Goal: Transaction & Acquisition: Purchase product/service

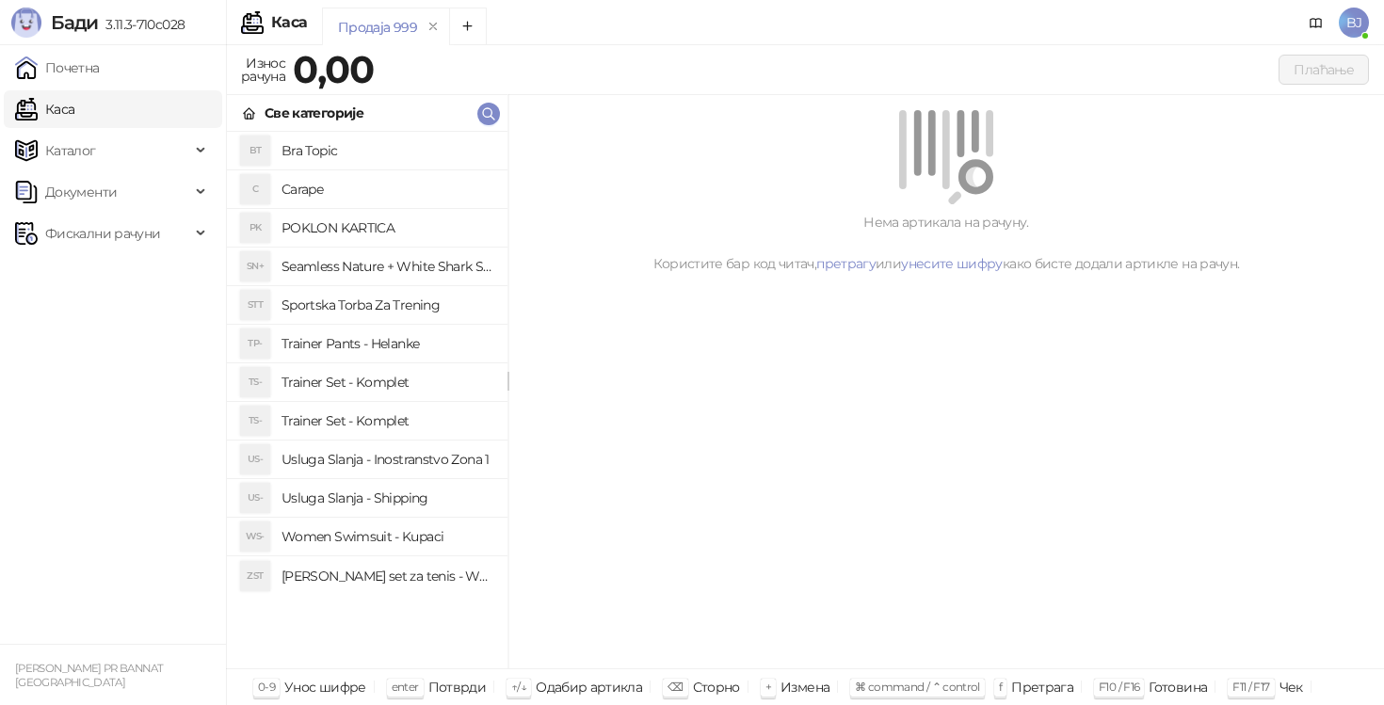
click at [393, 351] on h4 "Trainer Pants - Helanke" at bounding box center [387, 344] width 211 height 30
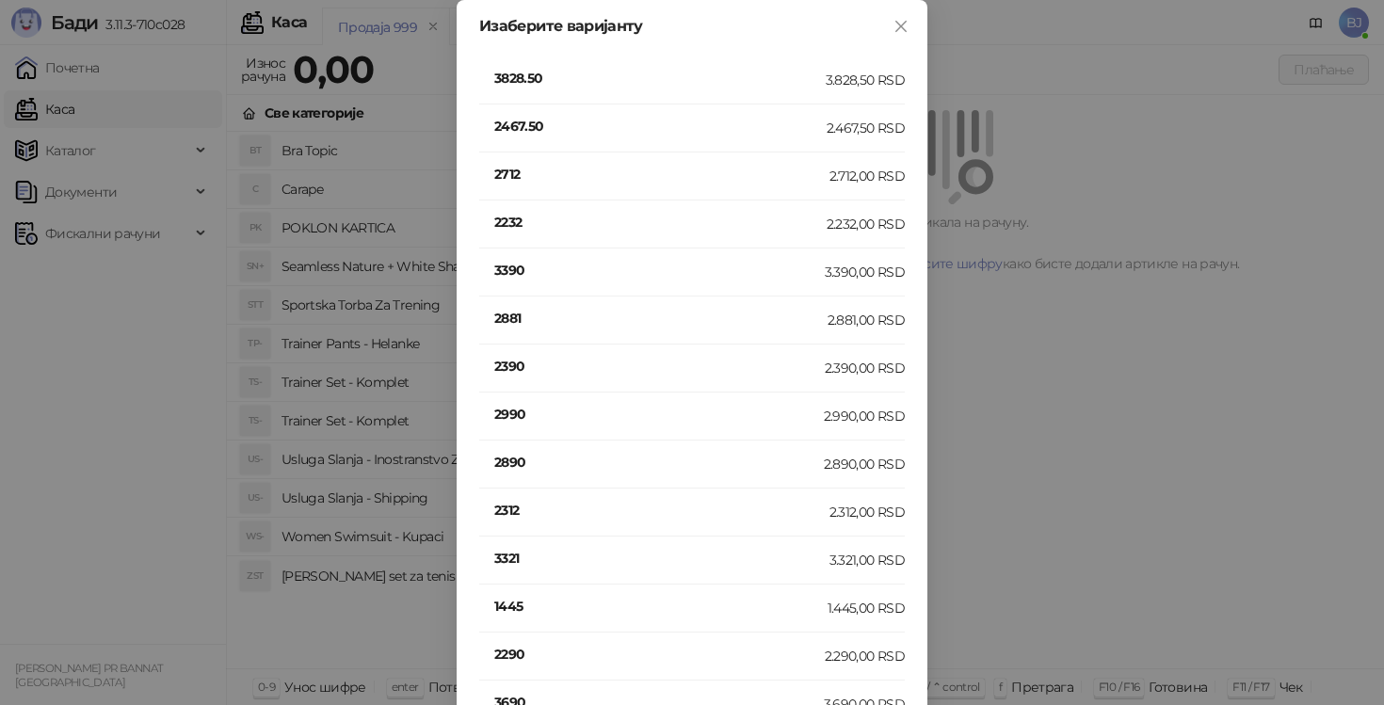
click at [533, 276] on h4 "3390" at bounding box center [659, 270] width 331 height 21
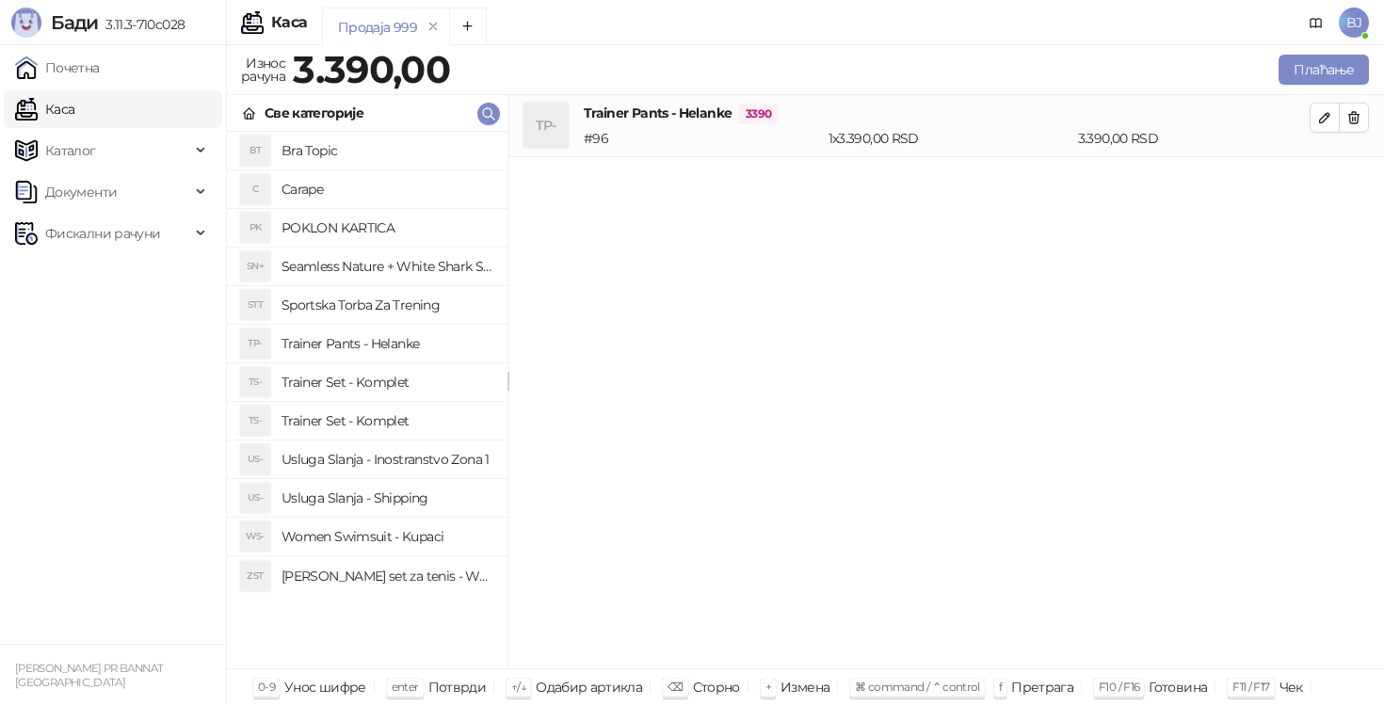
click at [413, 504] on h4 "Usluga Slanja - Shipping" at bounding box center [387, 498] width 211 height 30
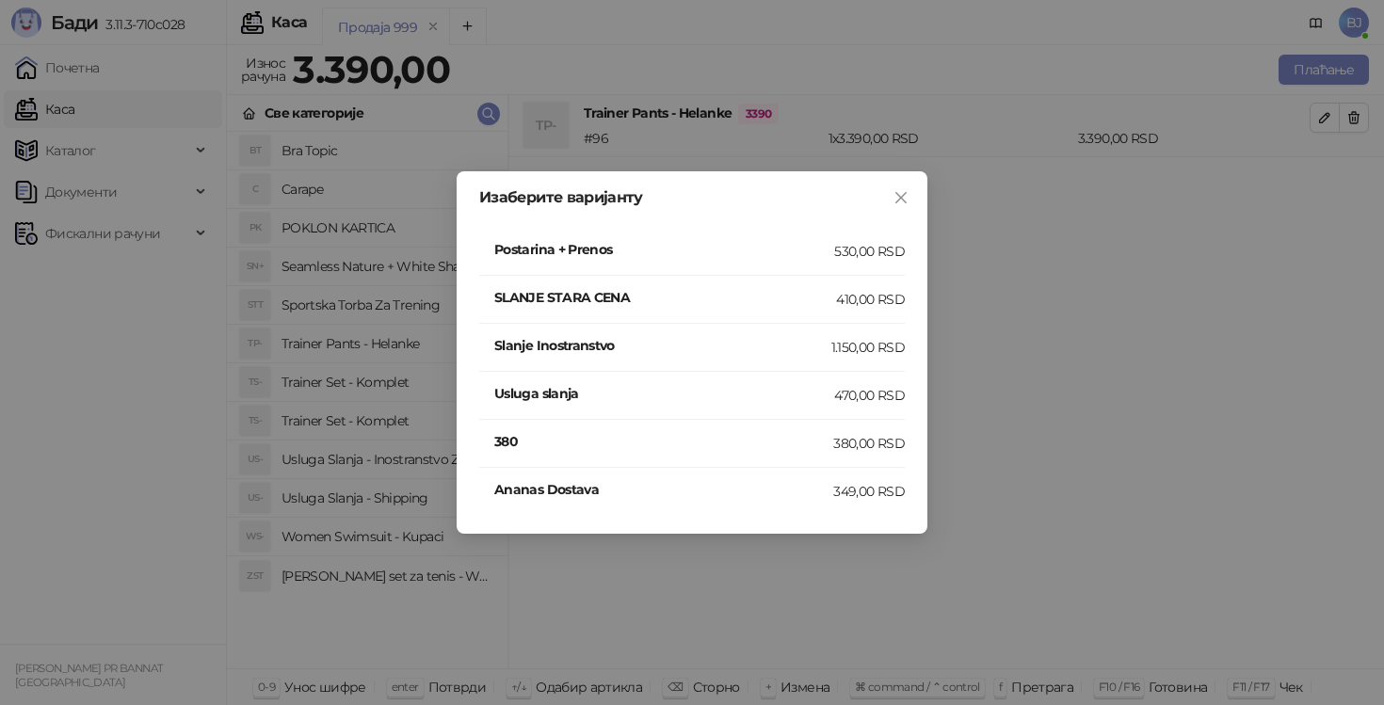
click at [761, 258] on h4 "Postarina + Prenos" at bounding box center [664, 249] width 340 height 21
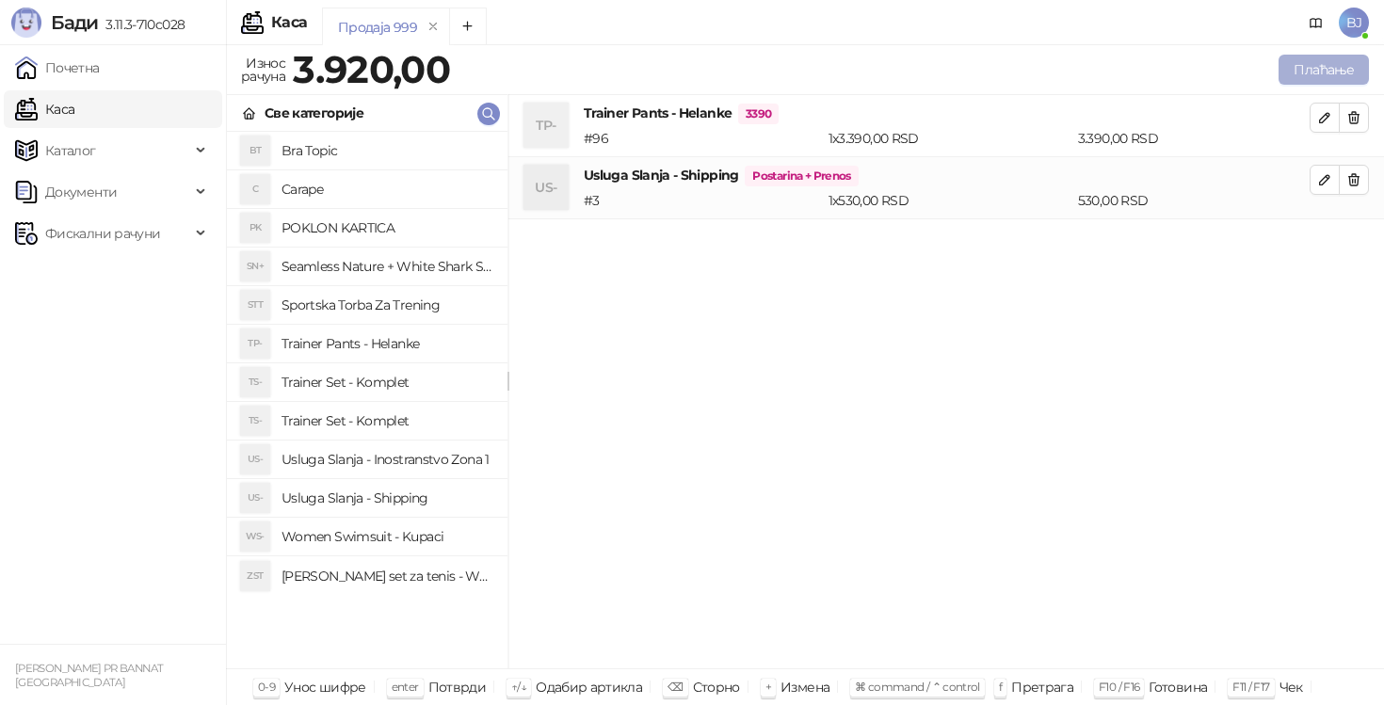
click at [1332, 66] on button "Плаћање" at bounding box center [1324, 70] width 90 height 30
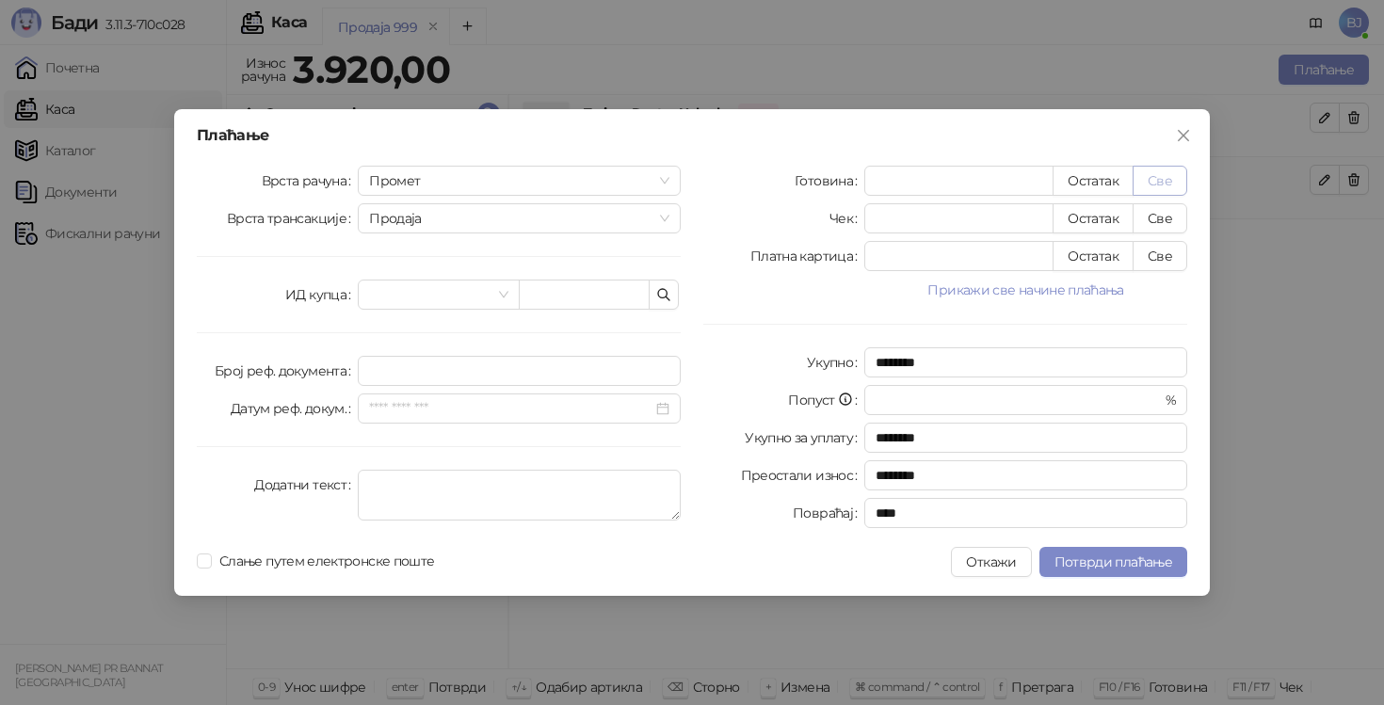
click at [1150, 179] on button "Све" at bounding box center [1160, 181] width 55 height 30
type input "****"
click at [1155, 258] on button "Све" at bounding box center [1160, 256] width 55 height 30
type input "*"
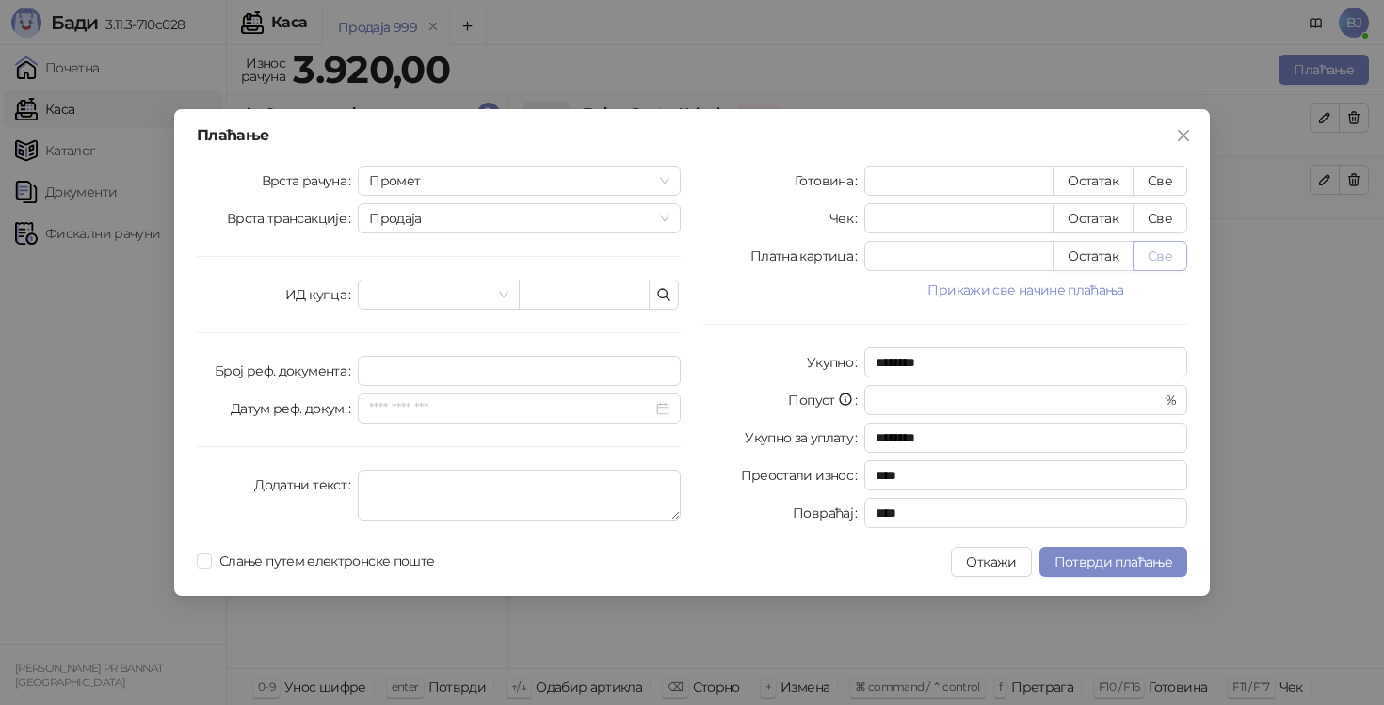
type input "****"
click at [1126, 562] on span "Потврди плаћање" at bounding box center [1114, 562] width 118 height 17
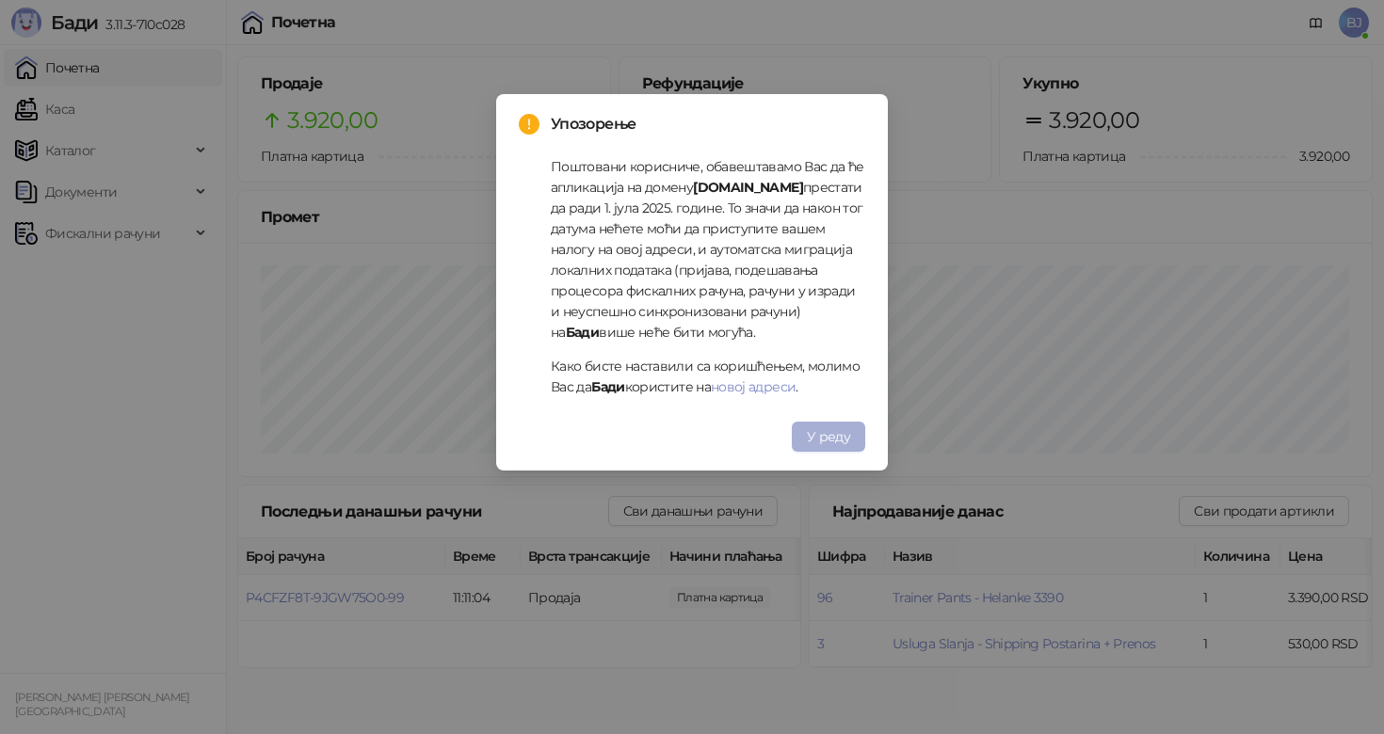
click at [827, 443] on span "У реду" at bounding box center [828, 436] width 43 height 17
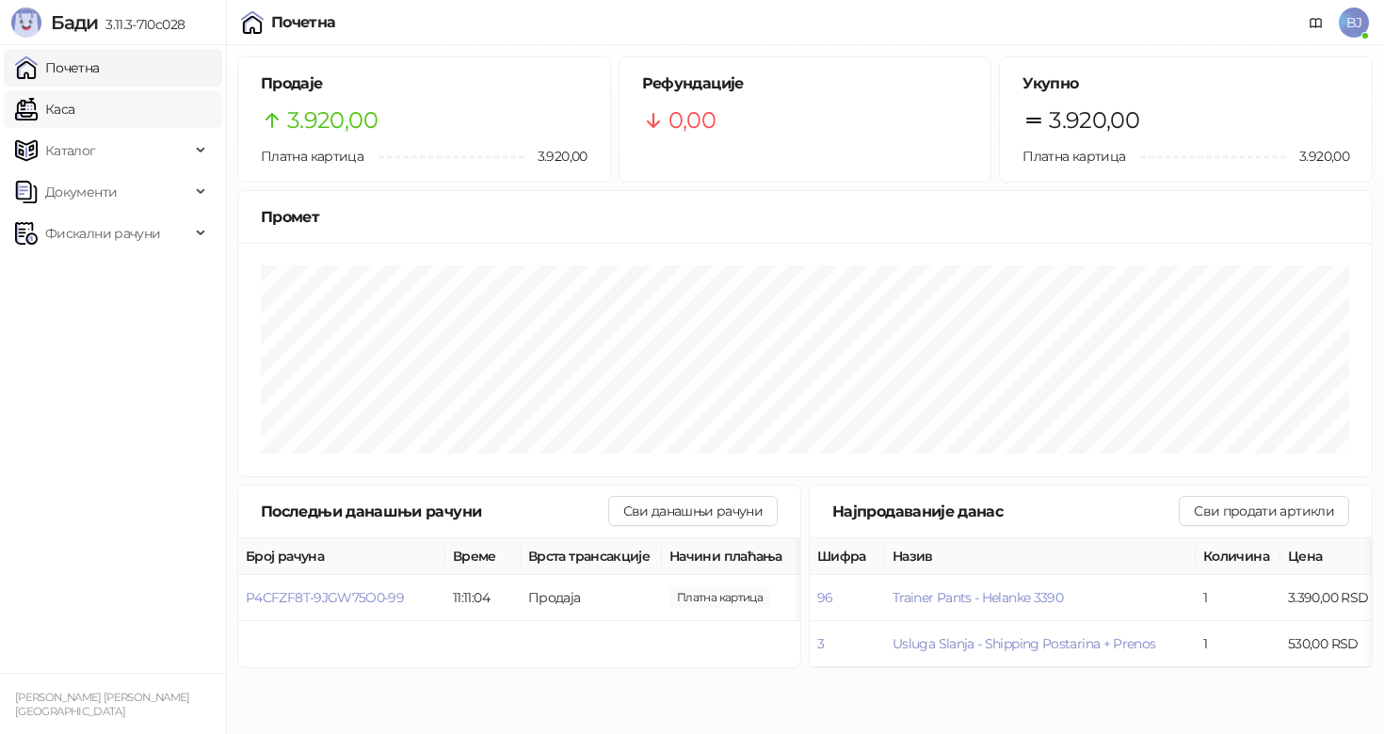
click at [74, 121] on link "Каса" at bounding box center [44, 109] width 59 height 38
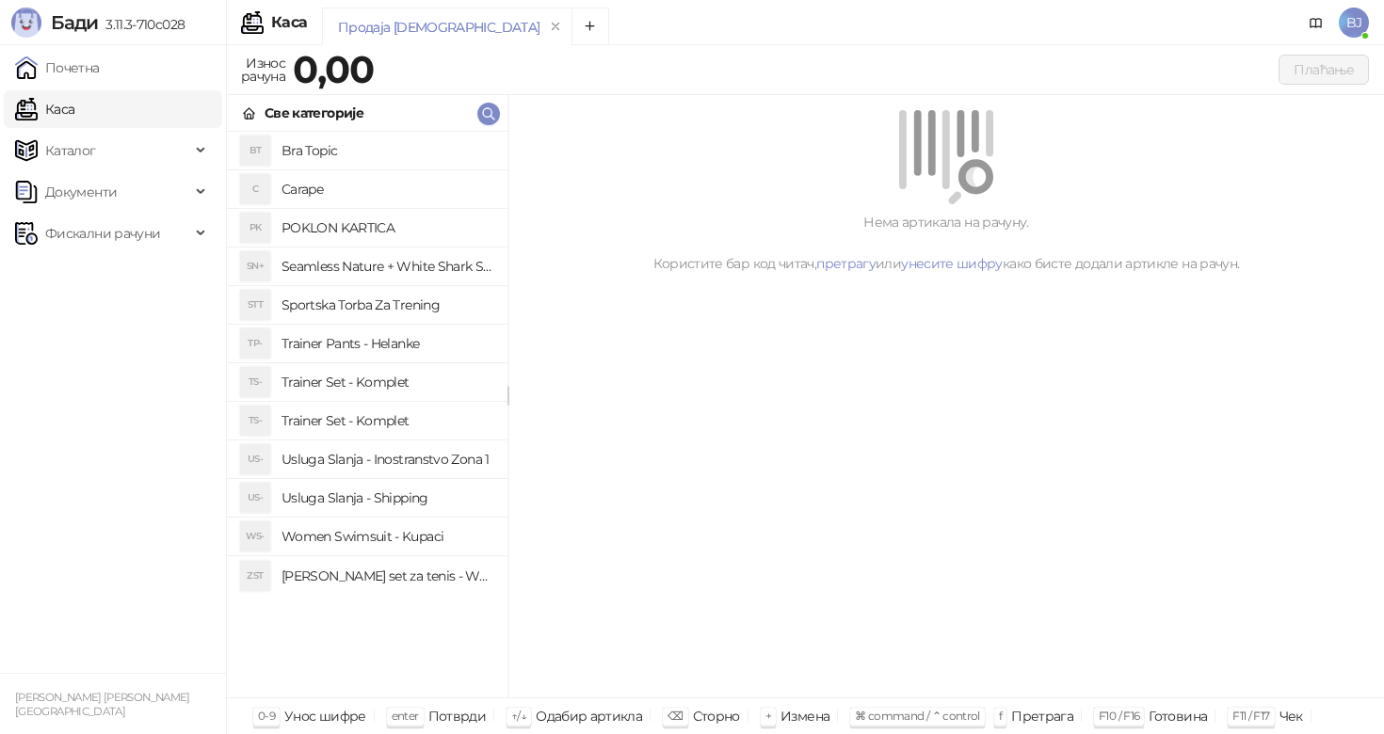
click at [418, 392] on h4 "Trainer Set - Komplet" at bounding box center [387, 382] width 211 height 30
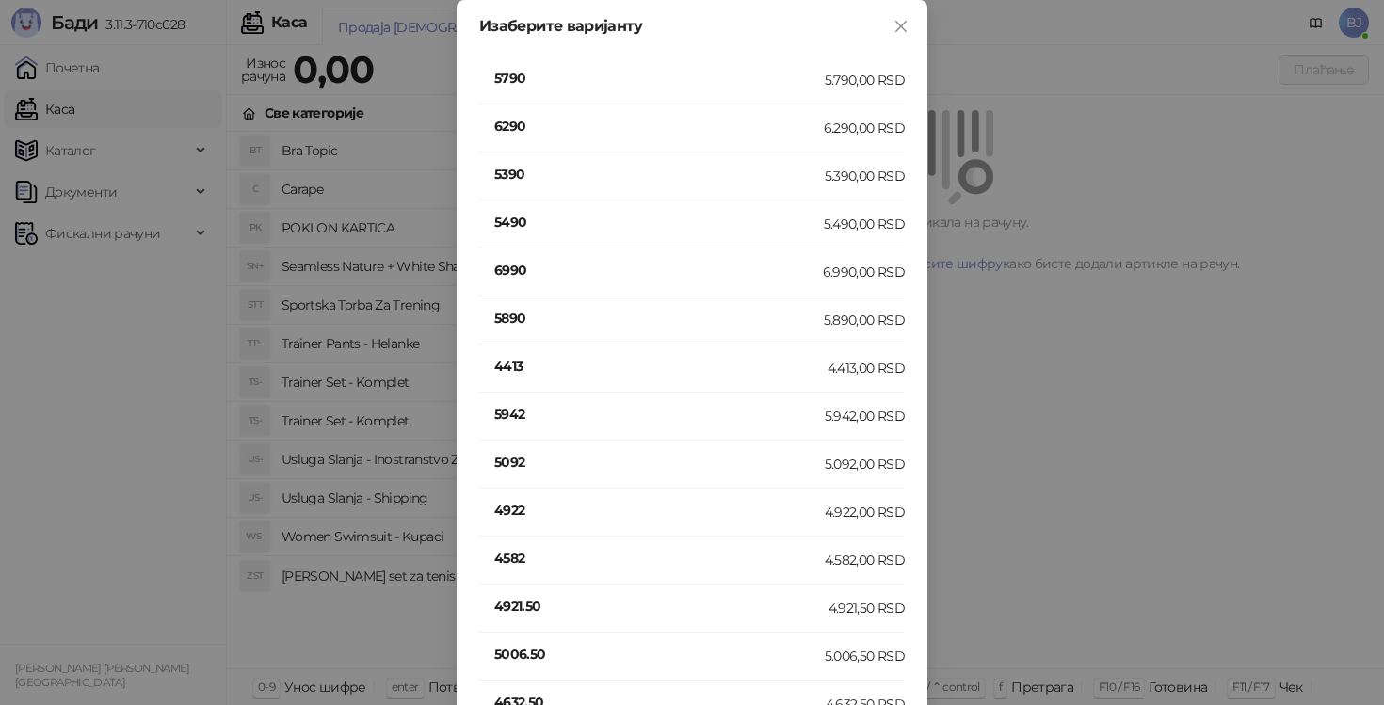
scroll to position [2559, 0]
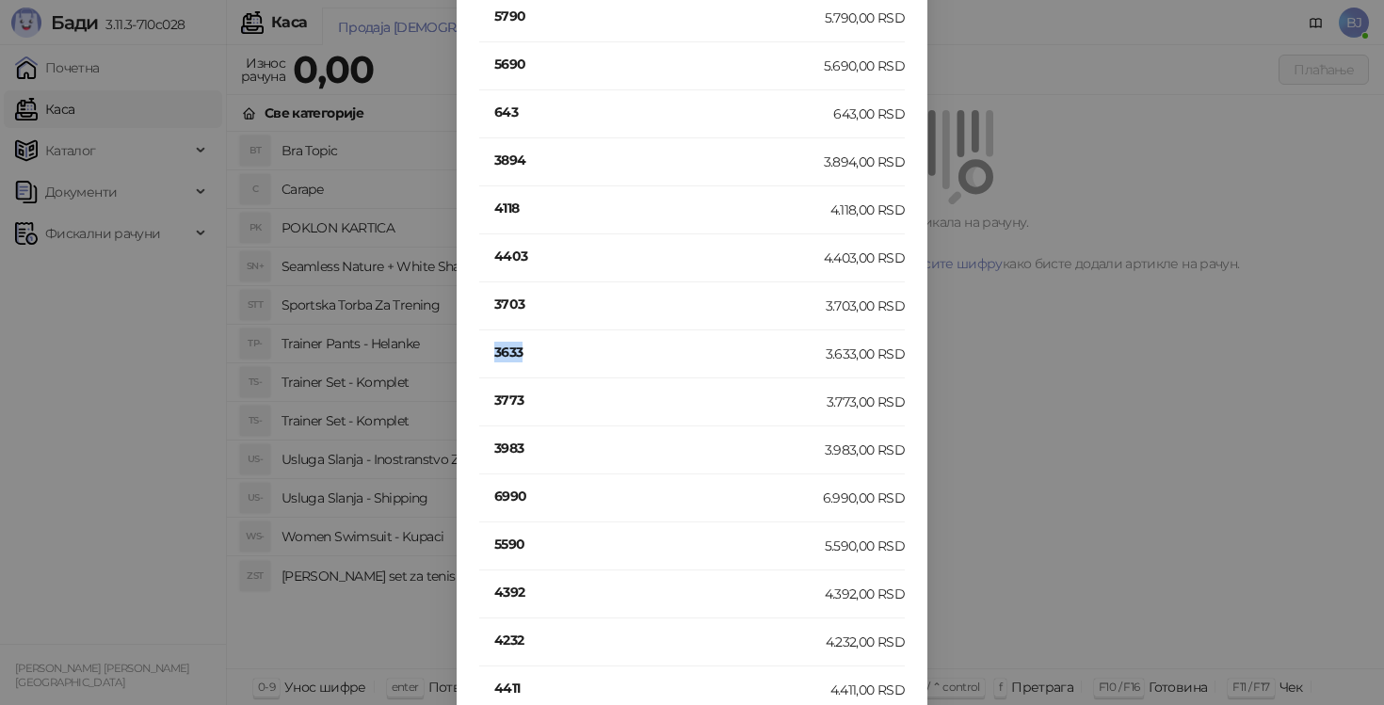
click at [515, 350] on h4 "3633" at bounding box center [659, 352] width 331 height 21
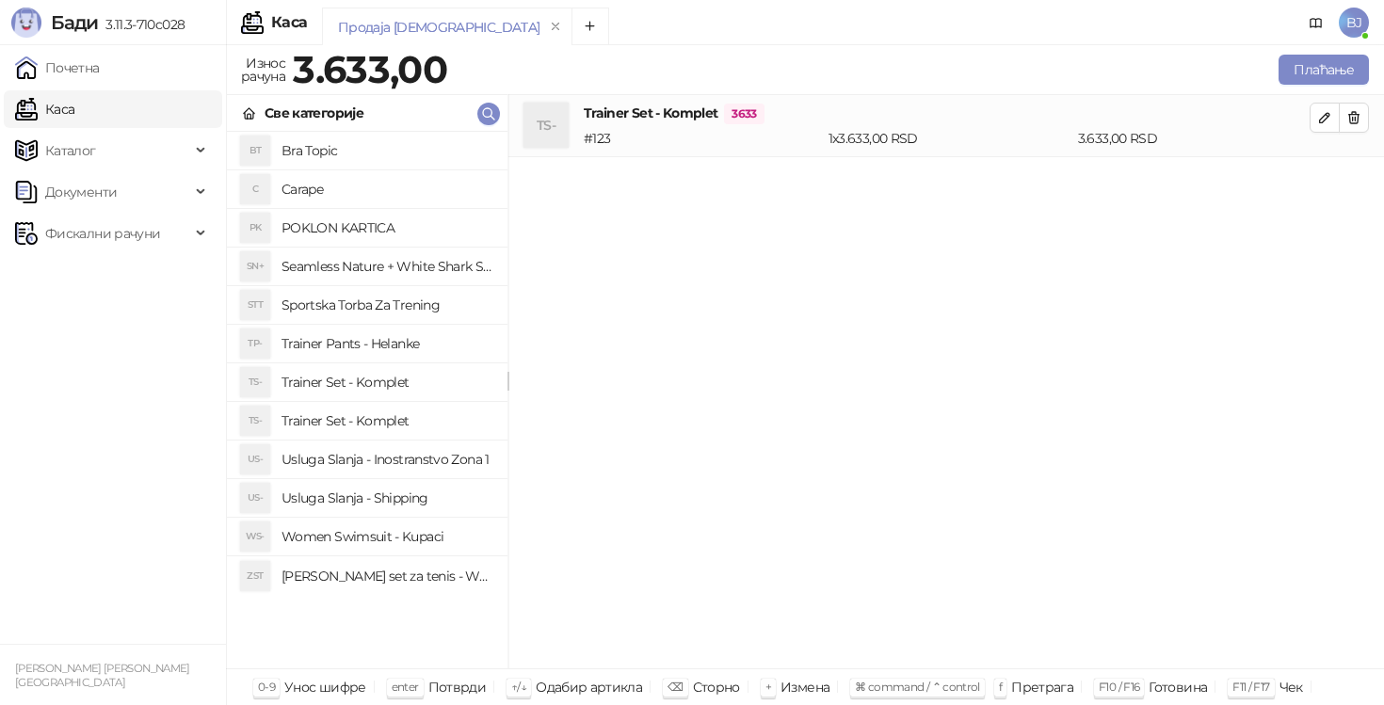
click at [428, 500] on h4 "Usluga Slanja - Shipping" at bounding box center [387, 498] width 211 height 30
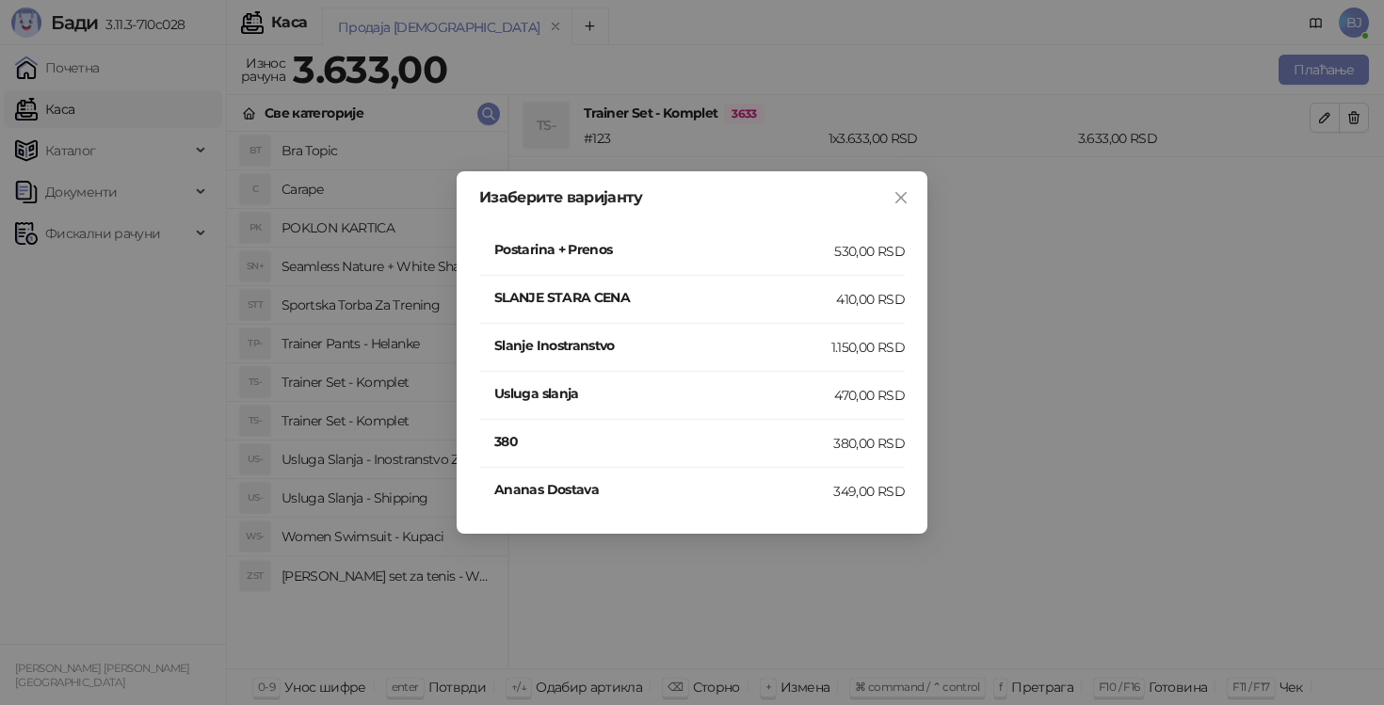
click at [804, 257] on h4 "Postarina + Prenos" at bounding box center [664, 249] width 340 height 21
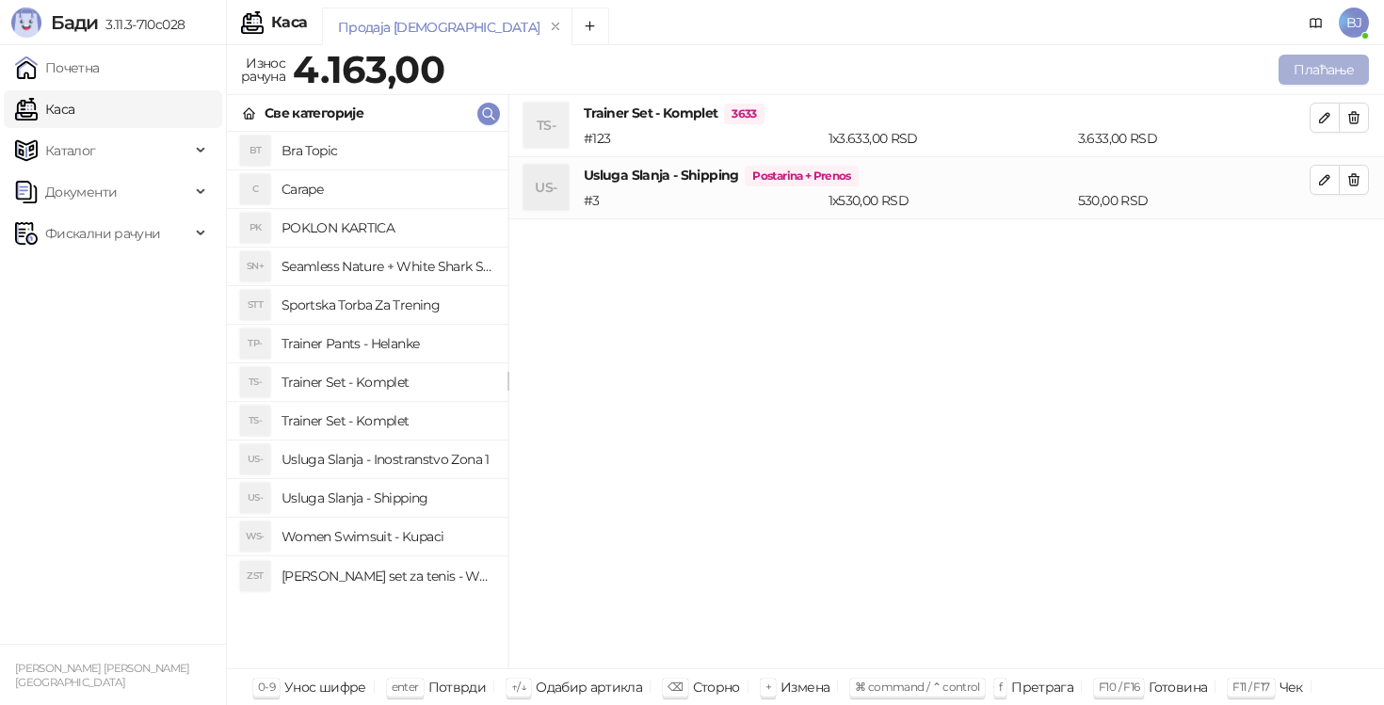
click at [1332, 70] on button "Плаћање" at bounding box center [1324, 70] width 90 height 30
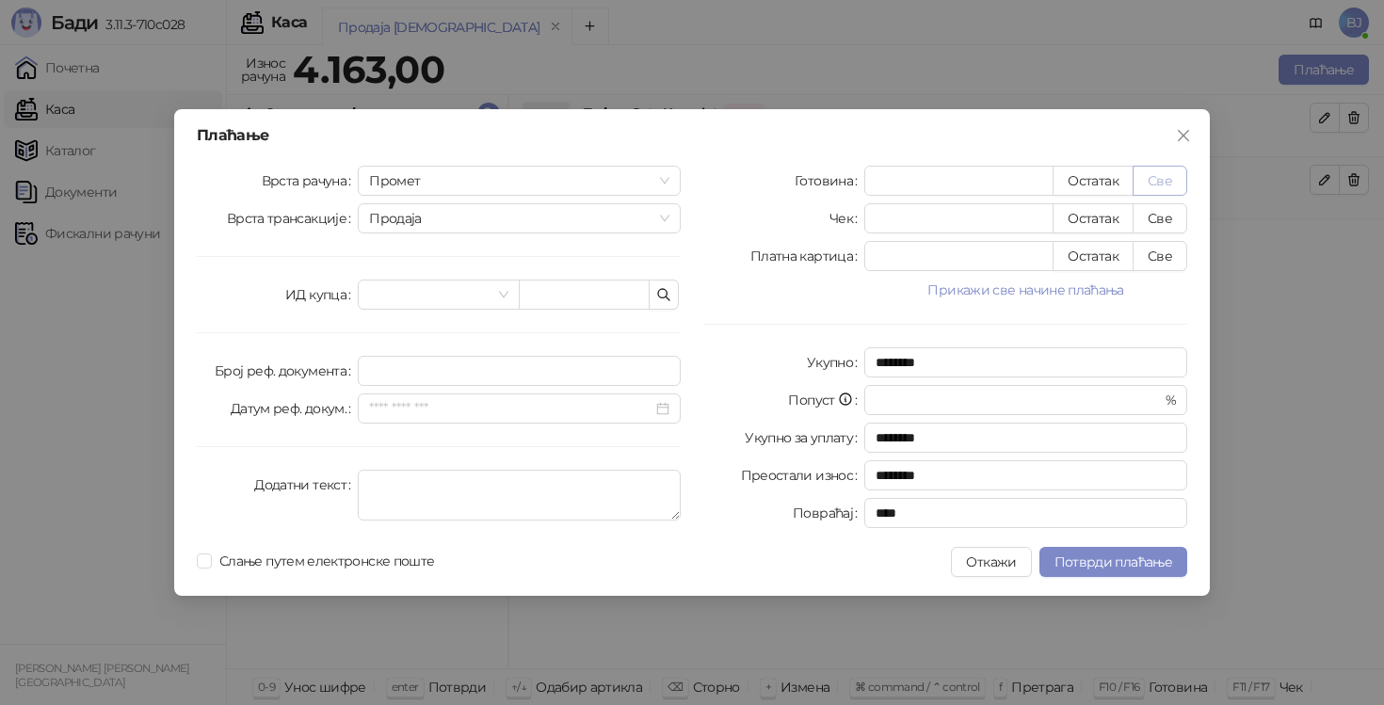
click at [1148, 186] on button "Све" at bounding box center [1160, 181] width 55 height 30
type input "****"
click at [1181, 124] on button "Close" at bounding box center [1184, 136] width 30 height 30
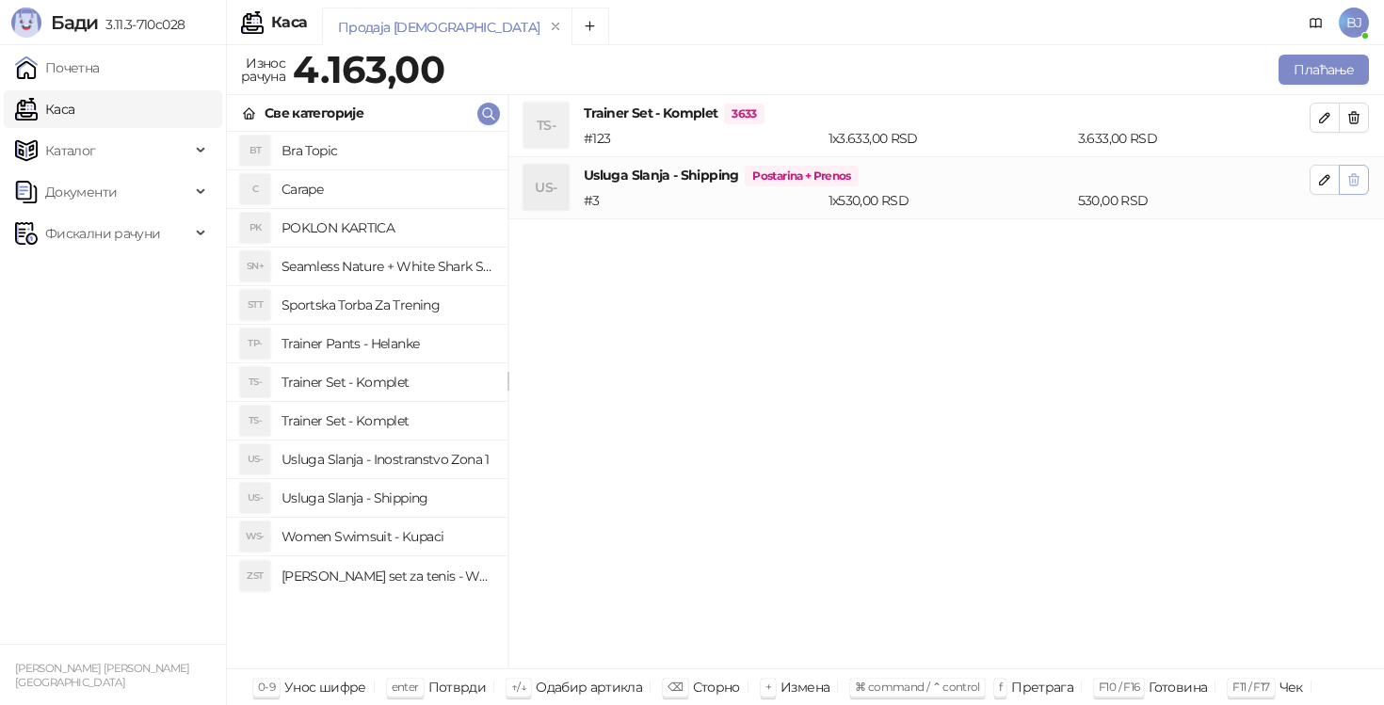
click at [1353, 179] on icon "button" at bounding box center [1354, 179] width 10 height 11
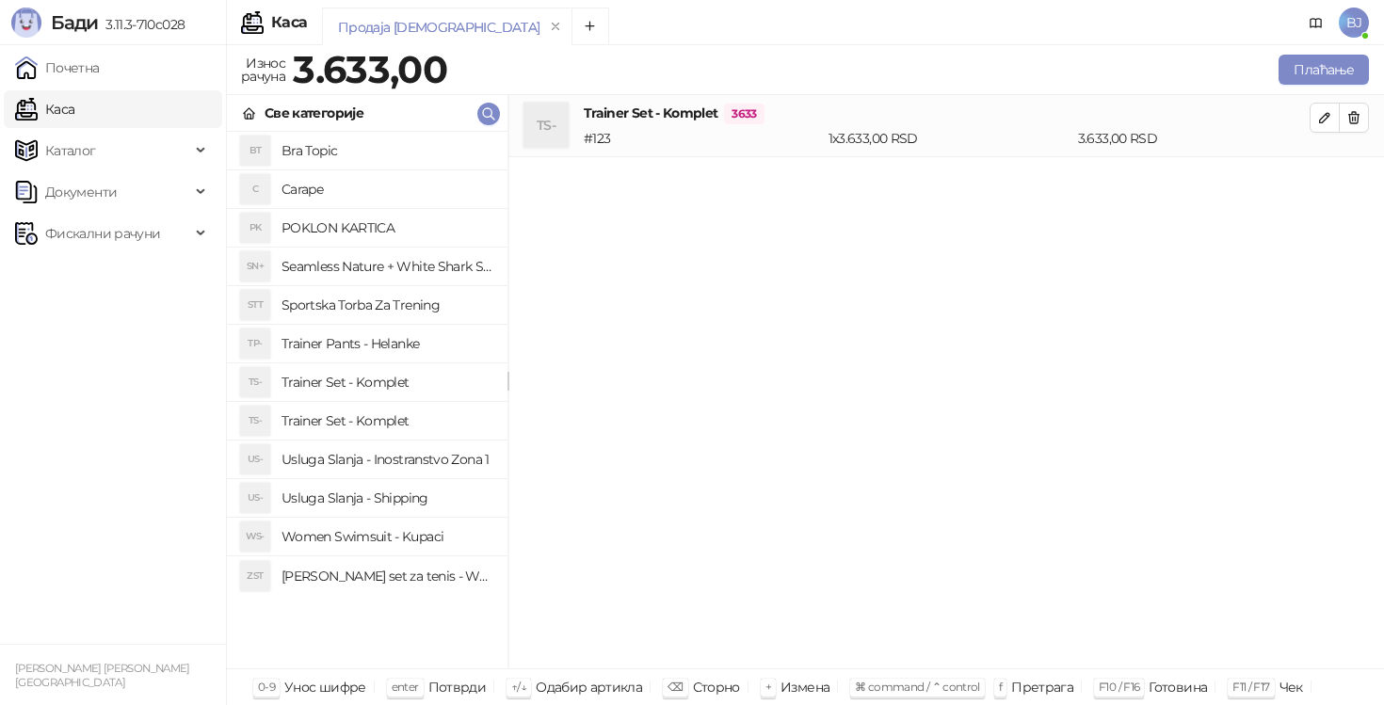
click at [377, 502] on h4 "Usluga Slanja - Shipping" at bounding box center [387, 498] width 211 height 30
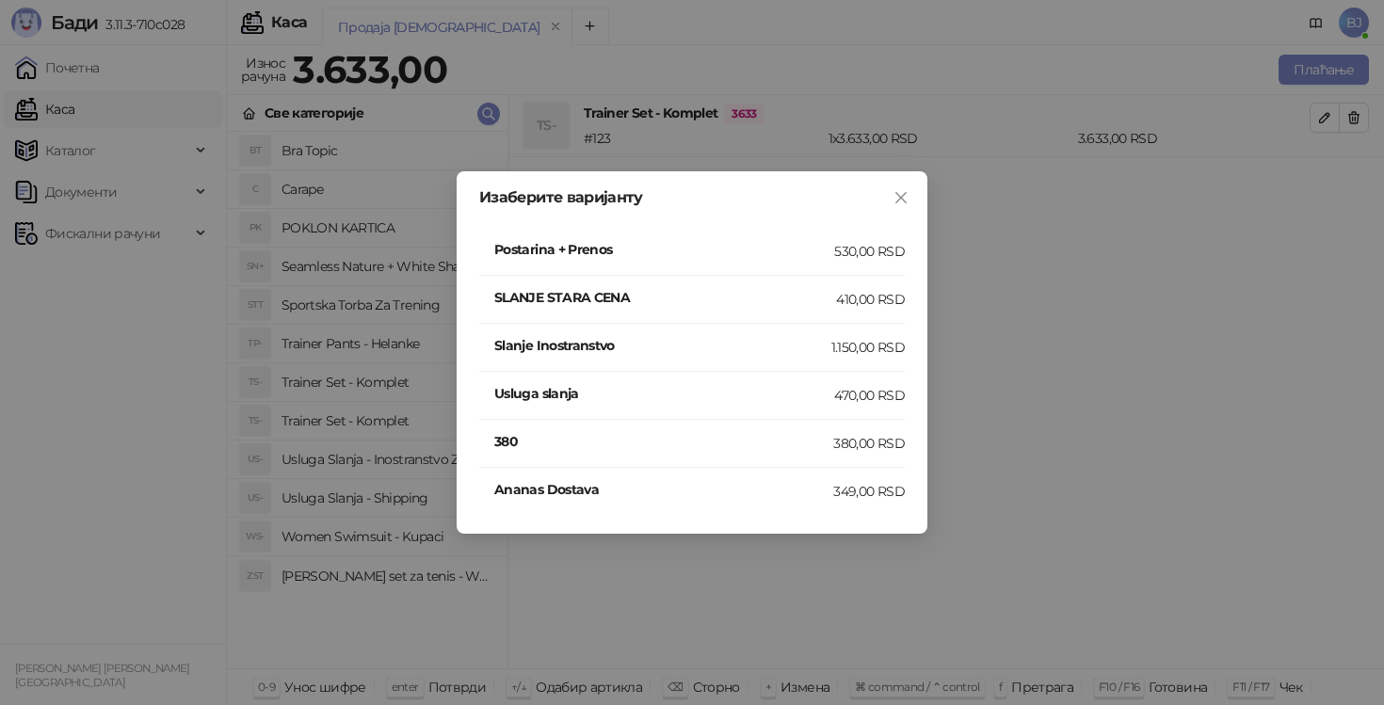
click at [817, 306] on h4 "SLANJE STARA CENA" at bounding box center [665, 297] width 342 height 21
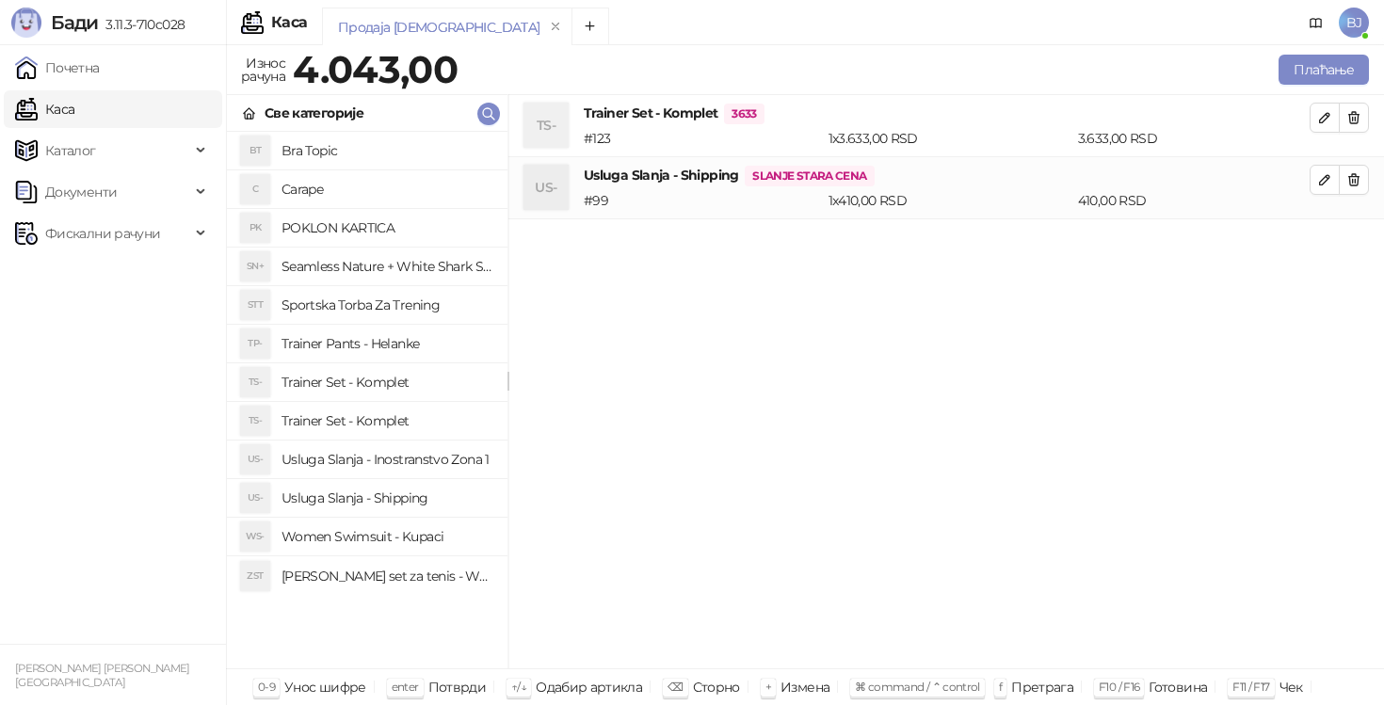
click at [1341, 53] on div "Плаћање" at bounding box center [917, 70] width 912 height 38
click at [1341, 65] on button "Плаћање" at bounding box center [1324, 70] width 90 height 30
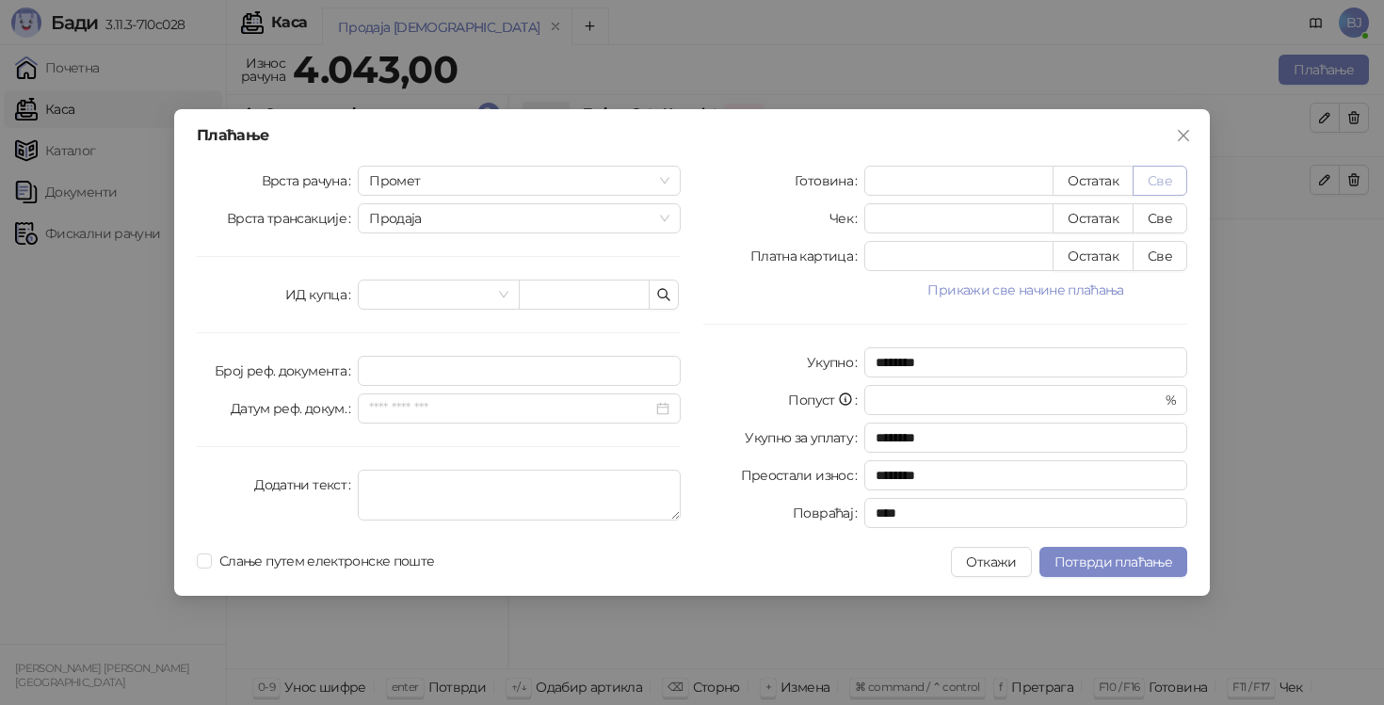
click at [1154, 183] on button "Све" at bounding box center [1160, 181] width 55 height 30
type input "****"
click at [1065, 573] on button "Потврди плаћање" at bounding box center [1114, 562] width 148 height 30
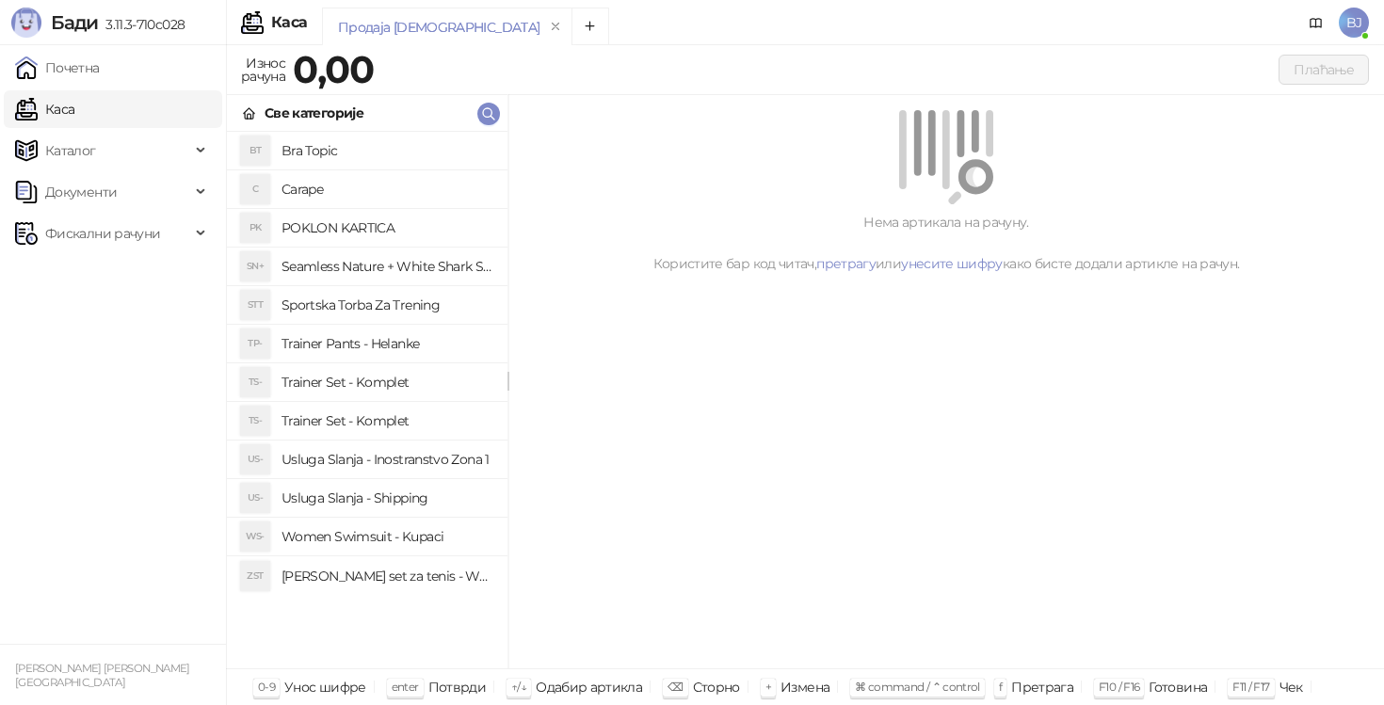
click at [397, 343] on h4 "Trainer Pants - Helanke" at bounding box center [387, 344] width 211 height 30
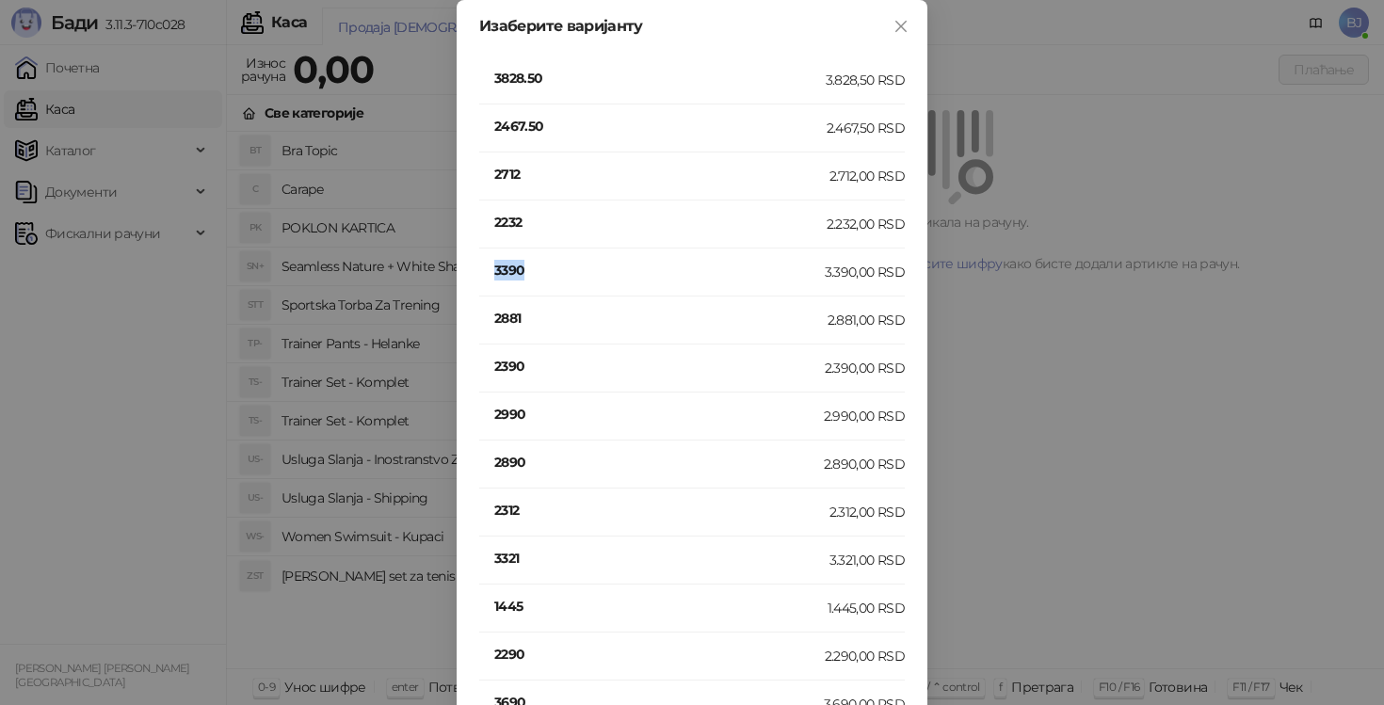
click at [513, 265] on h4 "3390" at bounding box center [659, 270] width 331 height 21
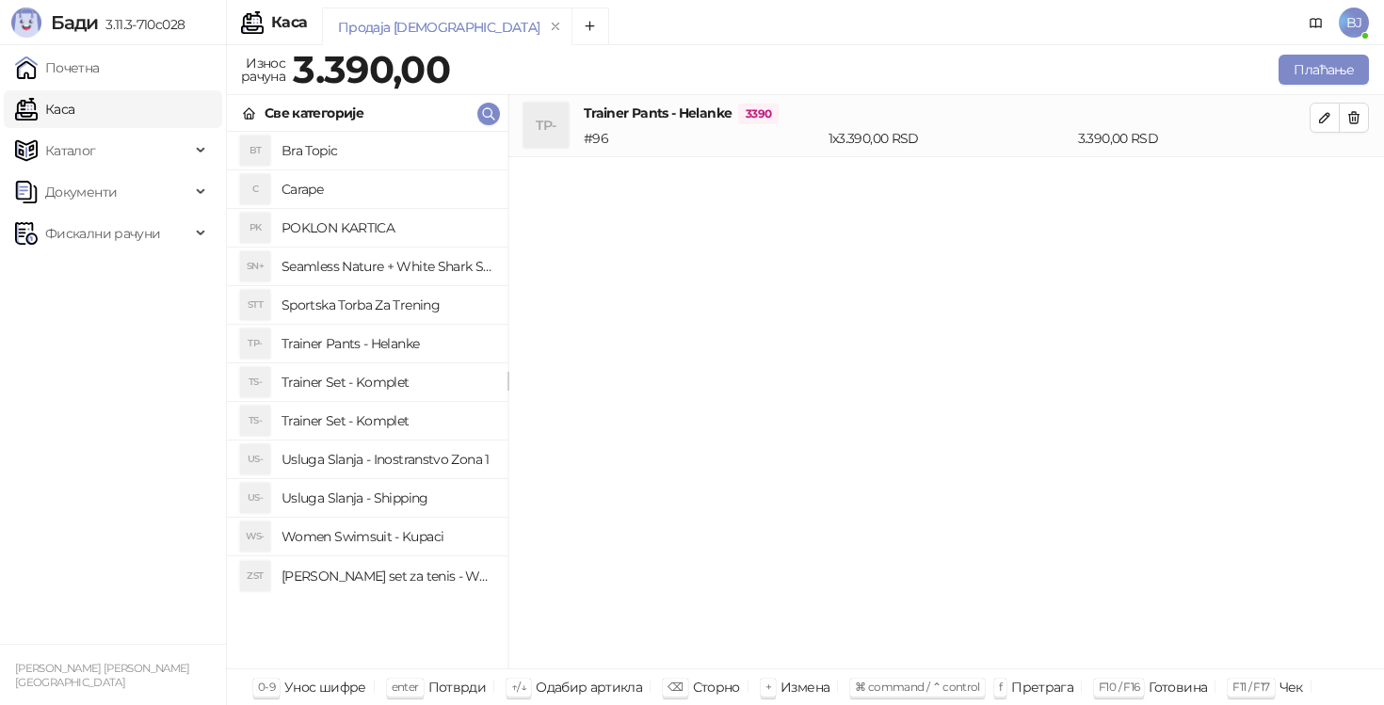
click at [400, 513] on li "US- Usluga Slanja - Shipping" at bounding box center [367, 498] width 281 height 39
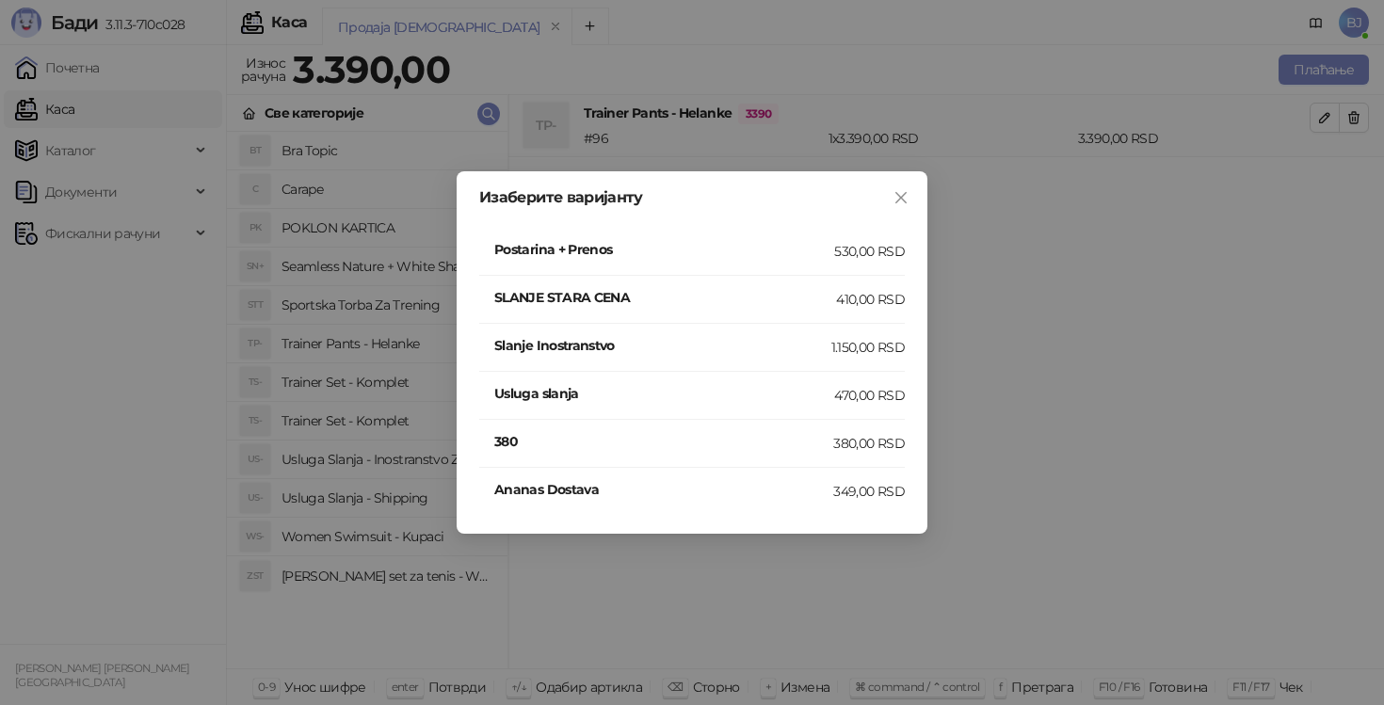
click at [816, 302] on h4 "SLANJE STARA CENA" at bounding box center [665, 297] width 342 height 21
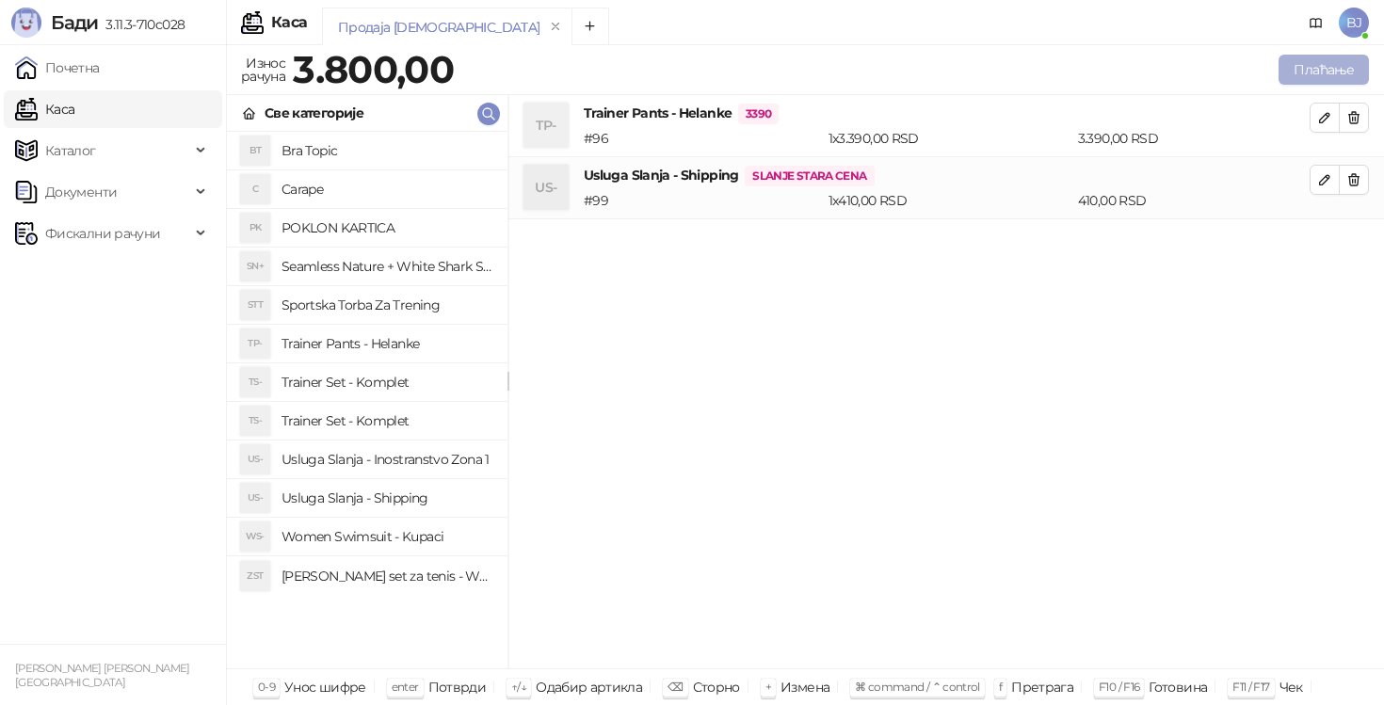
click at [1327, 84] on button "Плаћање" at bounding box center [1324, 70] width 90 height 30
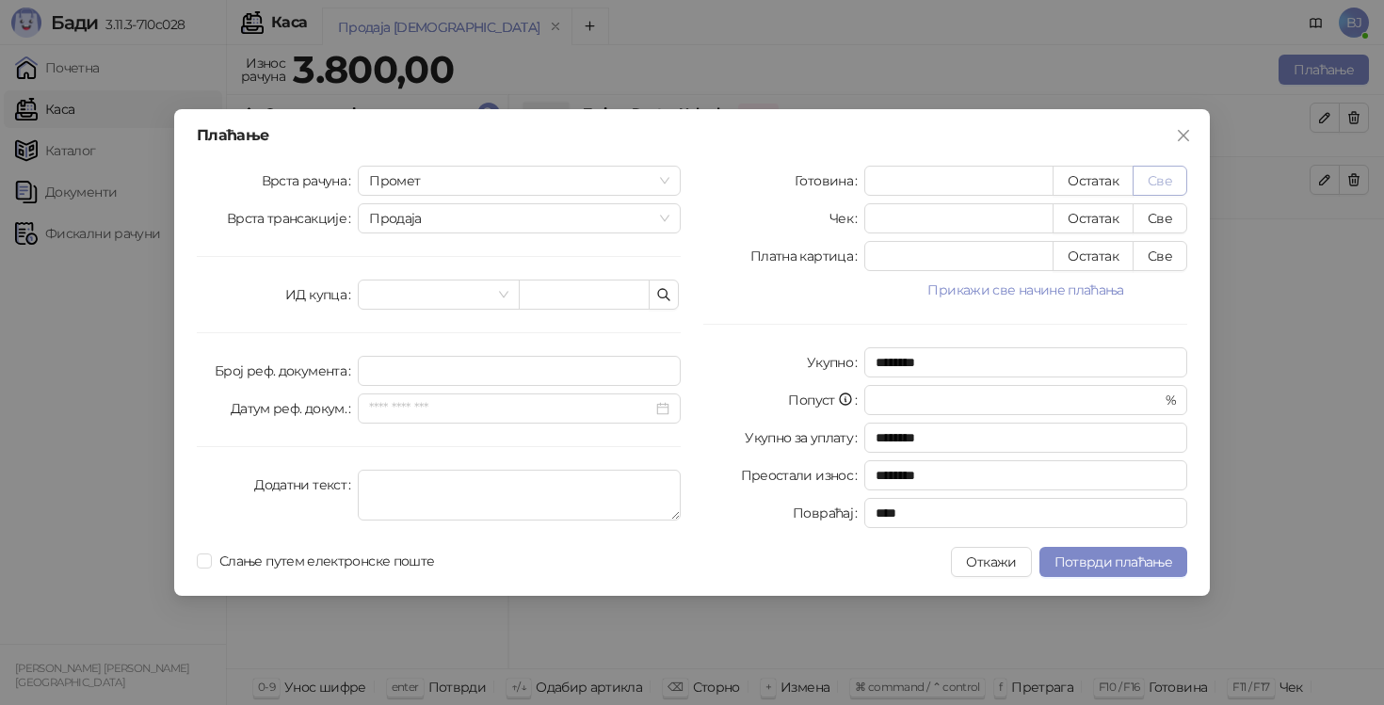
click at [1162, 173] on button "Све" at bounding box center [1160, 181] width 55 height 30
type input "****"
click at [1111, 562] on span "Потврди плаћање" at bounding box center [1114, 562] width 118 height 17
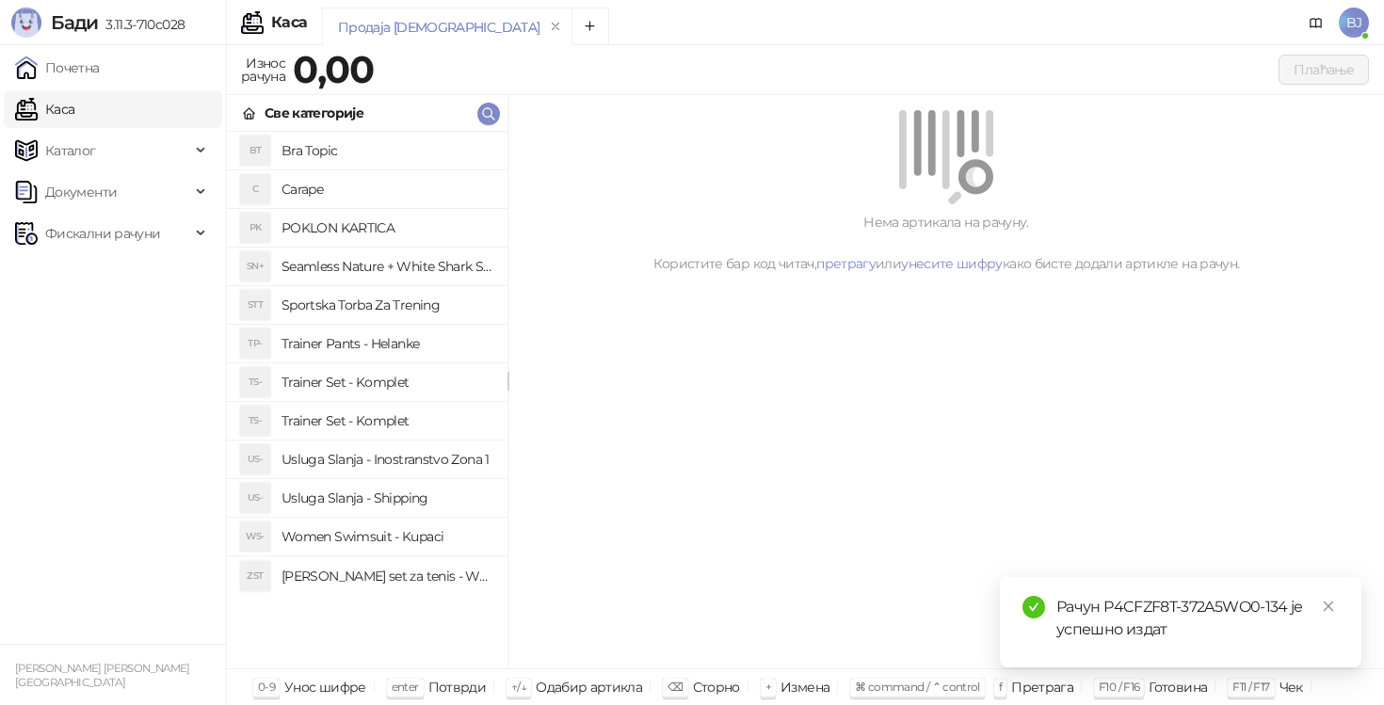
click at [416, 378] on h4 "Trainer Set - Komplet" at bounding box center [387, 382] width 211 height 30
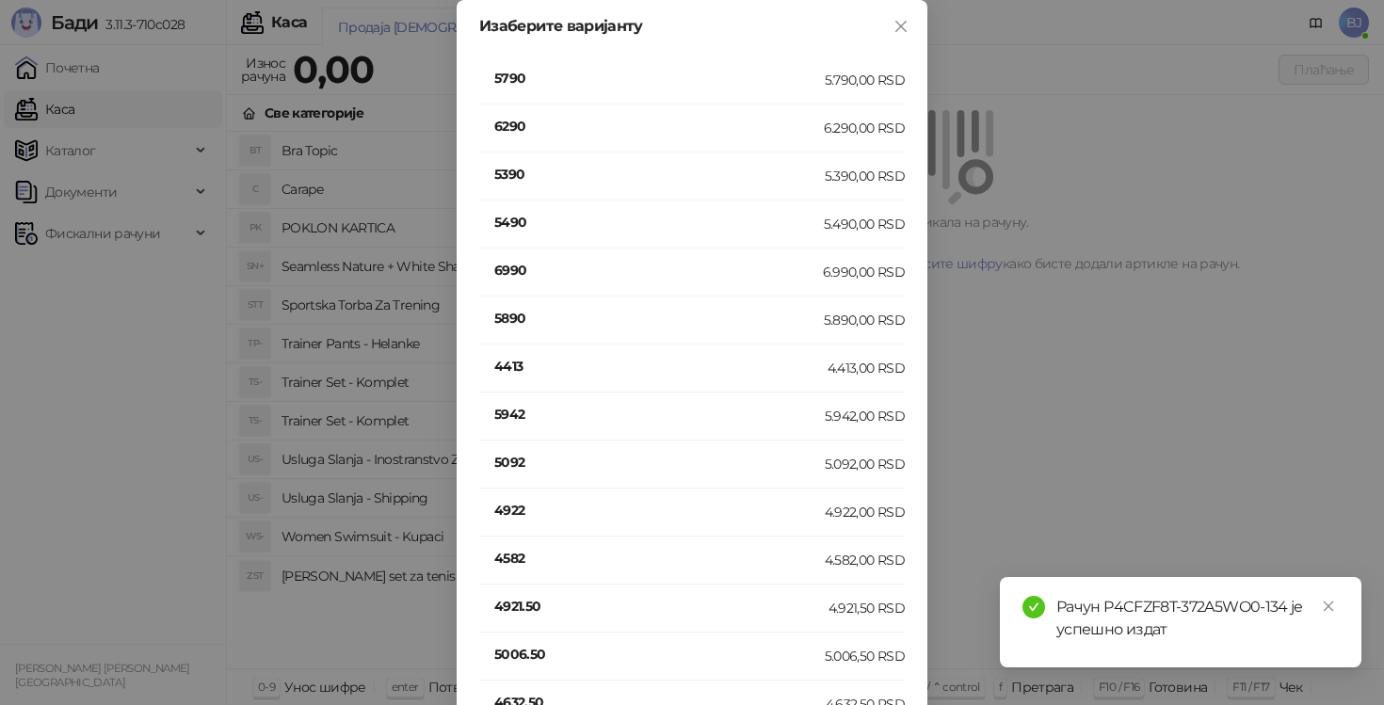
scroll to position [542, 0]
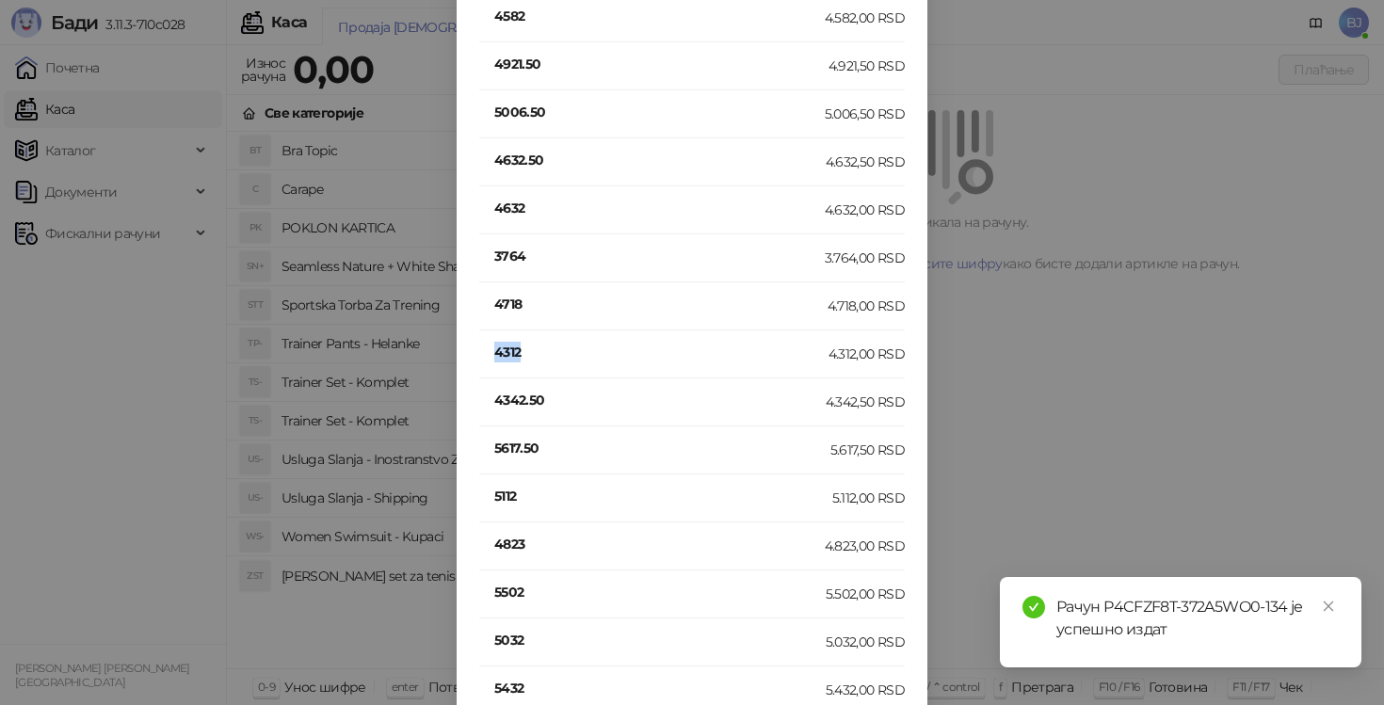
click at [508, 353] on h4 "4312" at bounding box center [661, 352] width 334 height 21
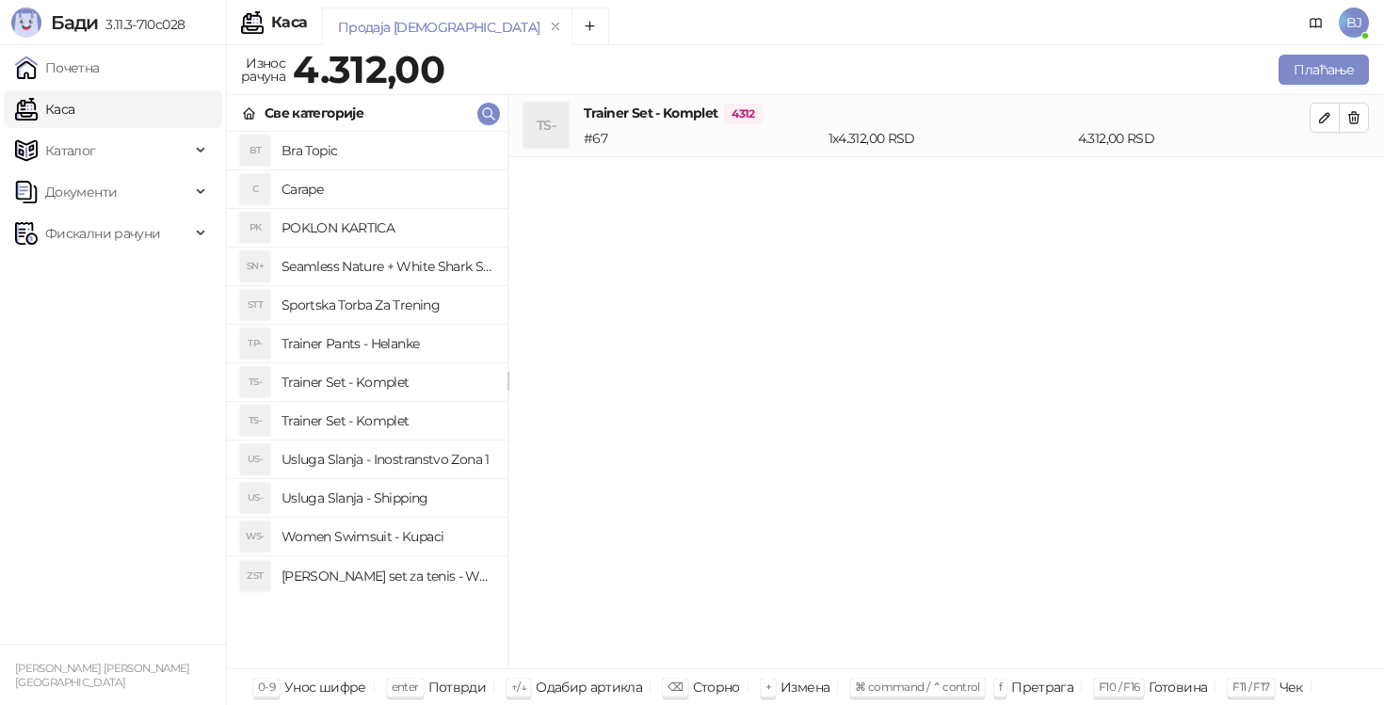
click at [420, 499] on h4 "Usluga Slanja - Shipping" at bounding box center [387, 498] width 211 height 30
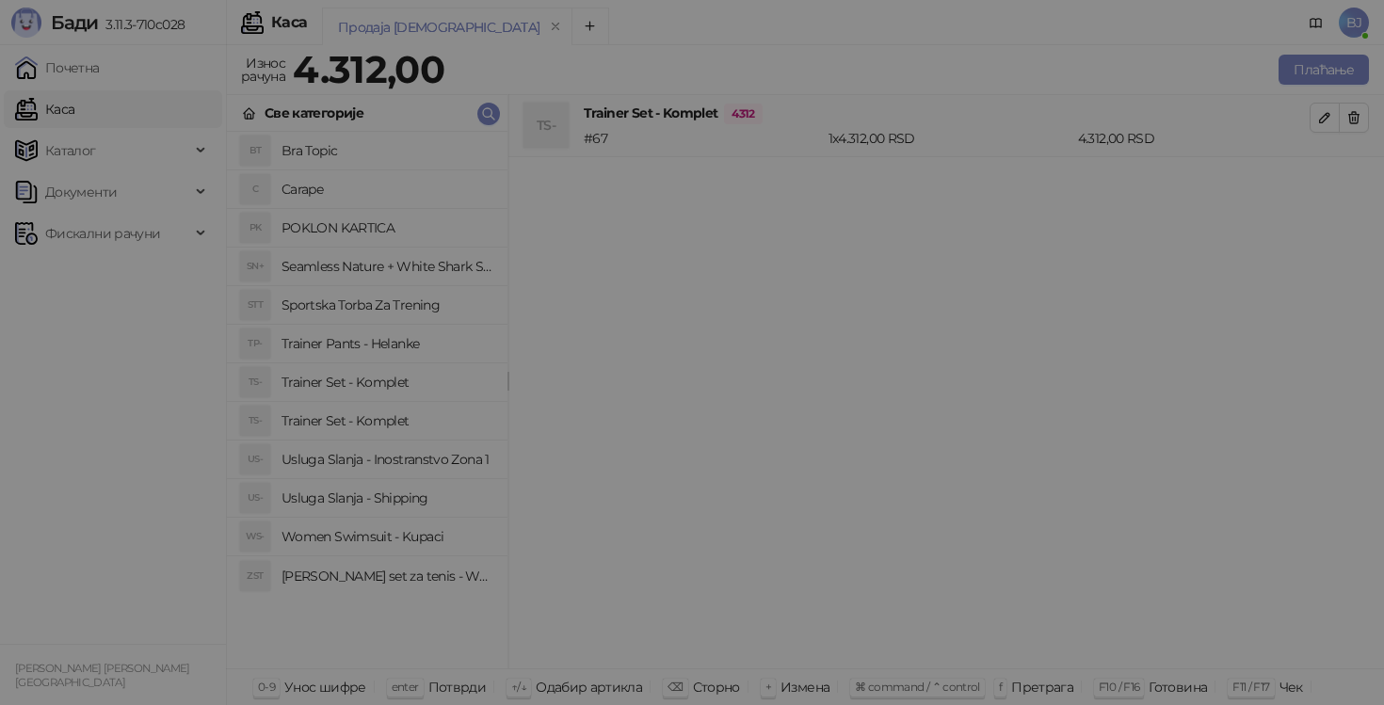
scroll to position [0, 0]
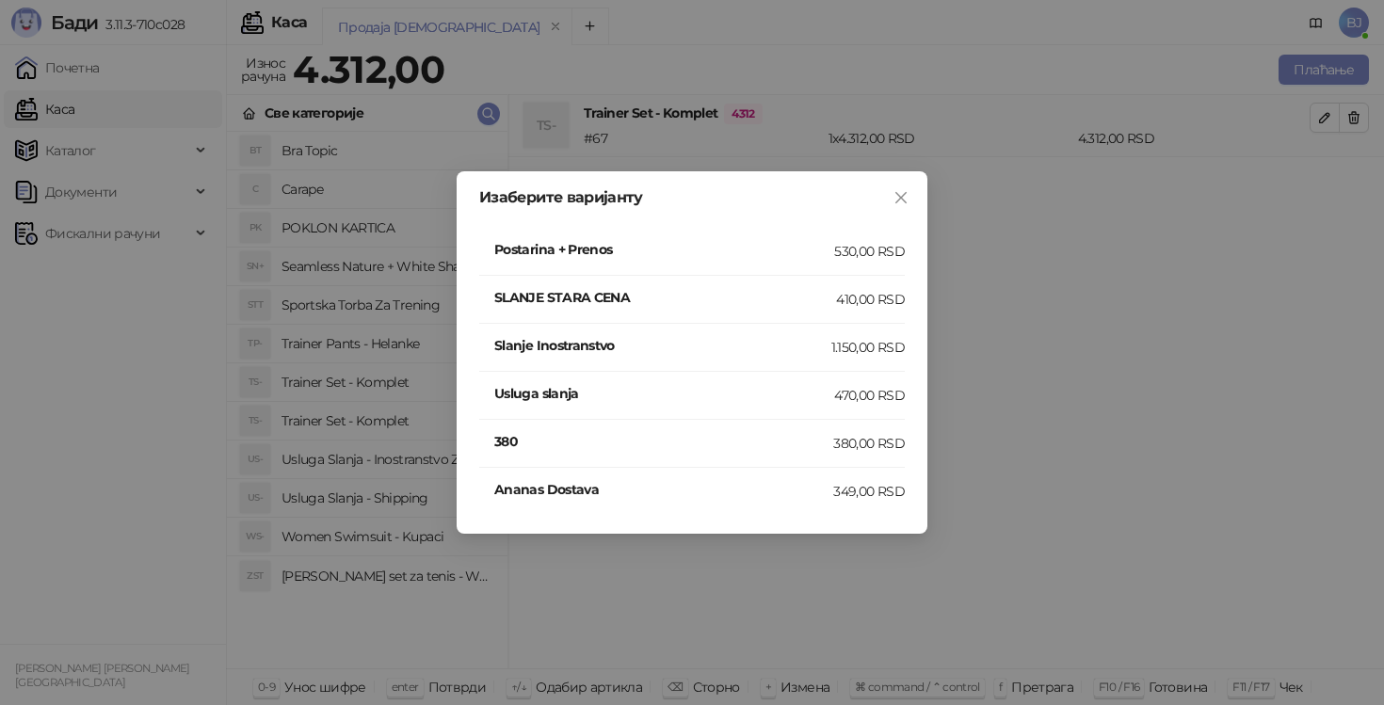
click at [809, 305] on h4 "SLANJE STARA CENA" at bounding box center [665, 297] width 342 height 21
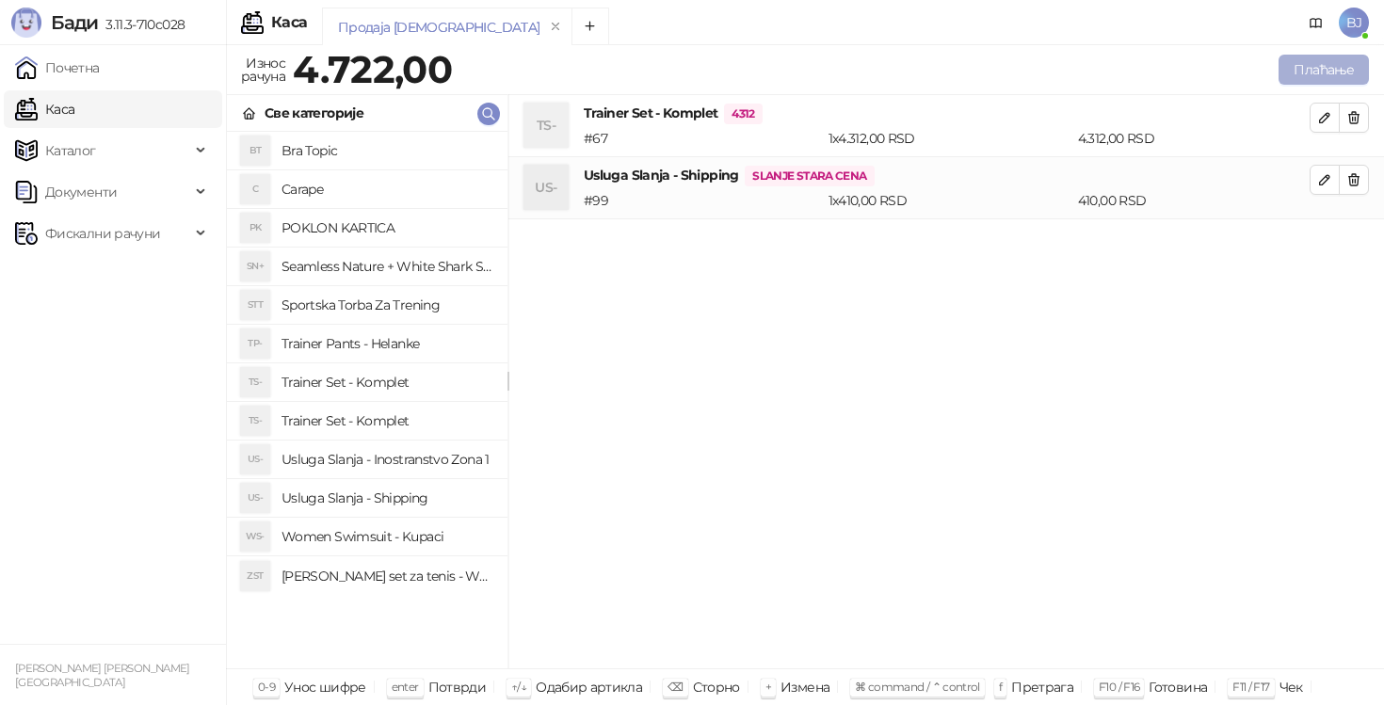
click at [1346, 64] on button "Плаћање" at bounding box center [1324, 70] width 90 height 30
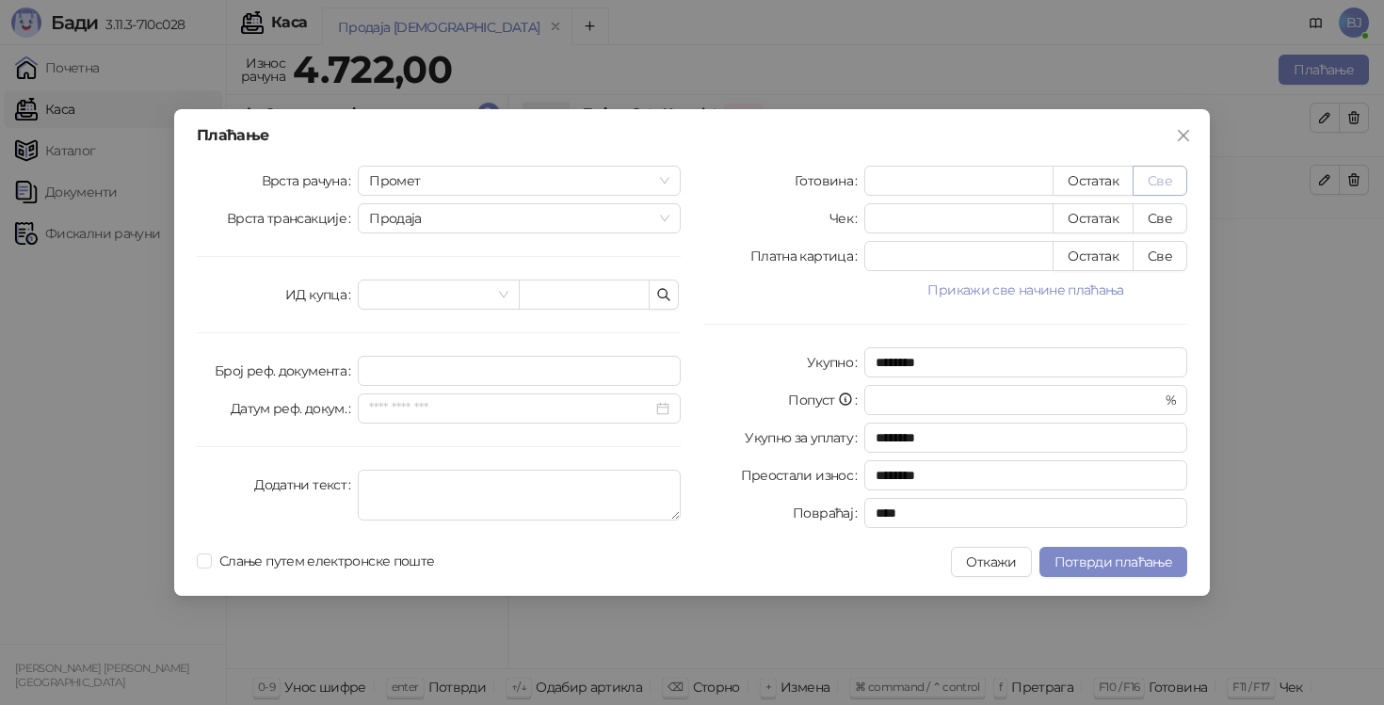
click at [1174, 173] on button "Све" at bounding box center [1160, 181] width 55 height 30
type input "****"
click at [1090, 551] on button "Потврди плаћање" at bounding box center [1114, 562] width 148 height 30
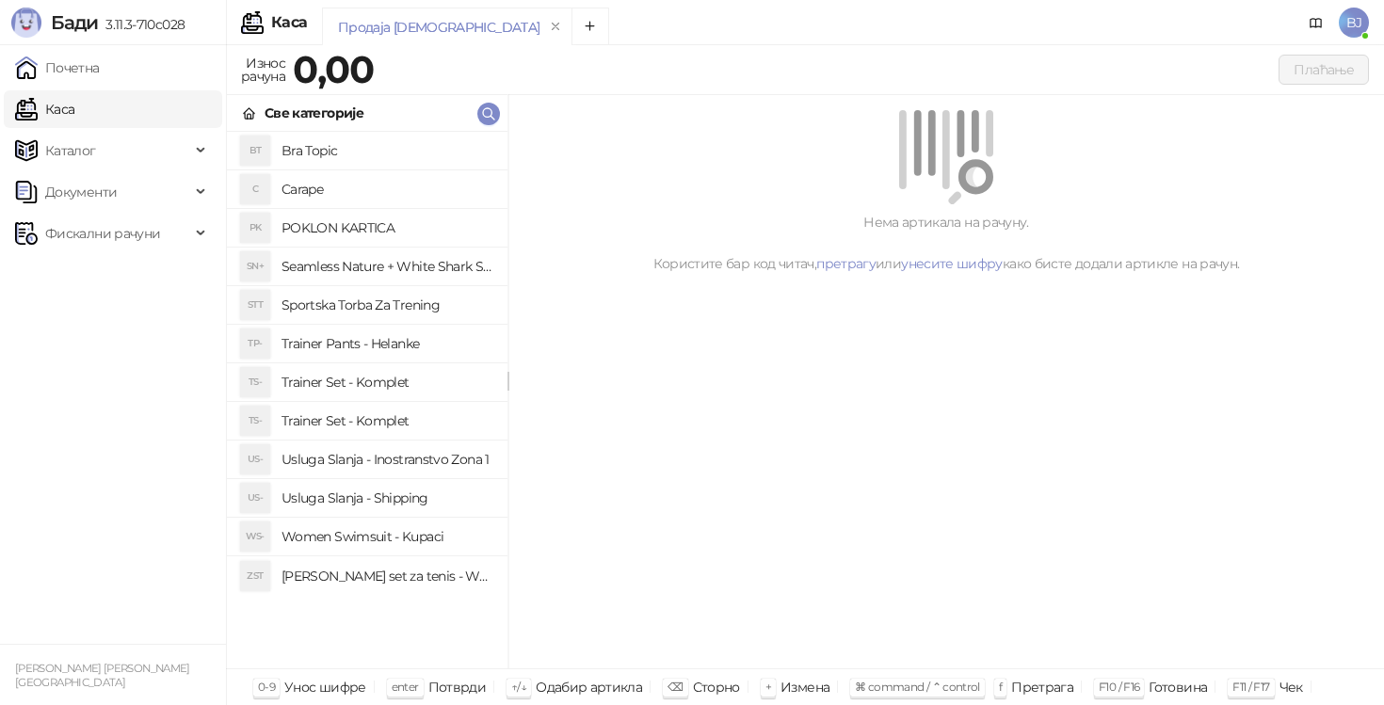
click at [343, 155] on h4 "Bra Topic" at bounding box center [387, 151] width 211 height 30
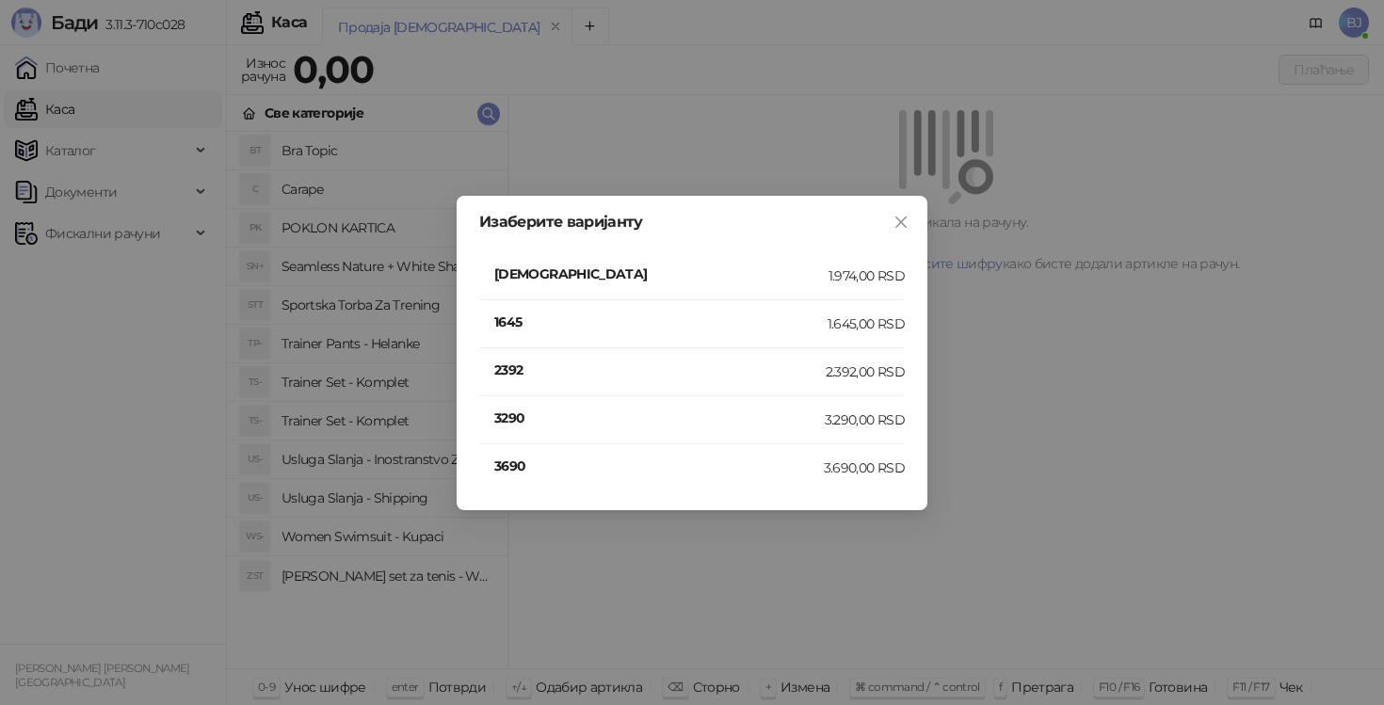
click at [549, 470] on h4 "3690" at bounding box center [659, 466] width 330 height 21
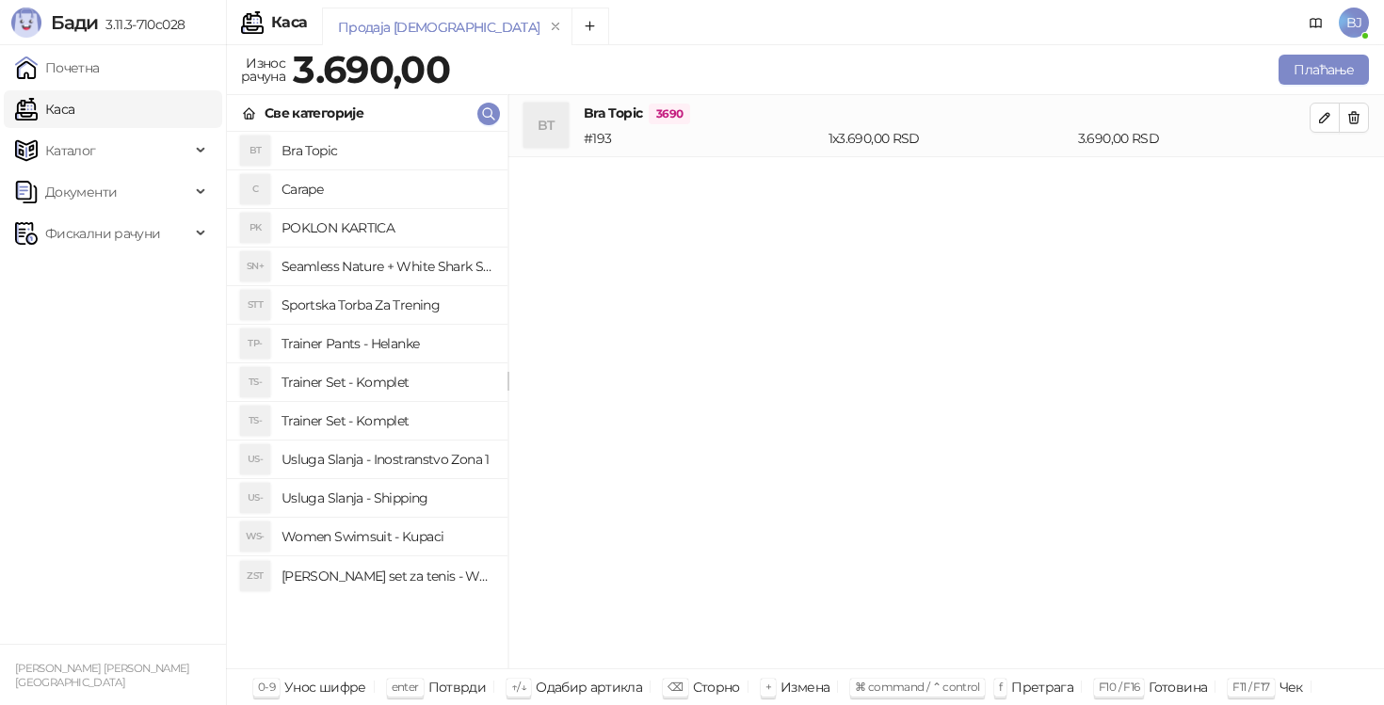
click at [420, 354] on h4 "Trainer Pants - Helanke" at bounding box center [387, 344] width 211 height 30
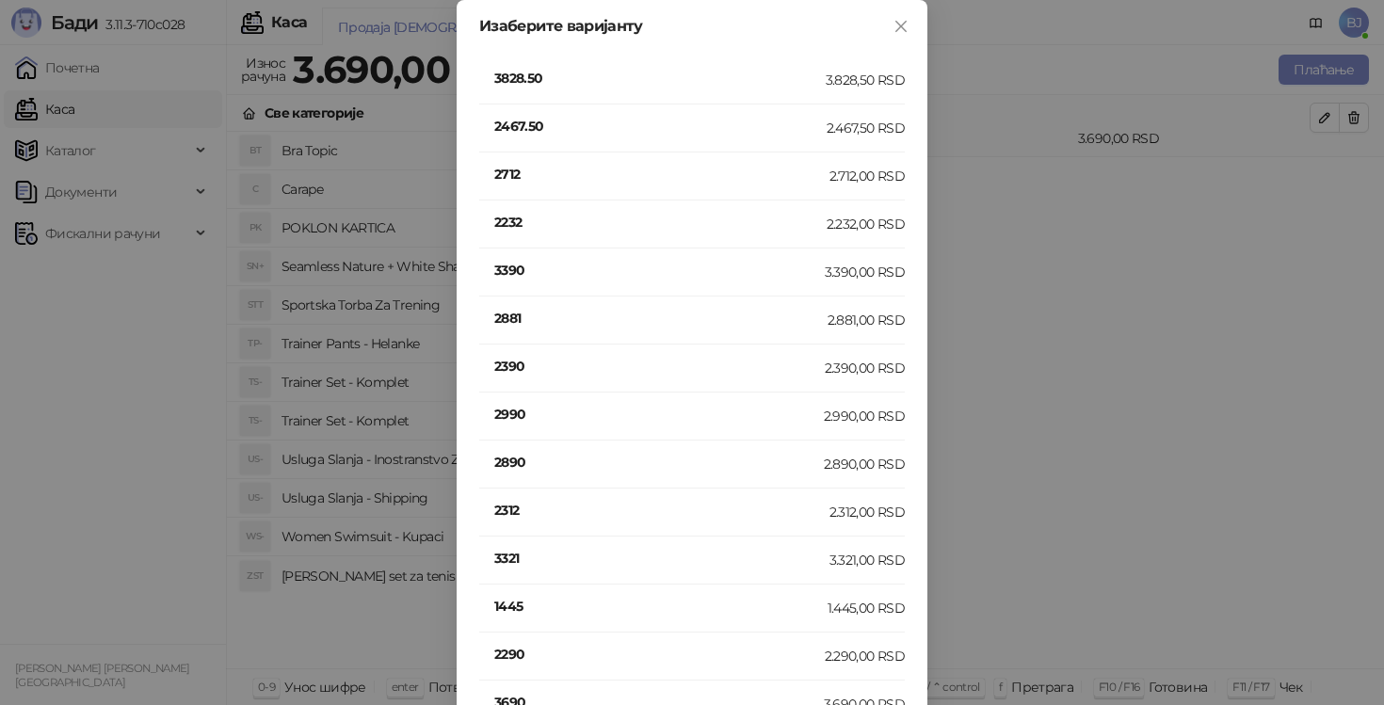
click at [526, 278] on h4 "3390" at bounding box center [659, 270] width 331 height 21
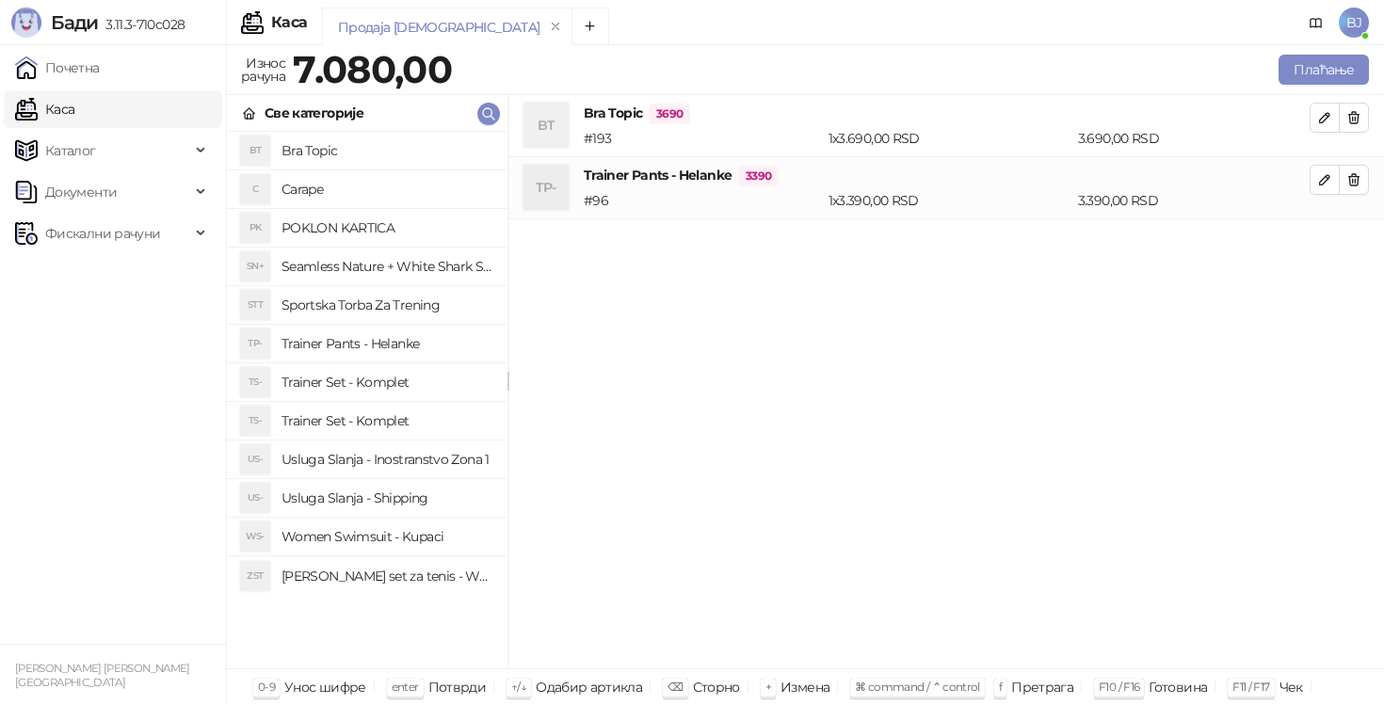
click at [380, 500] on h4 "Usluga Slanja - Shipping" at bounding box center [387, 498] width 211 height 30
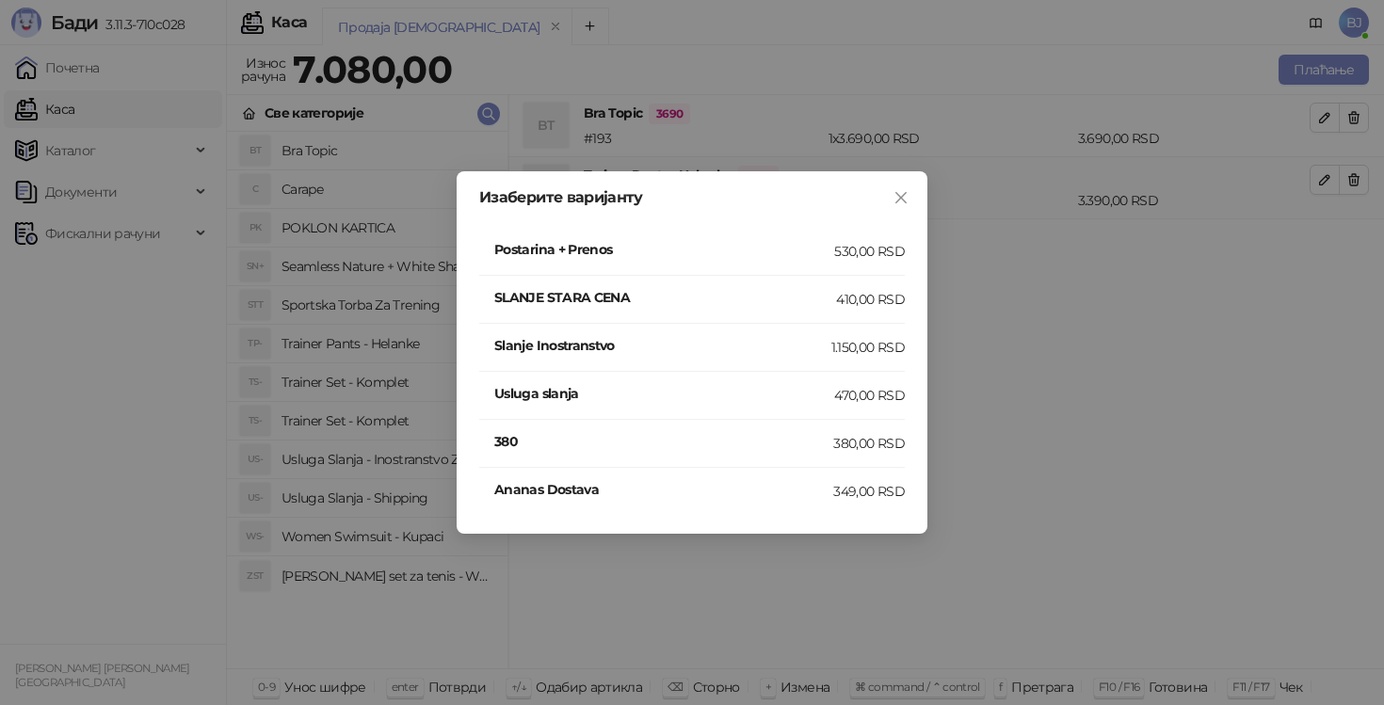
click at [786, 257] on h4 "Postarina + Prenos" at bounding box center [664, 249] width 340 height 21
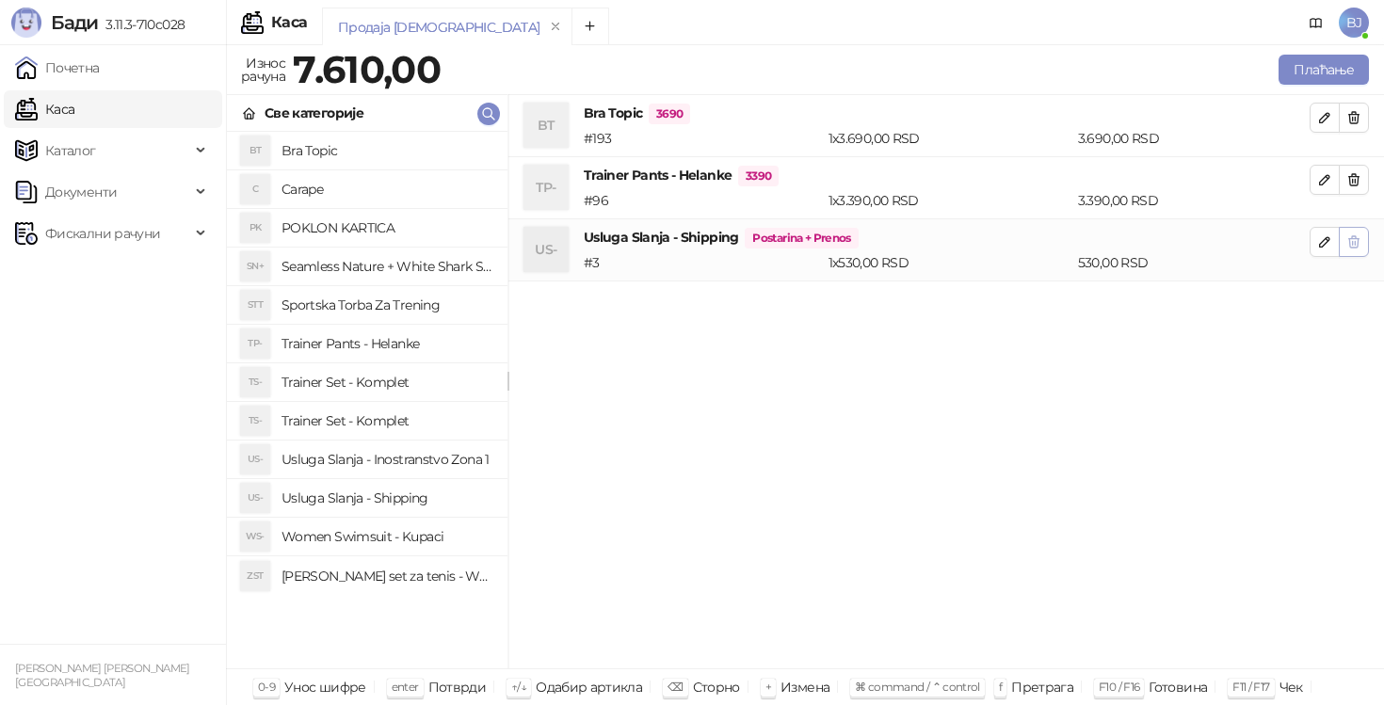
click at [1347, 247] on icon "button" at bounding box center [1354, 241] width 15 height 15
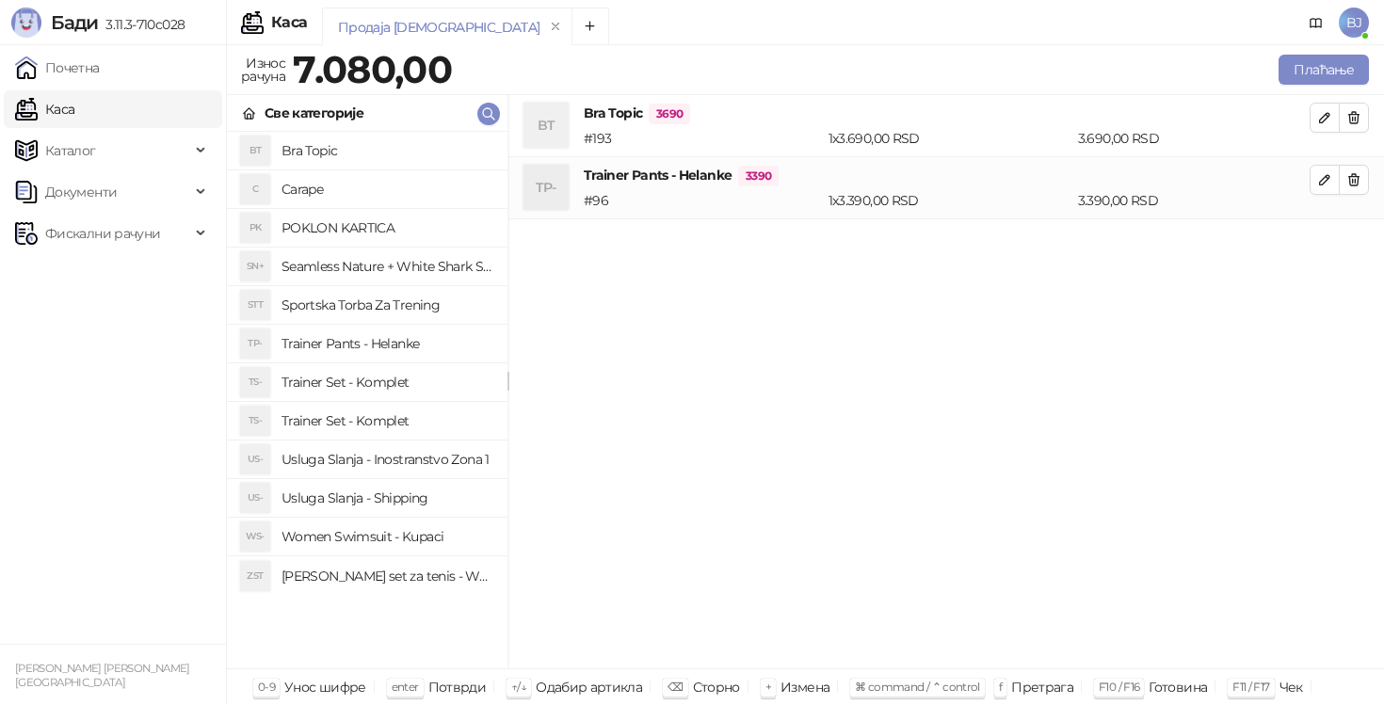
click at [397, 502] on h4 "Usluga Slanja - Shipping" at bounding box center [387, 498] width 211 height 30
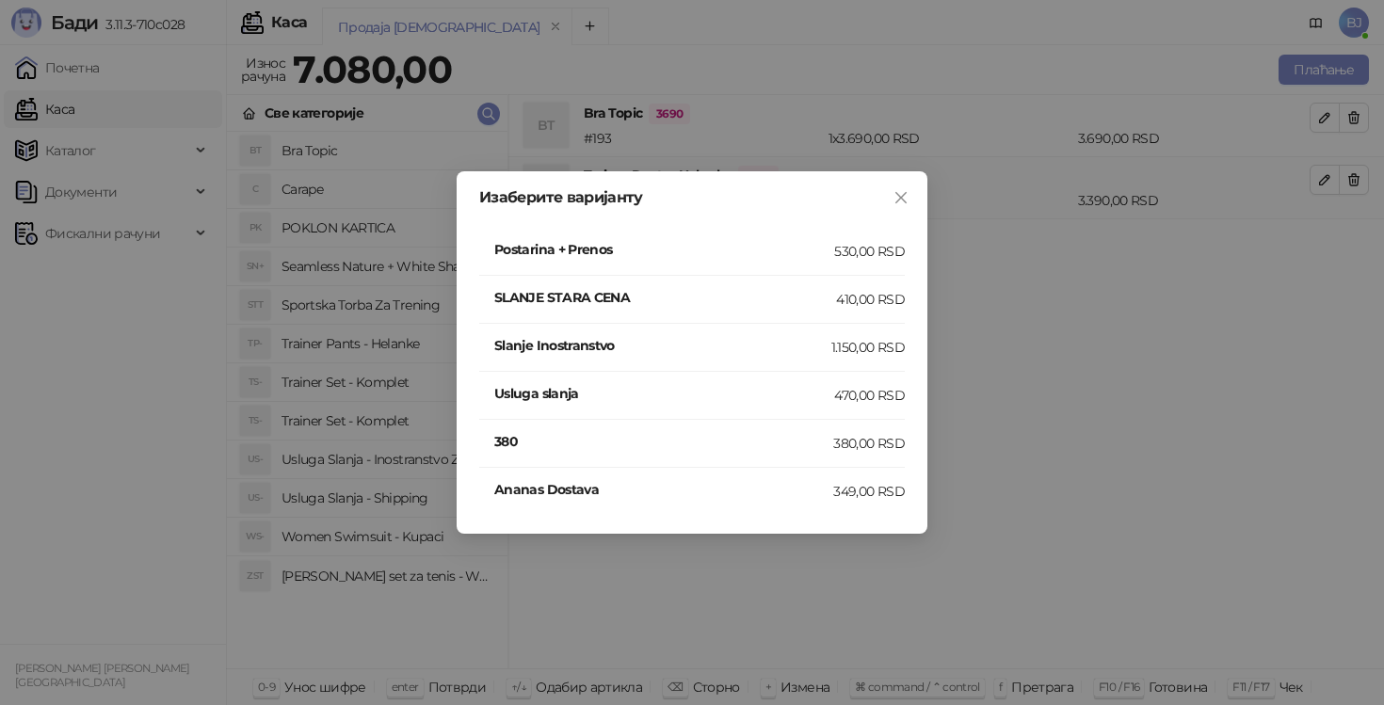
click at [808, 309] on div "SLANJE STARA CENA" at bounding box center [665, 299] width 342 height 24
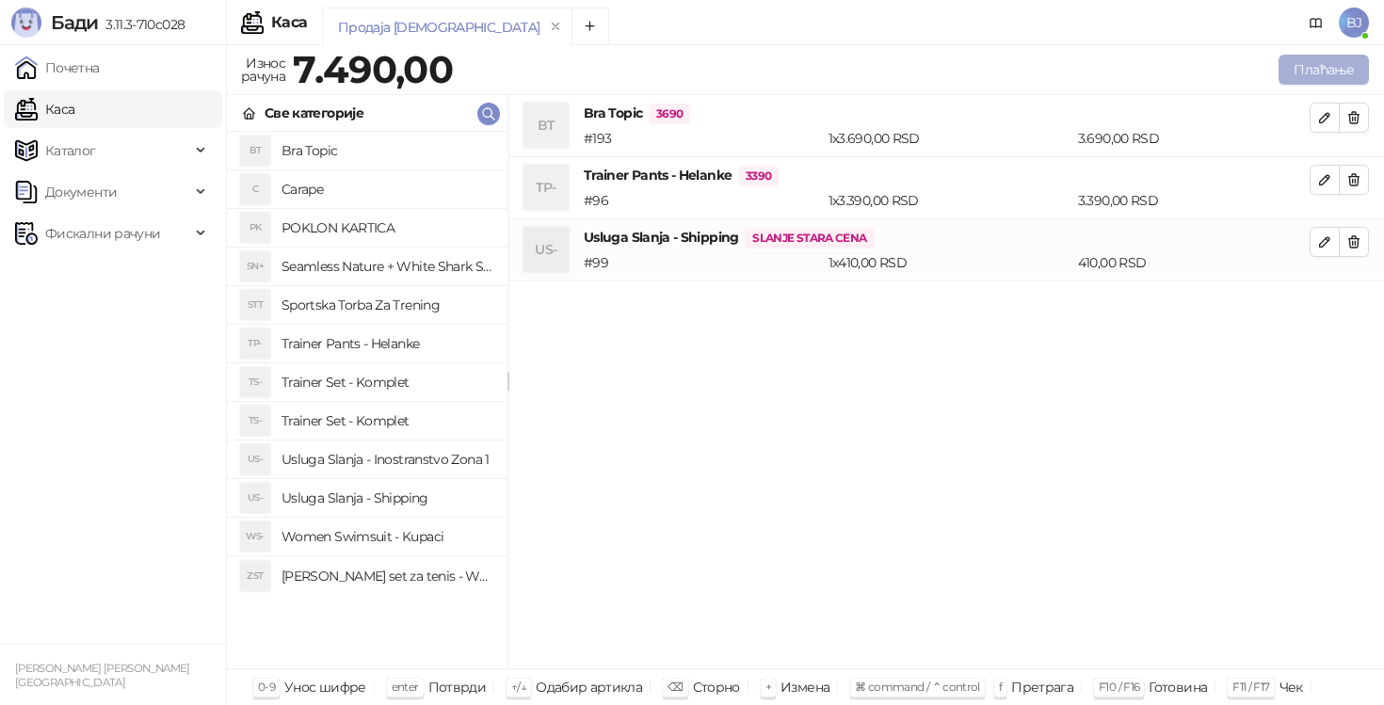
click at [1322, 78] on button "Плаћање" at bounding box center [1324, 70] width 90 height 30
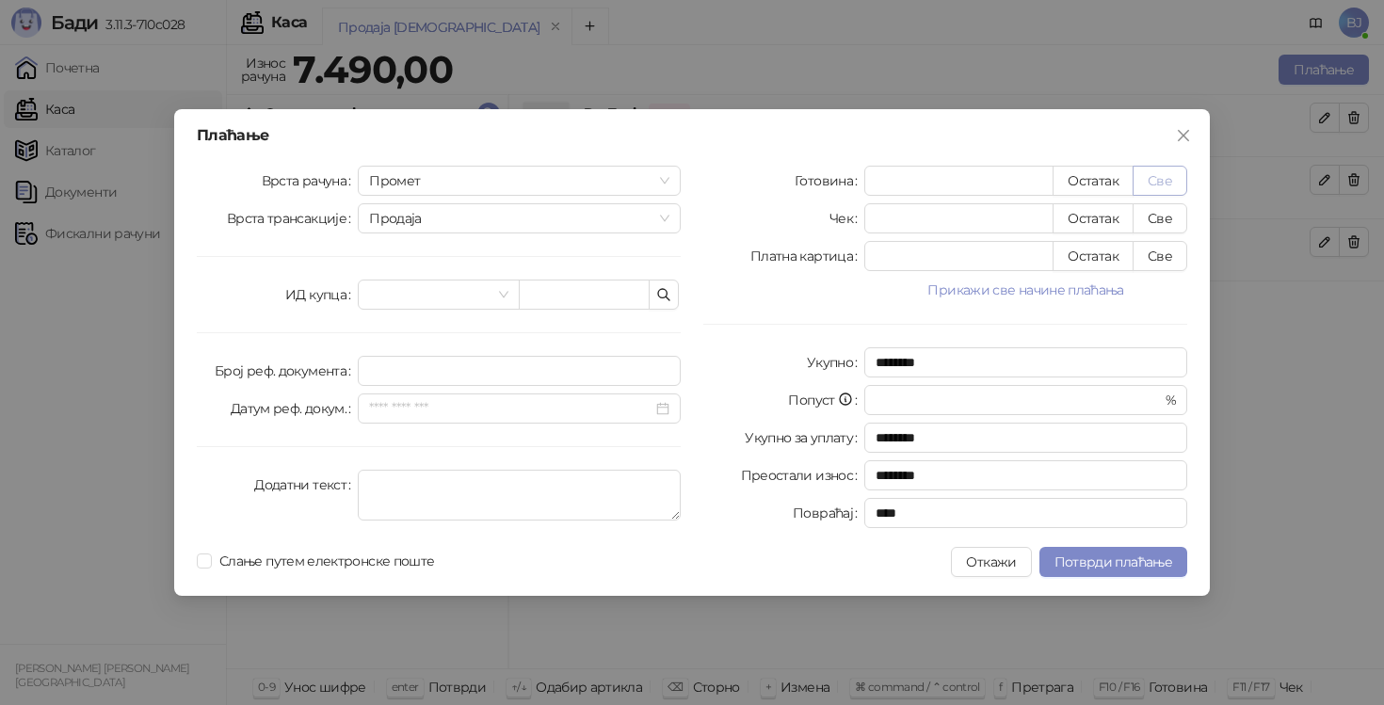
click at [1162, 177] on button "Све" at bounding box center [1160, 181] width 55 height 30
type input "****"
click at [1082, 557] on span "Потврди плаћање" at bounding box center [1114, 562] width 118 height 17
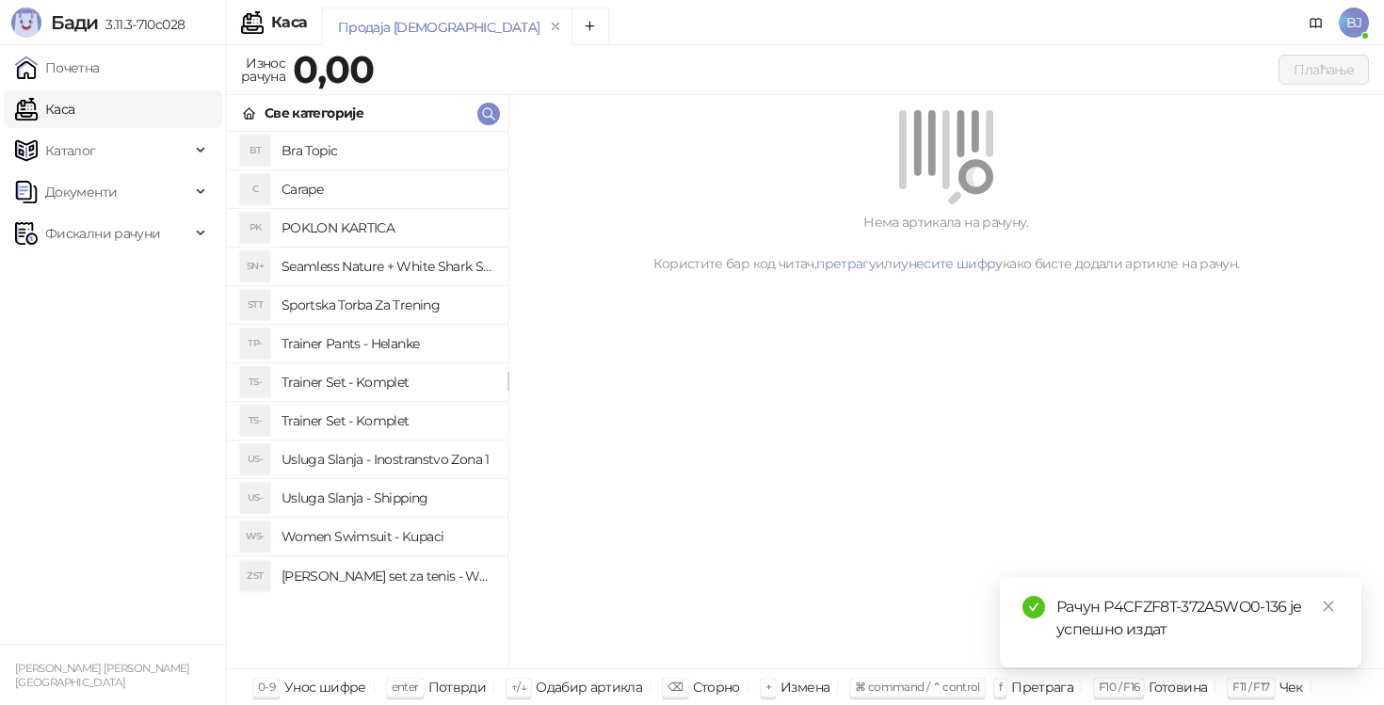
click at [385, 334] on h4 "Trainer Pants - Helanke" at bounding box center [387, 344] width 211 height 30
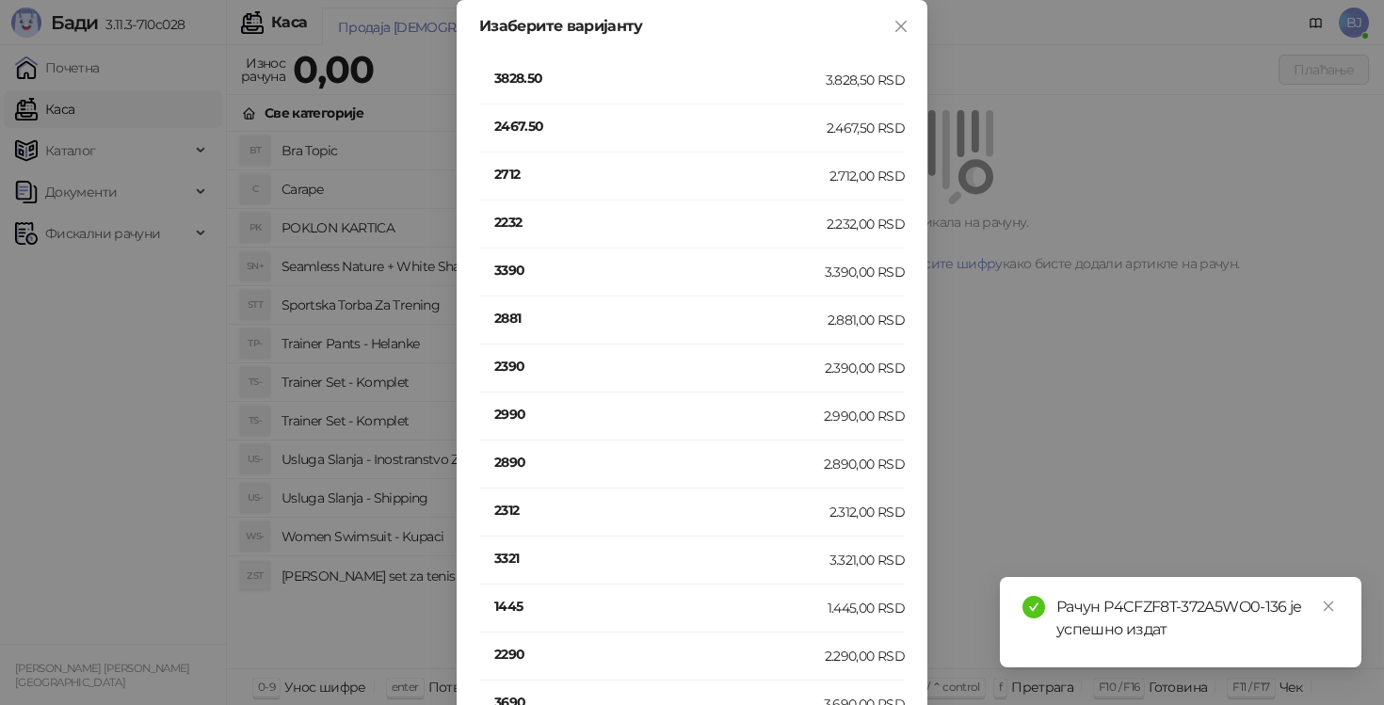
click at [504, 175] on h4 "2712" at bounding box center [661, 174] width 335 height 21
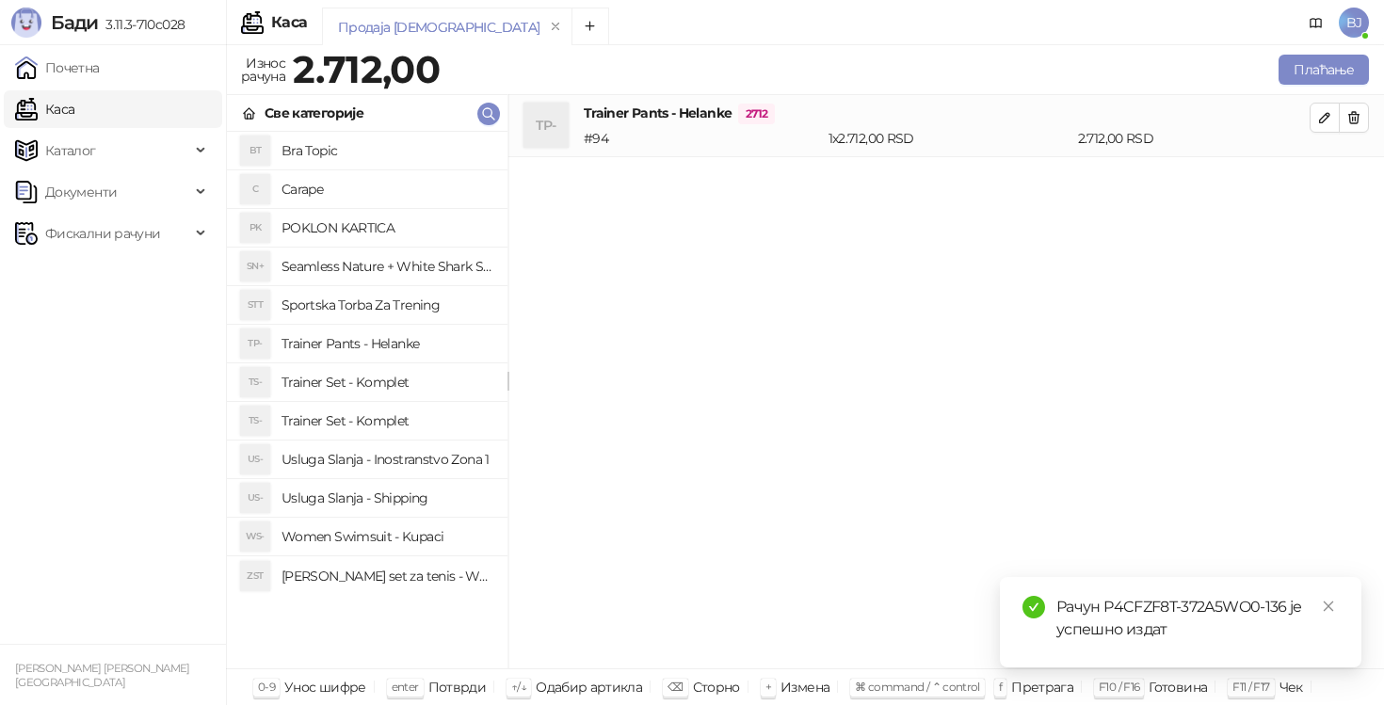
click at [430, 500] on h4 "Usluga Slanja - Shipping" at bounding box center [387, 498] width 211 height 30
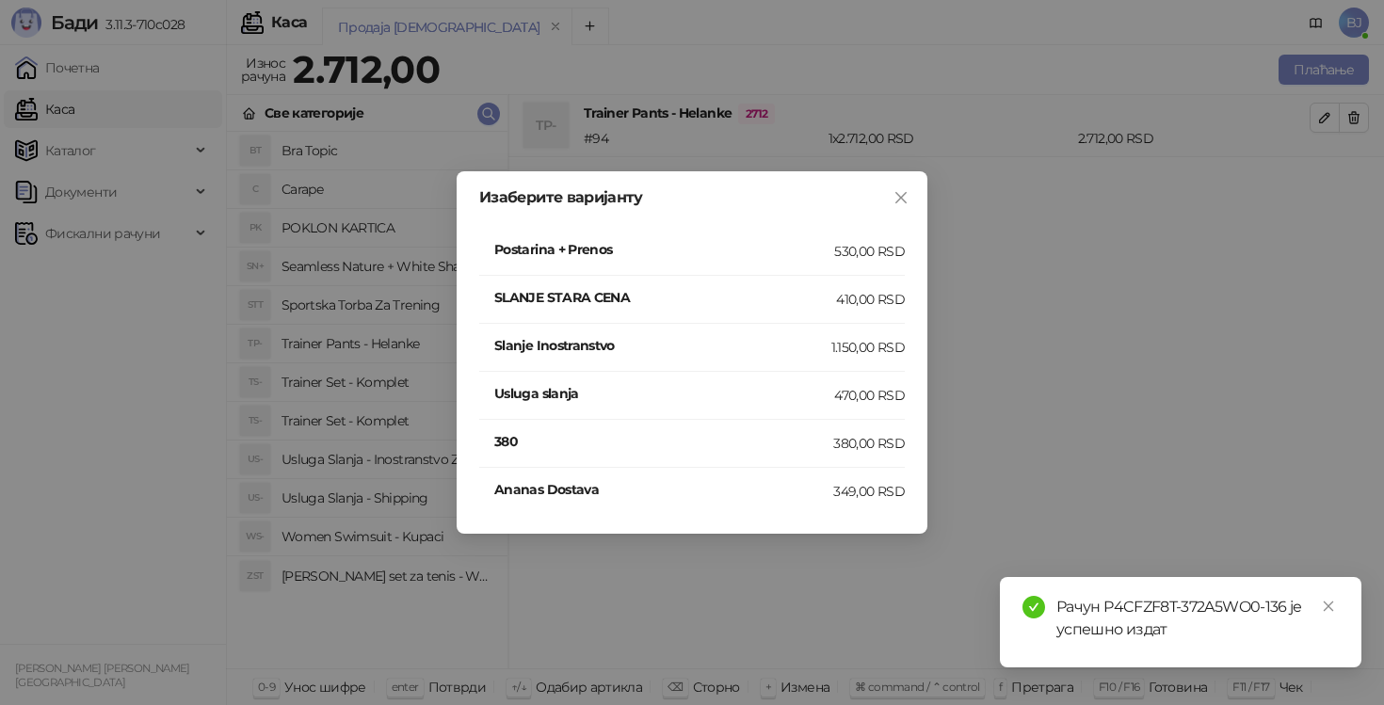
click at [834, 298] on h4 "SLANJE STARA CENA" at bounding box center [665, 297] width 342 height 21
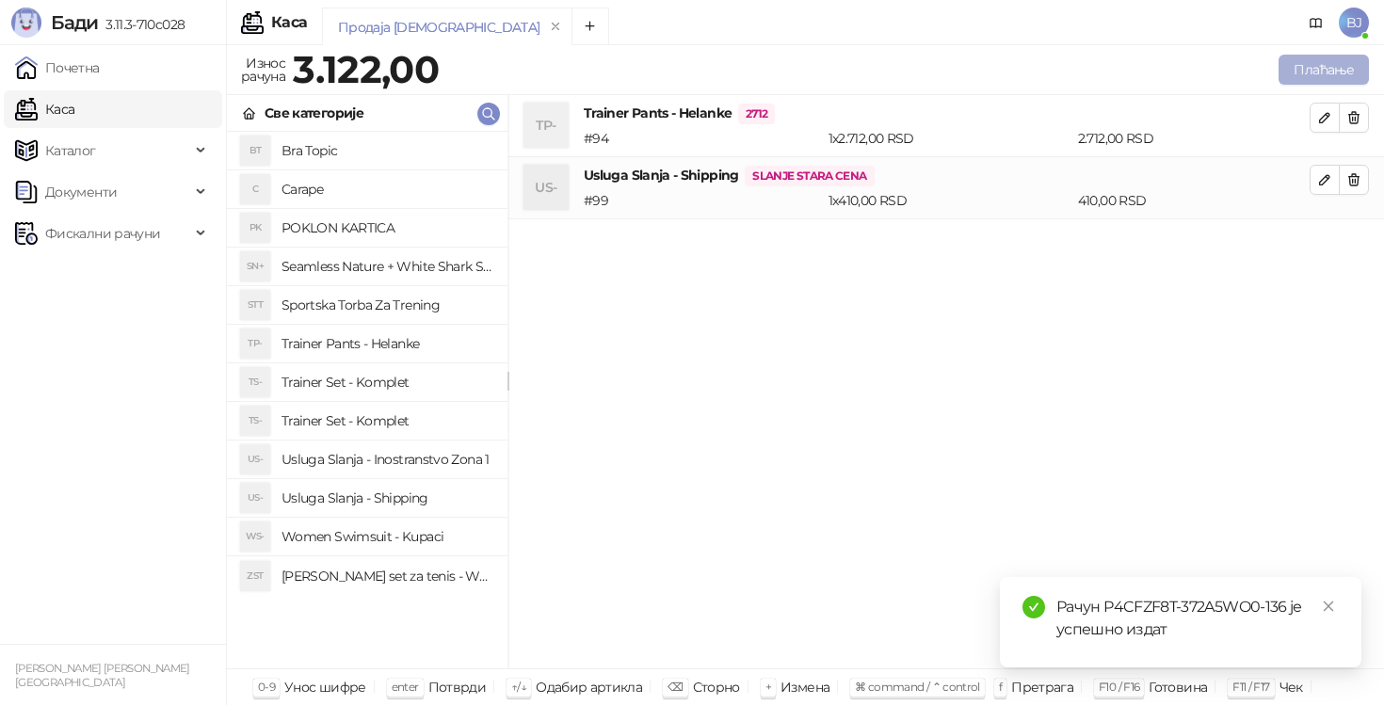
click at [1333, 58] on button "Плаћање" at bounding box center [1324, 70] width 90 height 30
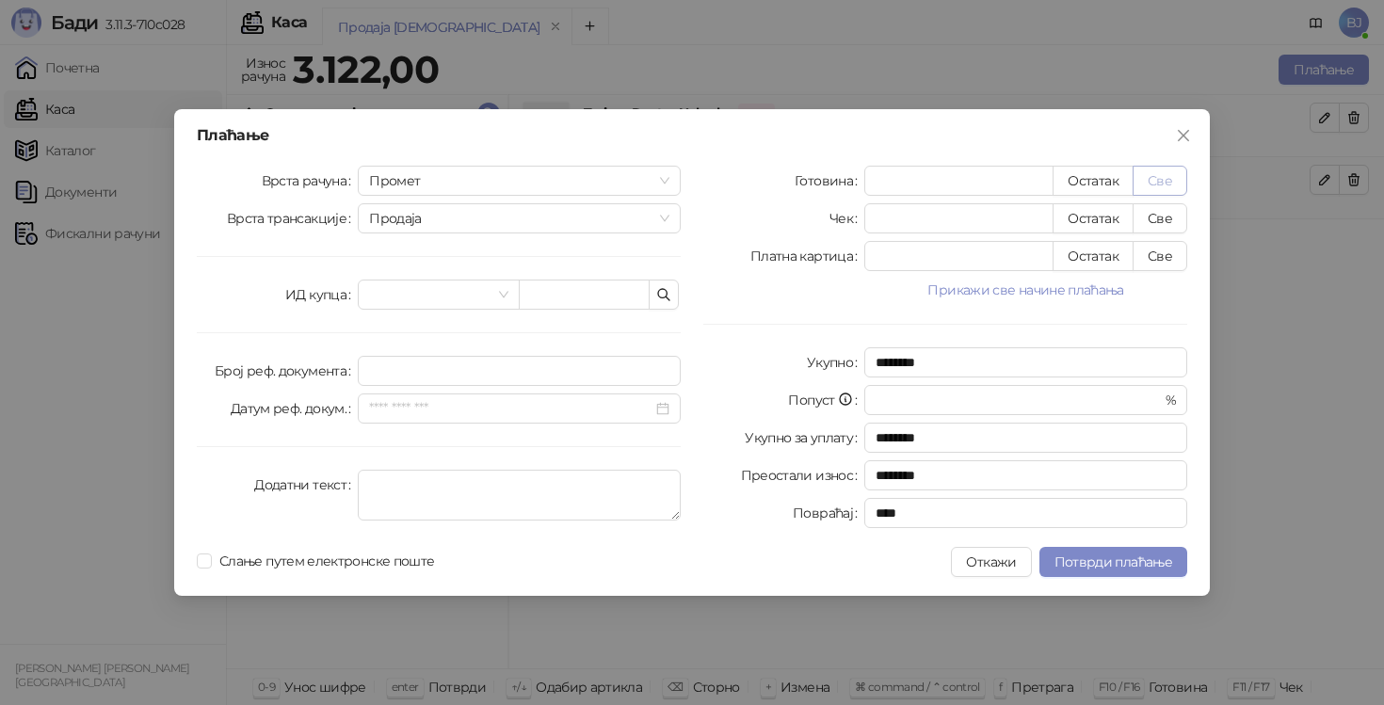
click at [1171, 176] on button "Све" at bounding box center [1160, 181] width 55 height 30
type input "****"
click at [1097, 556] on span "Потврди плаћање" at bounding box center [1114, 562] width 118 height 17
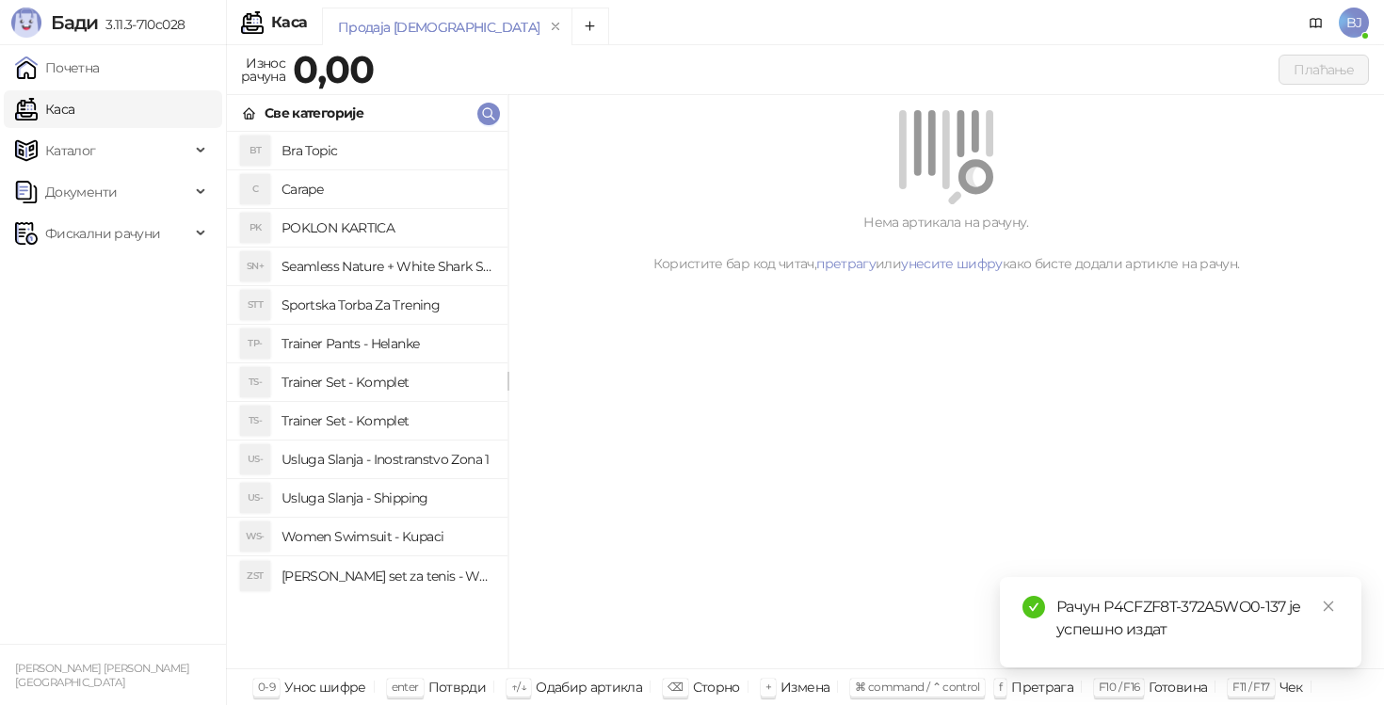
click at [428, 334] on h4 "Trainer Pants - Helanke" at bounding box center [387, 344] width 211 height 30
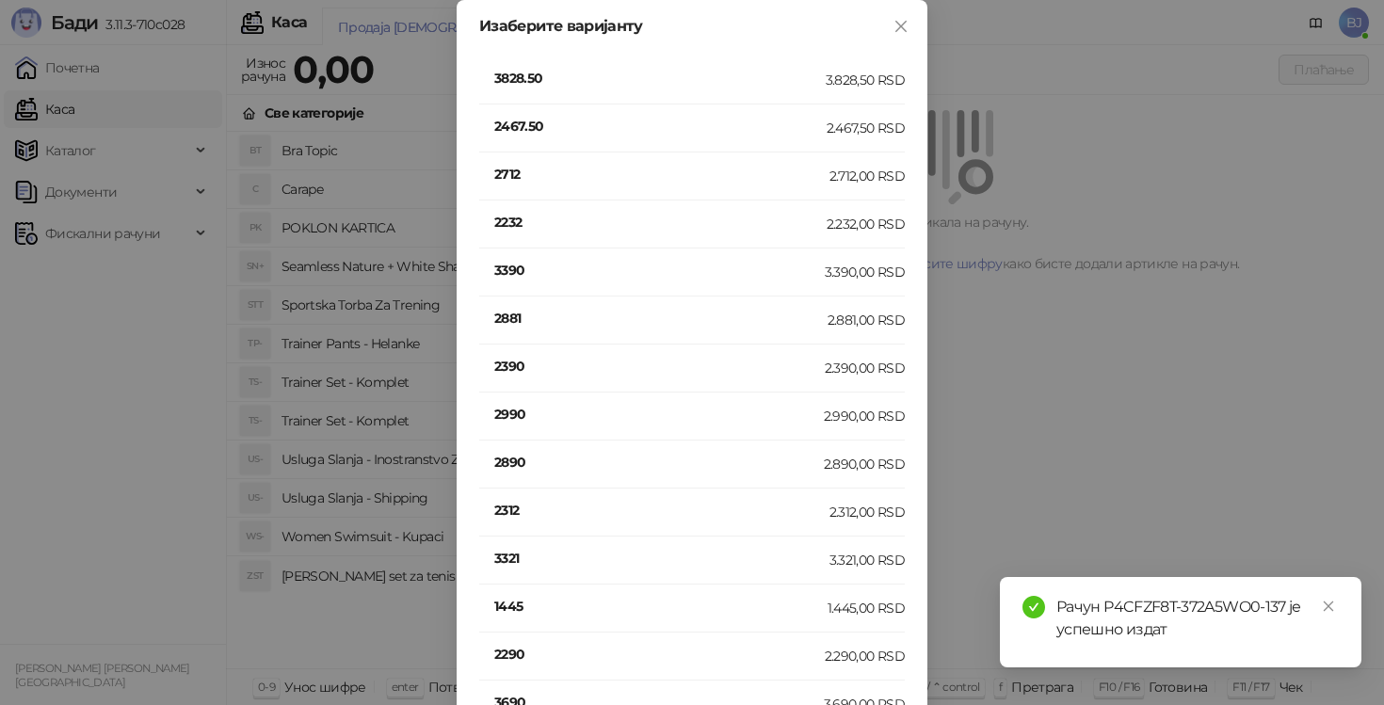
scroll to position [398, 0]
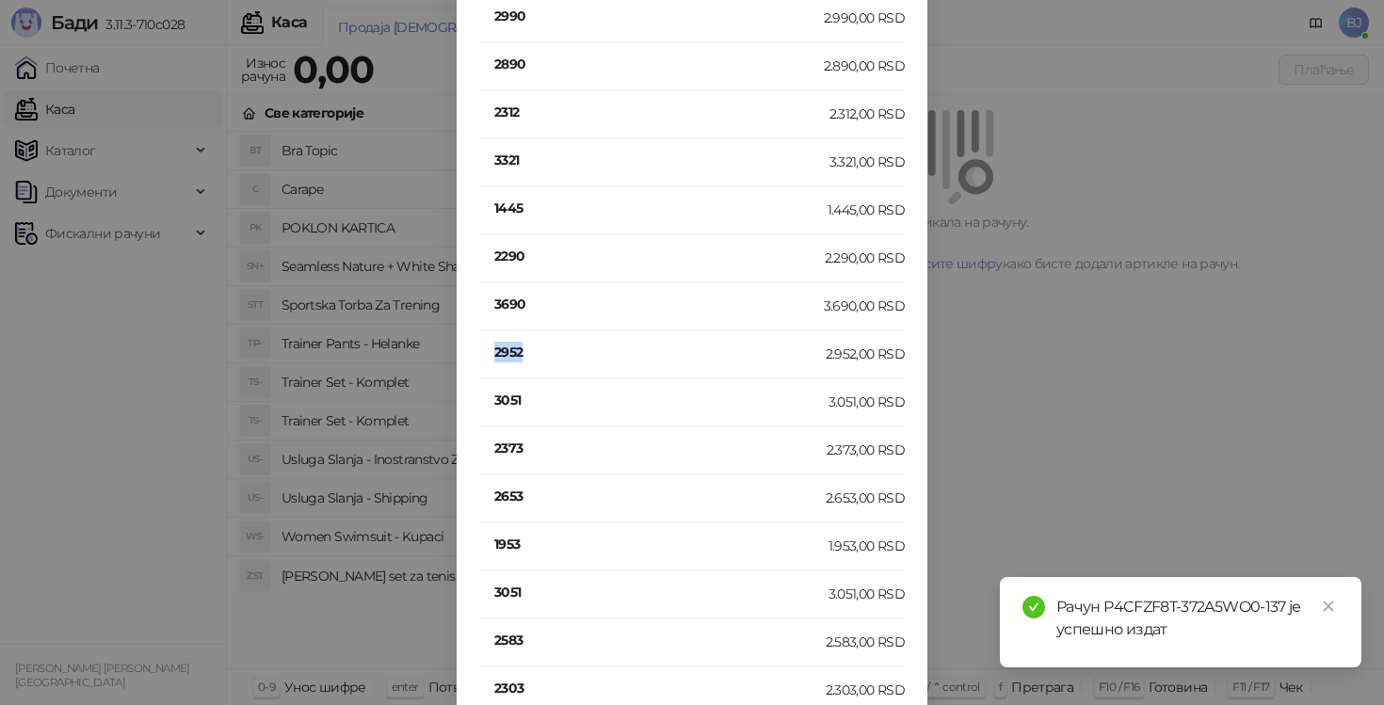
click at [506, 357] on h4 "2952" at bounding box center [659, 352] width 331 height 21
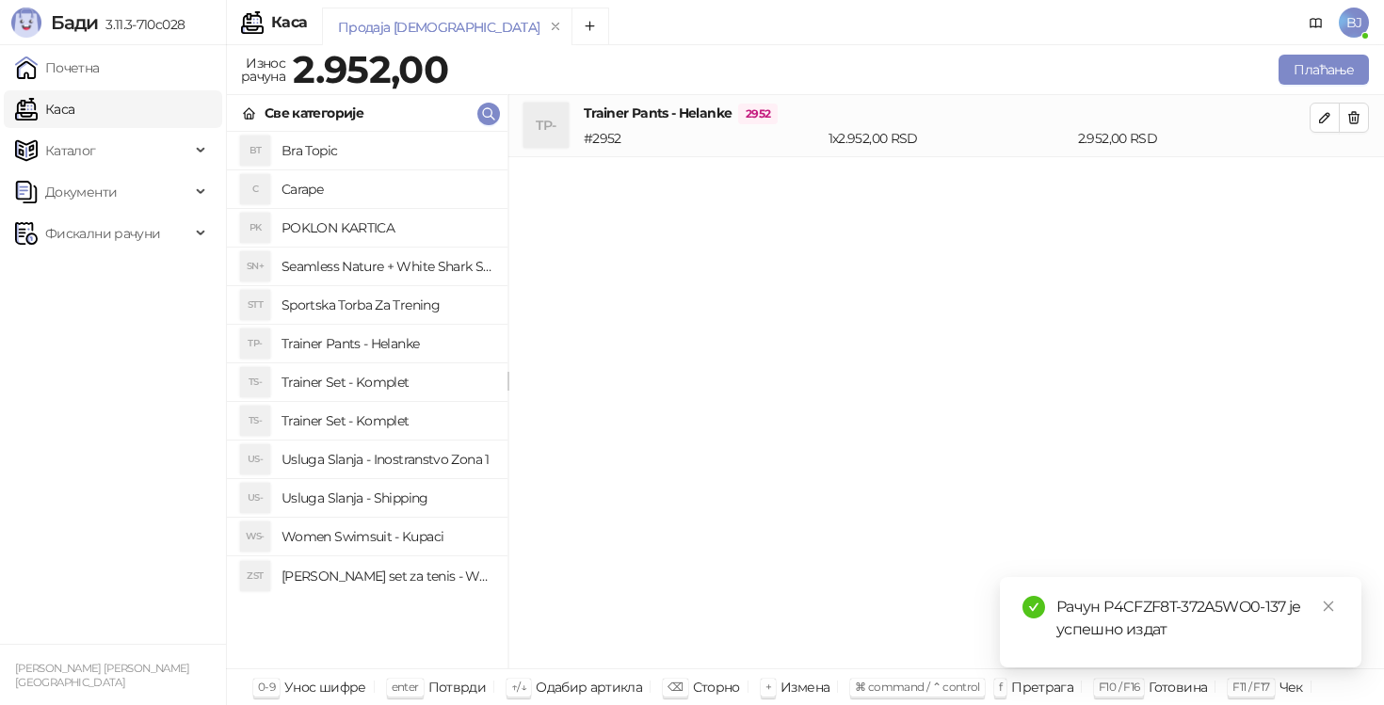
click at [385, 499] on h4 "Usluga Slanja - Shipping" at bounding box center [387, 498] width 211 height 30
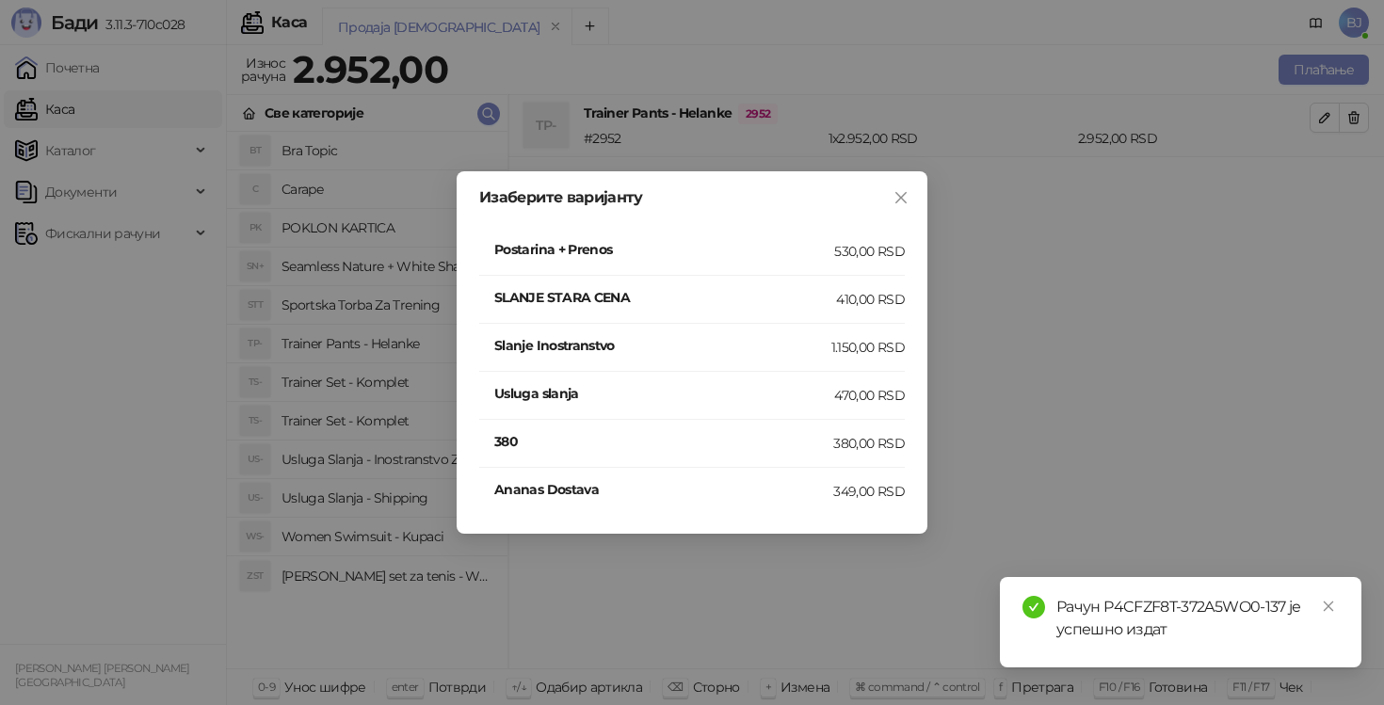
click at [783, 292] on h4 "SLANJE STARA CENA" at bounding box center [665, 297] width 342 height 21
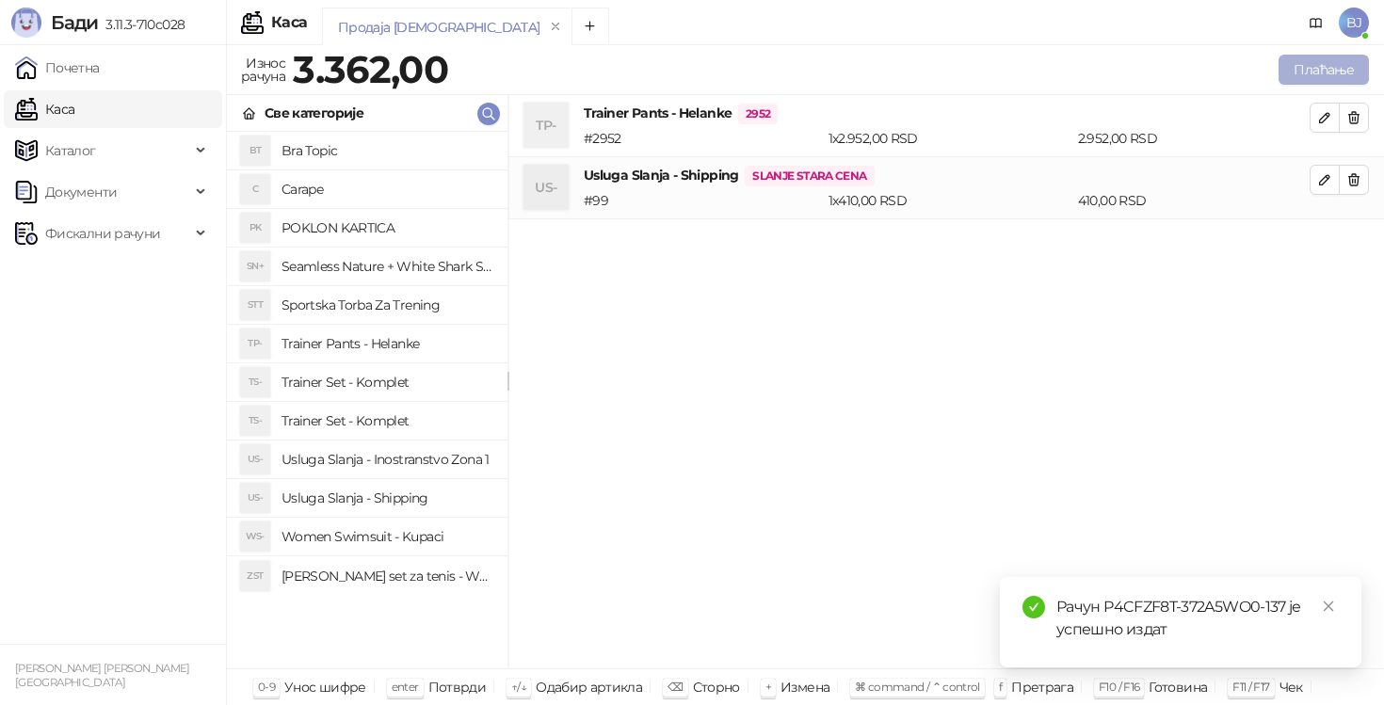
click at [1299, 78] on button "Плаћање" at bounding box center [1324, 70] width 90 height 30
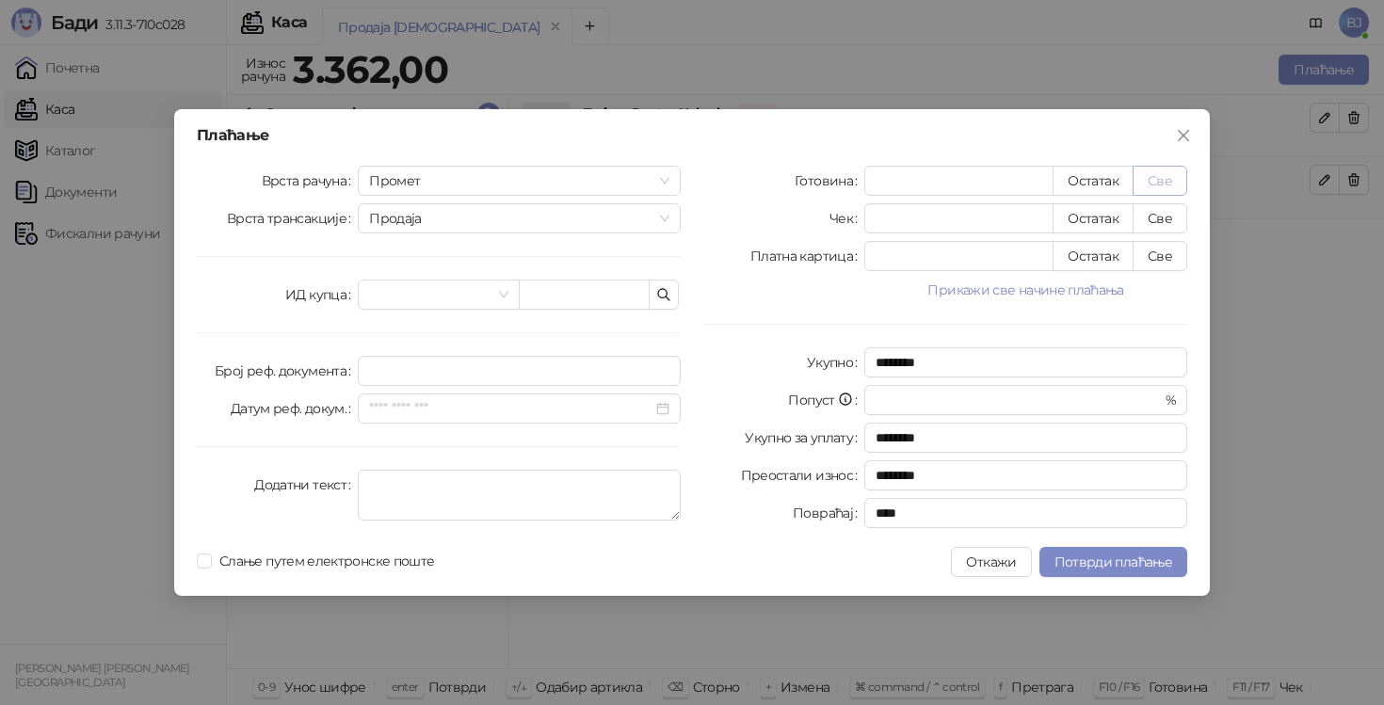
click at [1162, 182] on button "Све" at bounding box center [1160, 181] width 55 height 30
type input "****"
click at [1080, 561] on span "Потврди плаћање" at bounding box center [1114, 562] width 118 height 17
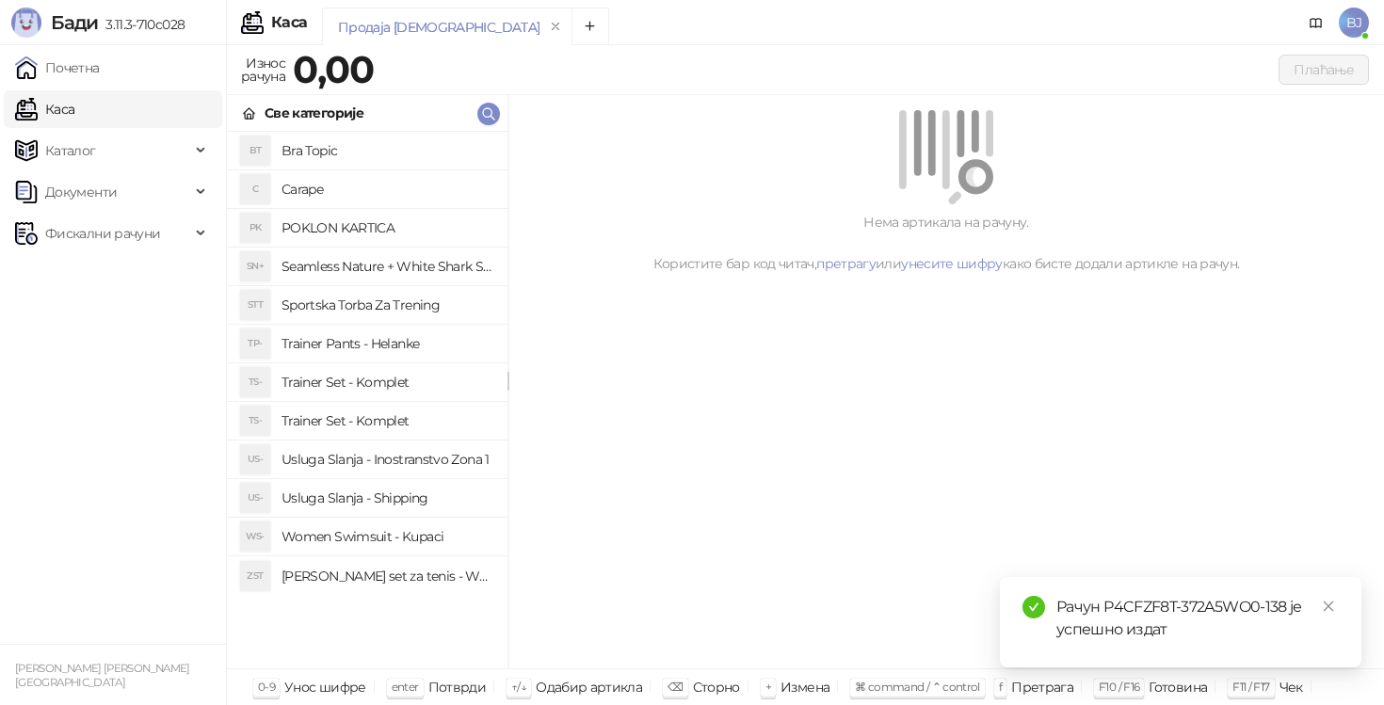
click at [381, 386] on h4 "Trainer Set - Komplet" at bounding box center [387, 382] width 211 height 30
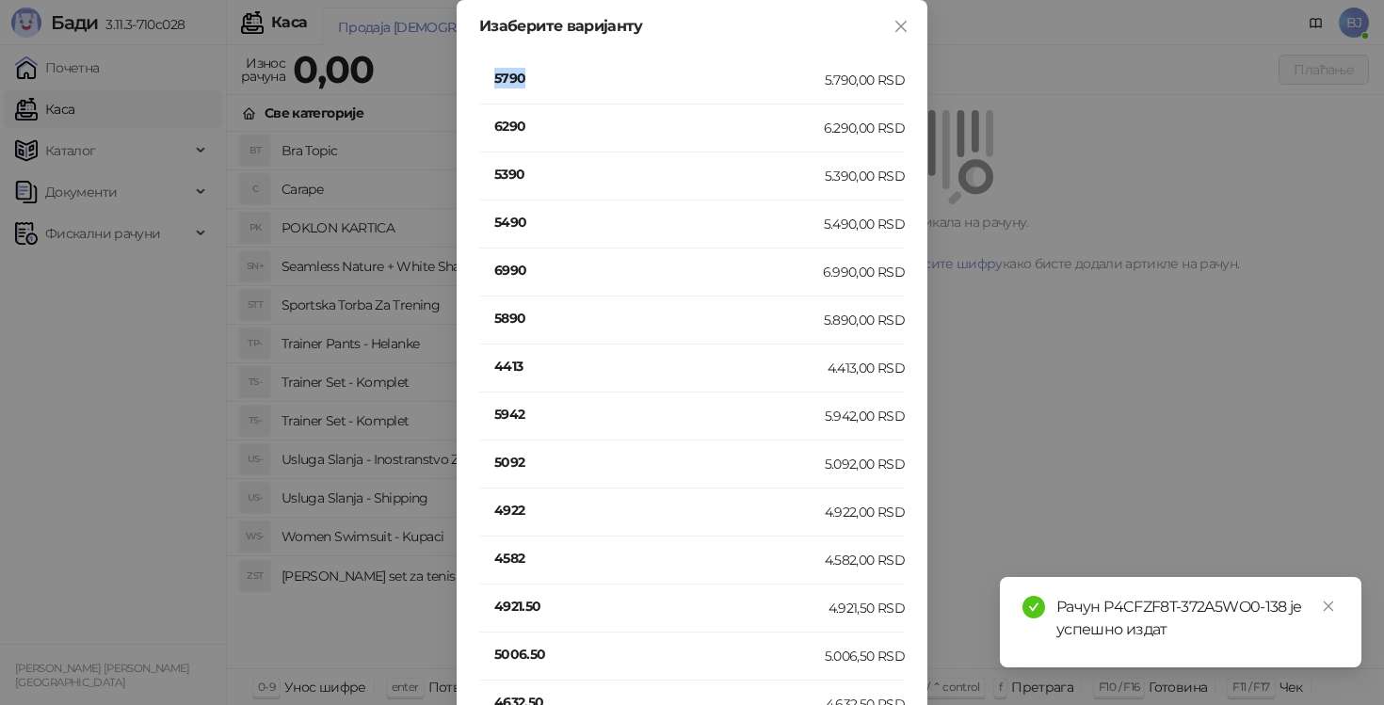
click at [516, 68] on h4 "5790" at bounding box center [659, 78] width 331 height 21
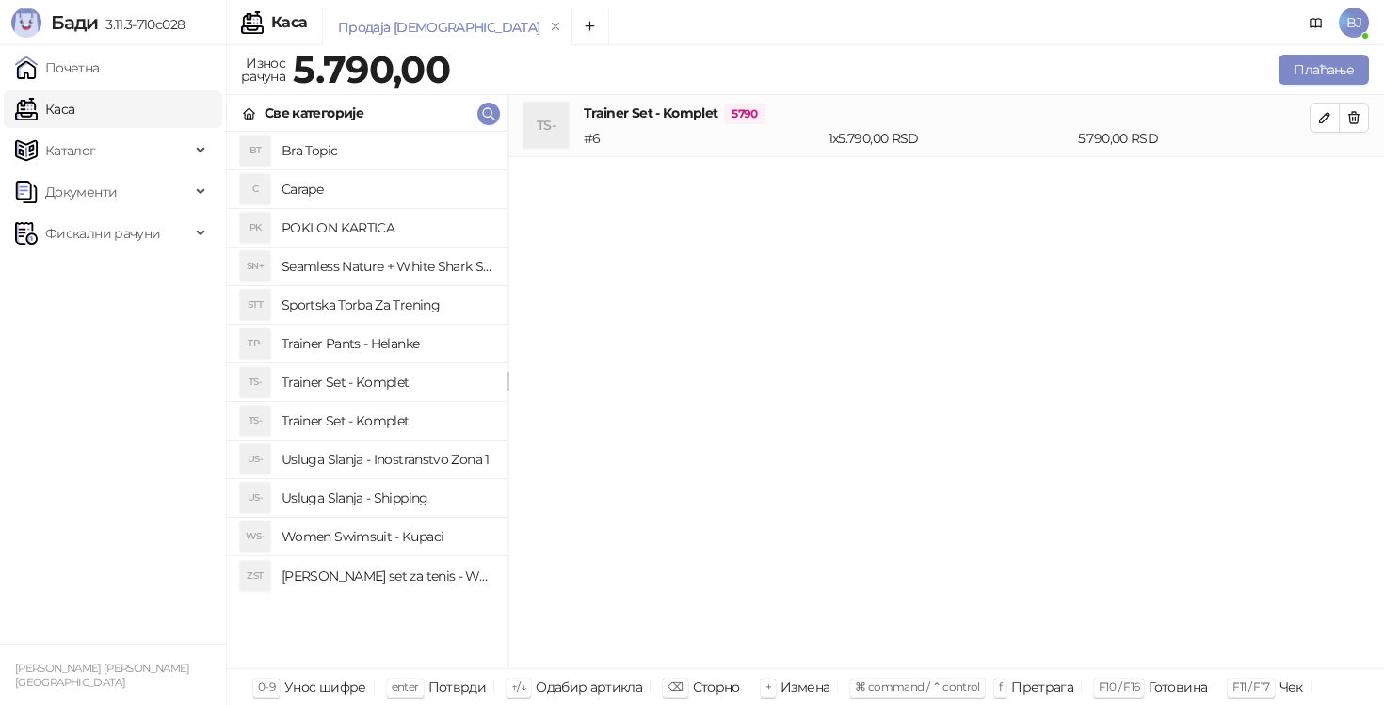
click at [370, 494] on h4 "Usluga Slanja - Shipping" at bounding box center [387, 498] width 211 height 30
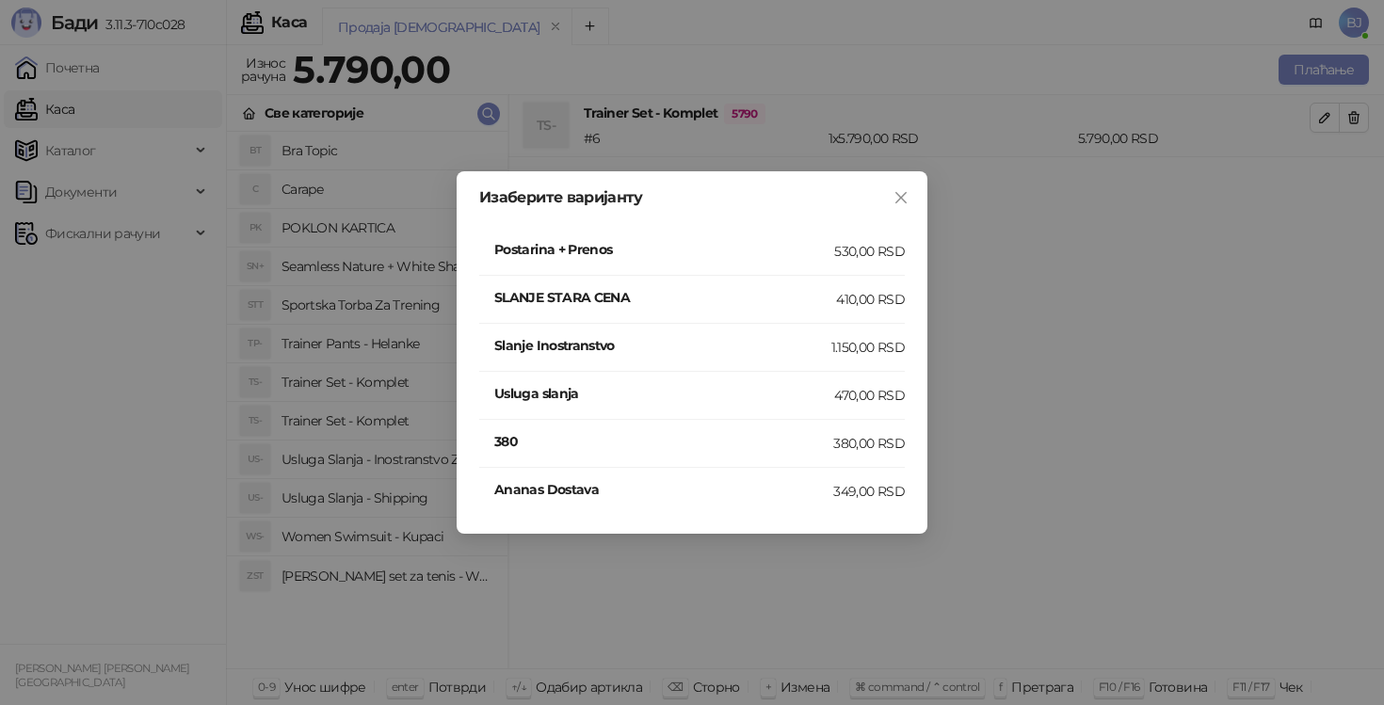
click at [814, 301] on h4 "SLANJE STARA CENA" at bounding box center [665, 297] width 342 height 21
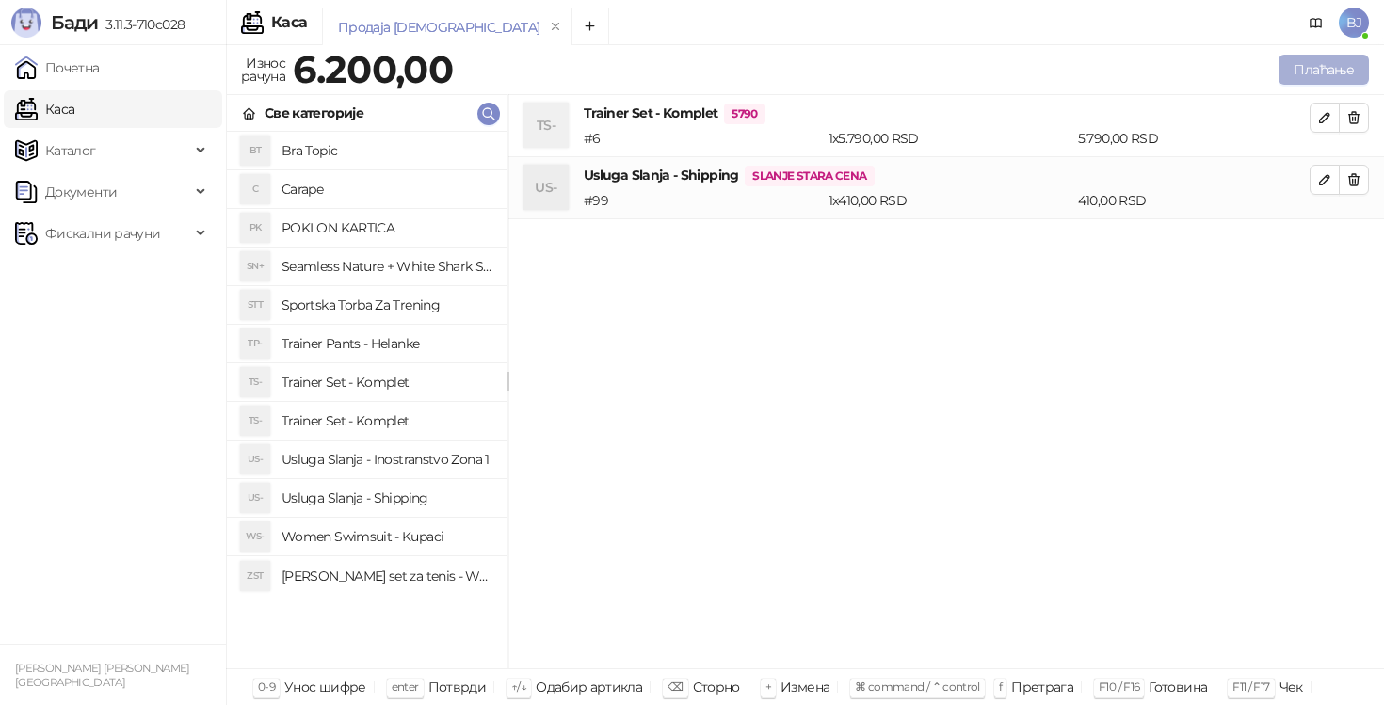
click at [1358, 68] on button "Плаћање" at bounding box center [1324, 70] width 90 height 30
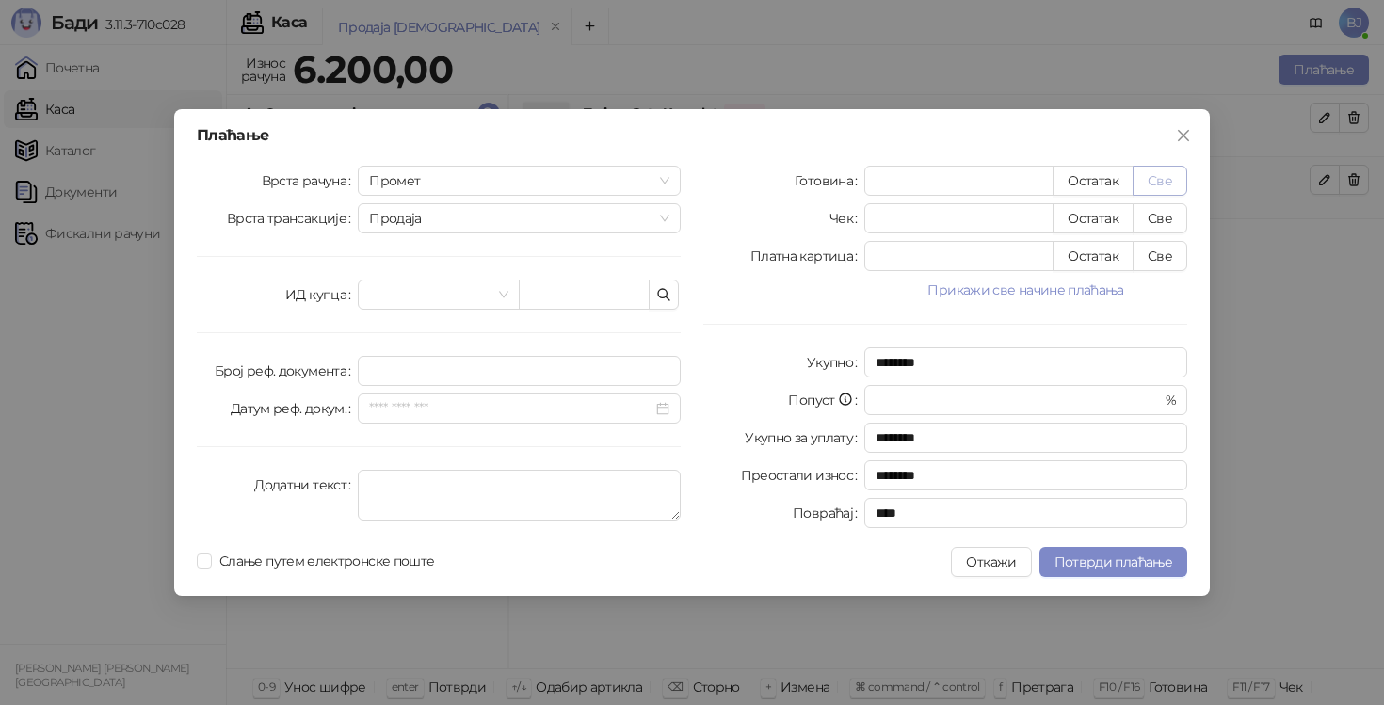
click at [1166, 183] on button "Све" at bounding box center [1160, 181] width 55 height 30
type input "****"
click at [1126, 562] on span "Потврди плаћање" at bounding box center [1114, 562] width 118 height 17
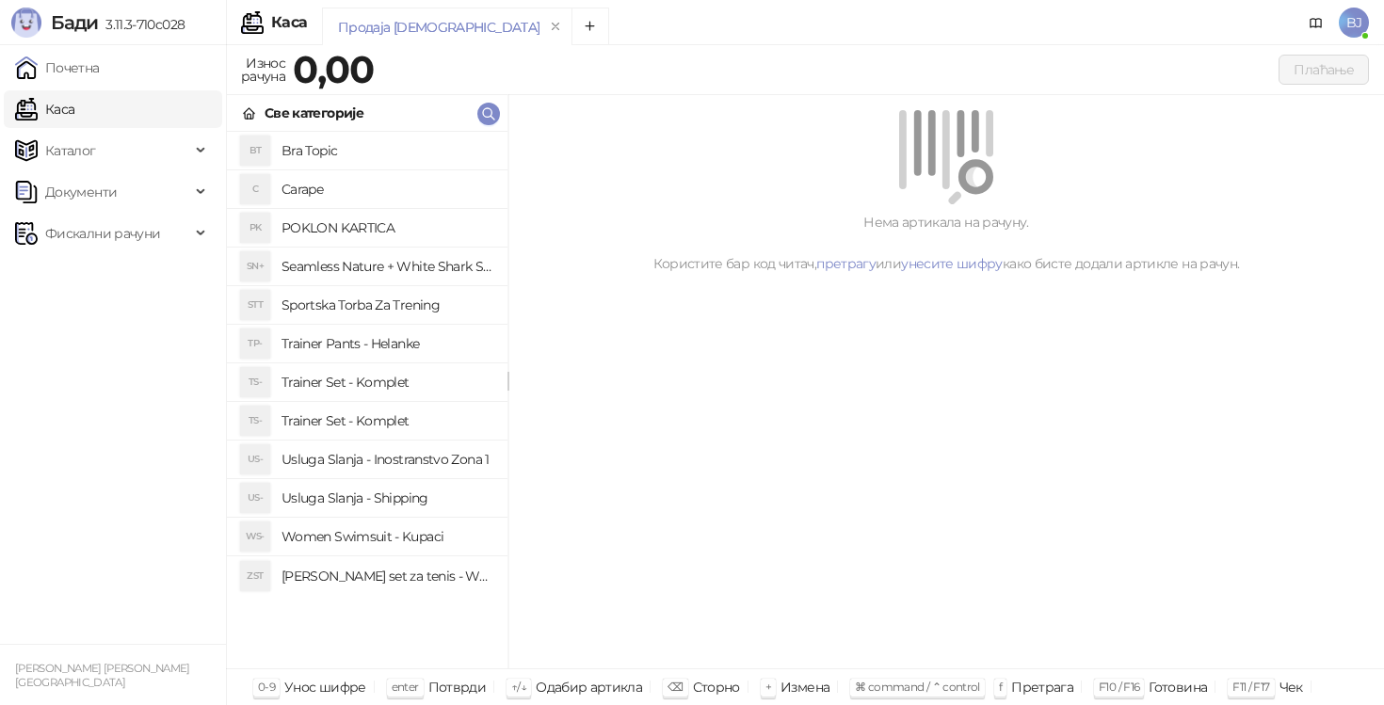
click at [335, 379] on h4 "Trainer Set - Komplet" at bounding box center [387, 382] width 211 height 30
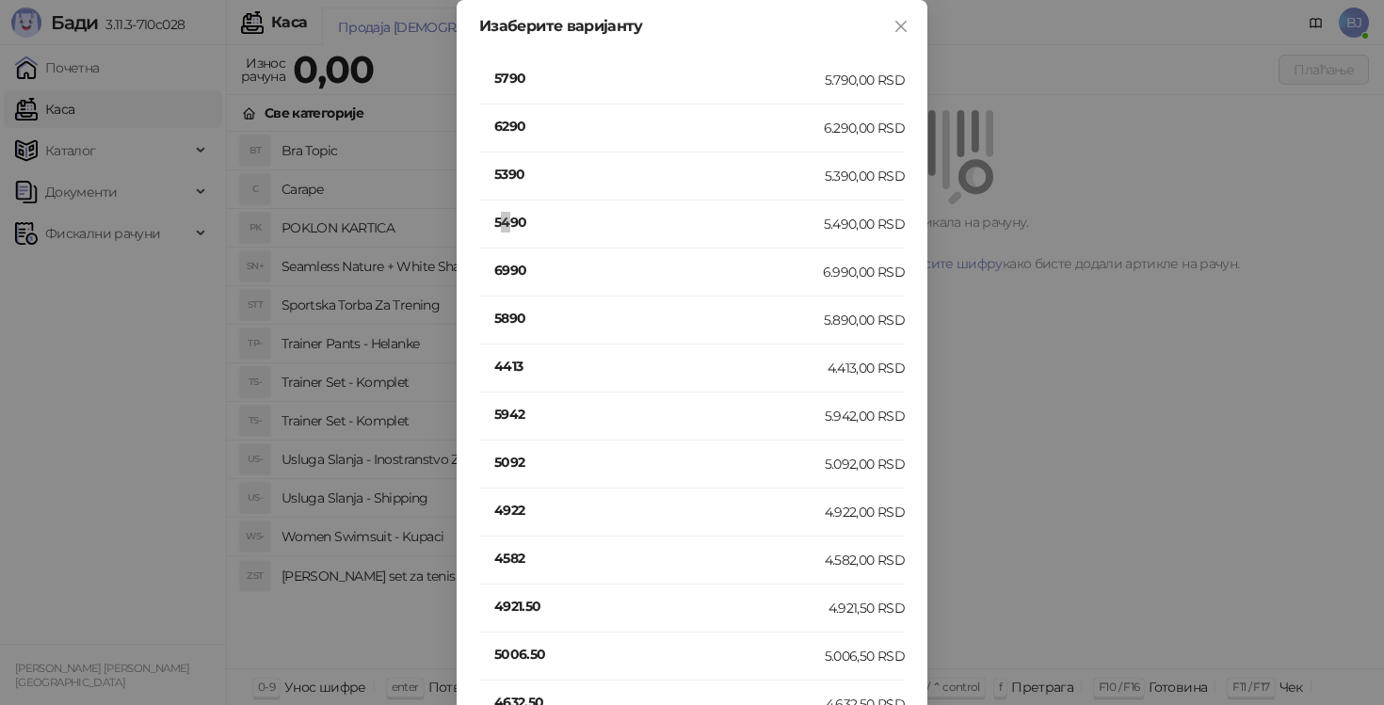
scroll to position [734, 0]
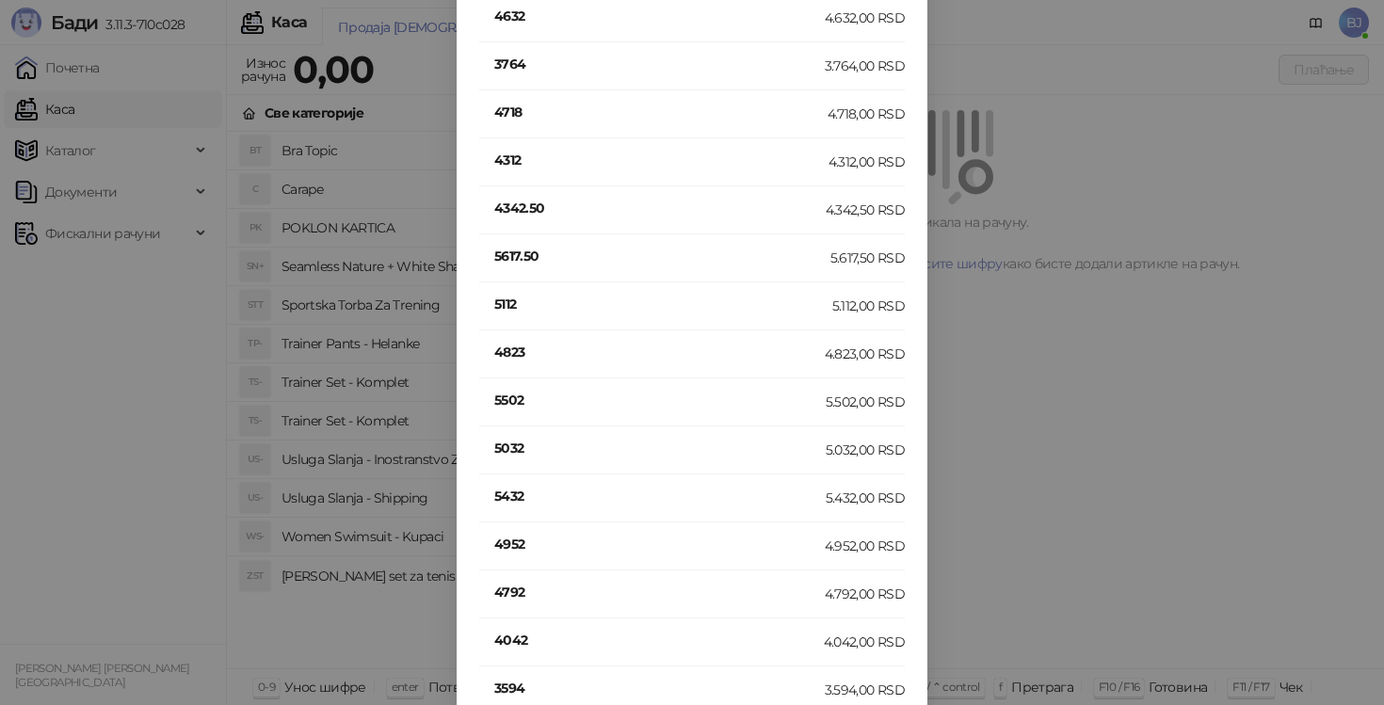
click at [512, 346] on h4 "4823" at bounding box center [659, 352] width 331 height 21
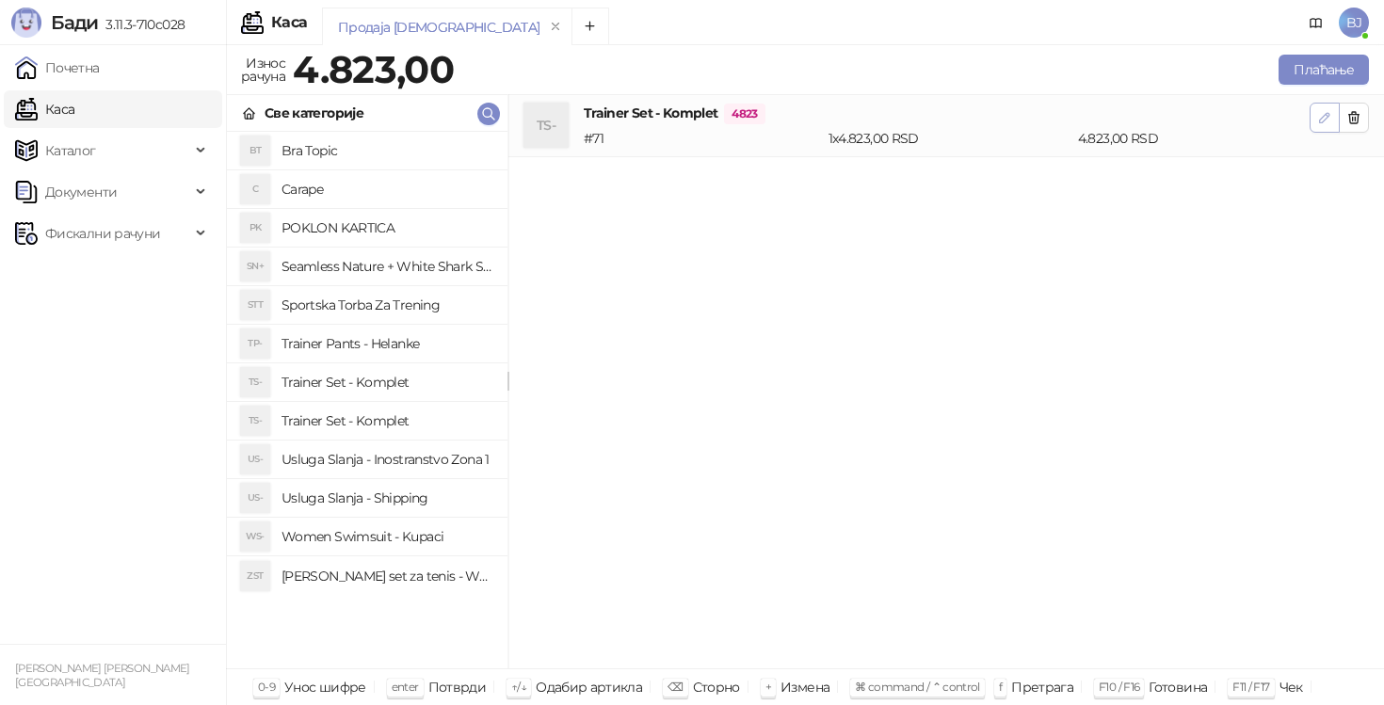
click at [1323, 124] on icon "button" at bounding box center [1324, 117] width 15 height 15
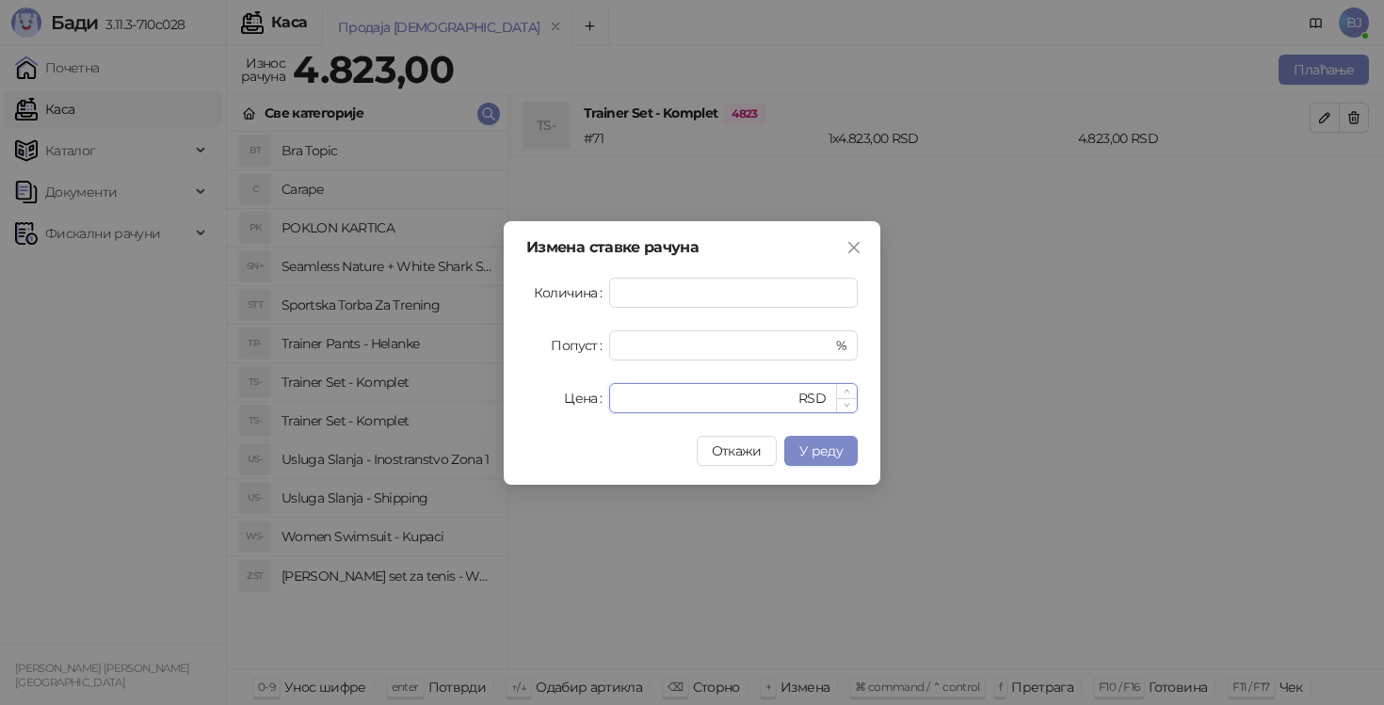
click at [663, 397] on input "****" at bounding box center [708, 398] width 174 height 28
type input "****"
click at [811, 453] on span "У реду" at bounding box center [820, 451] width 43 height 17
